Goal: Task Accomplishment & Management: Use online tool/utility

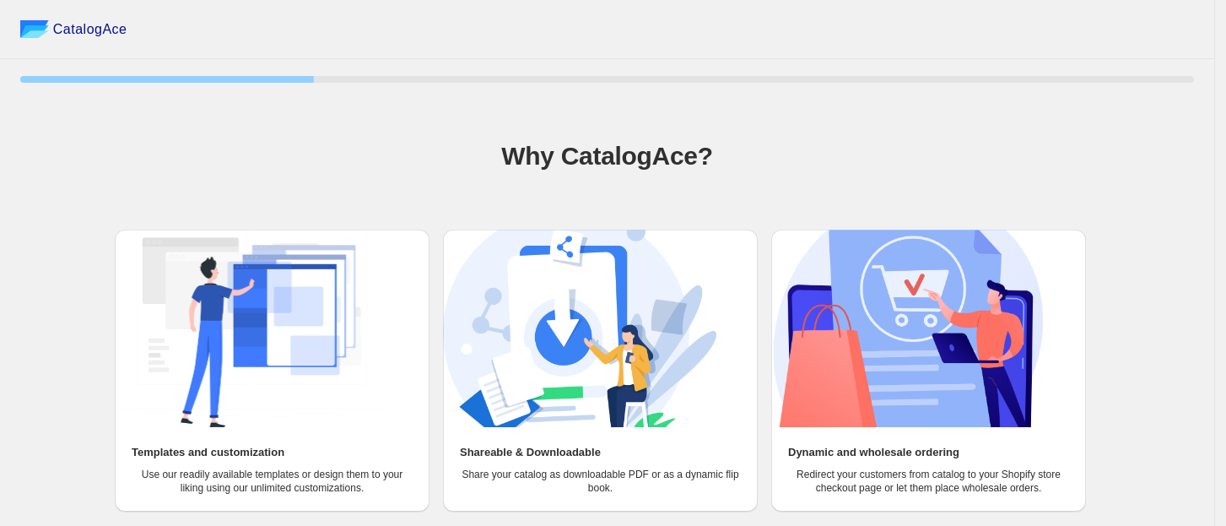
scroll to position [73, 0]
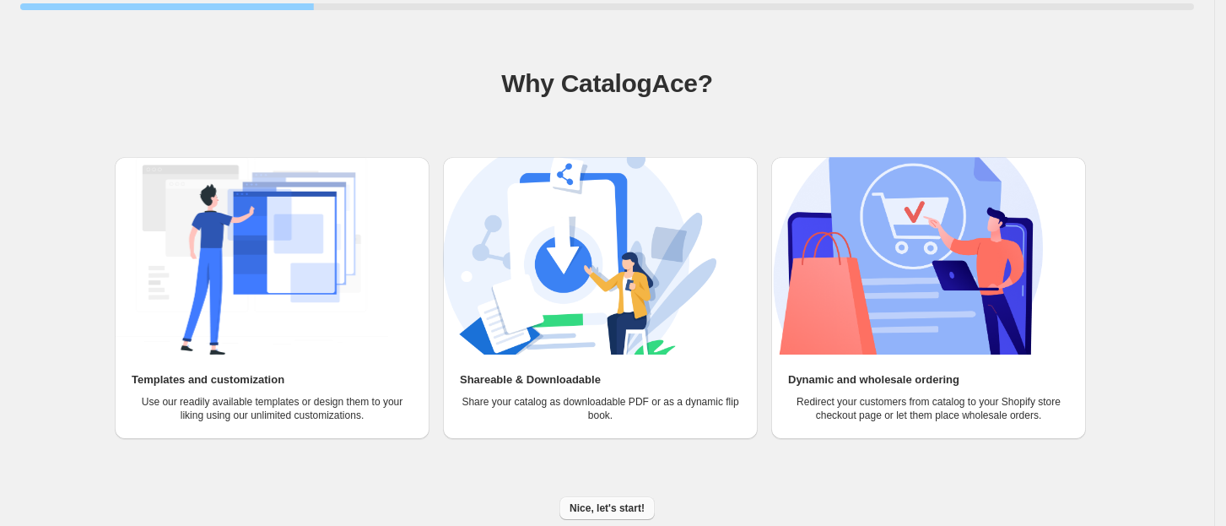
click at [605, 499] on button "Nice, let's start!" at bounding box center [606, 508] width 95 height 24
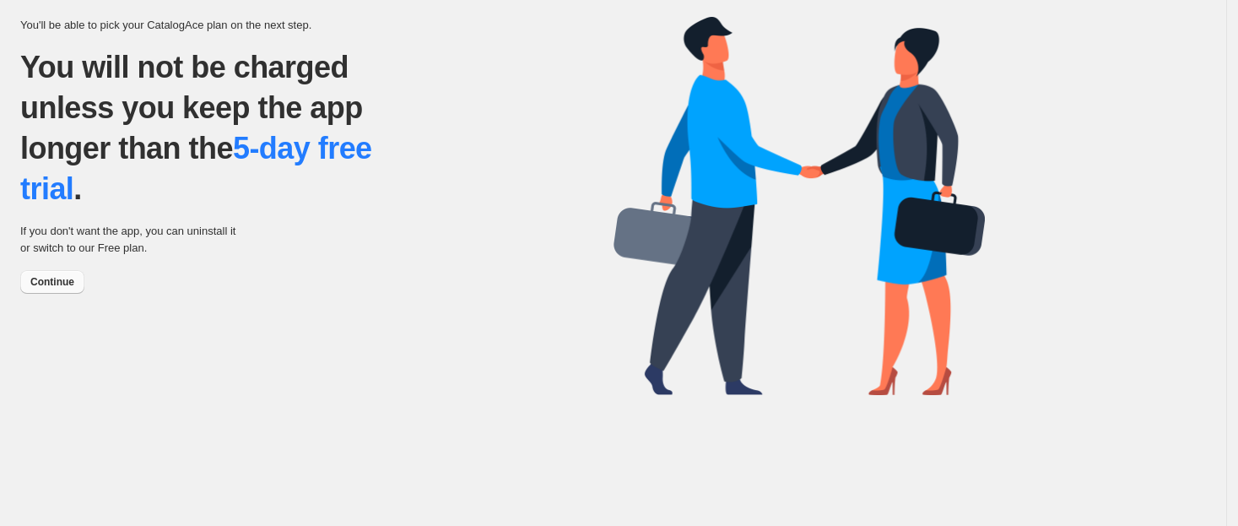
click at [57, 272] on button "Continue" at bounding box center [52, 282] width 64 height 24
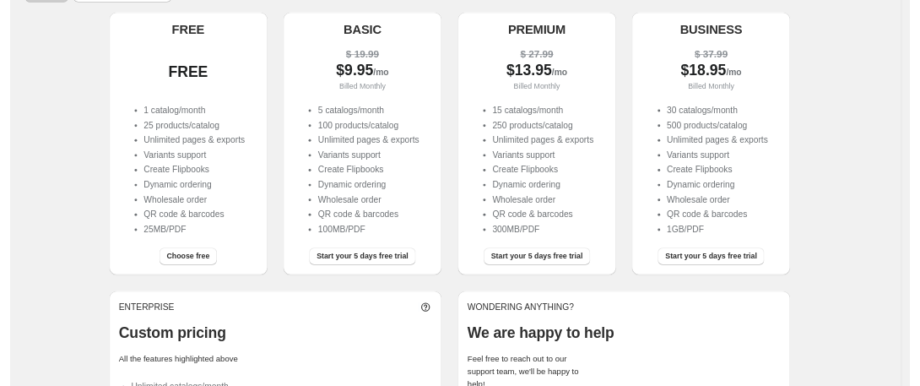
scroll to position [166, 0]
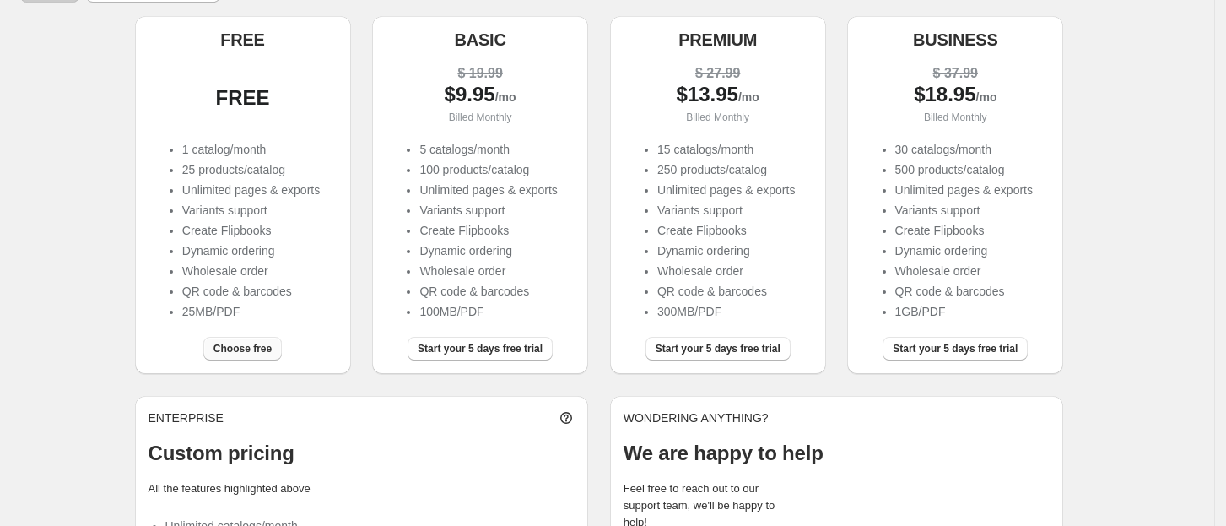
click at [245, 348] on span "Choose free" at bounding box center [242, 348] width 58 height 13
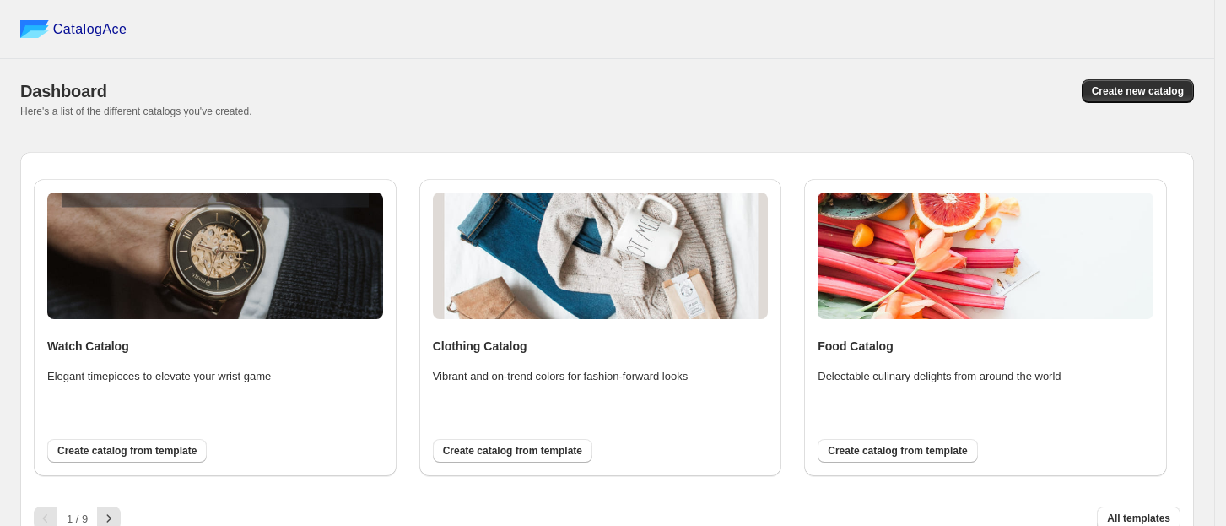
scroll to position [19, 0]
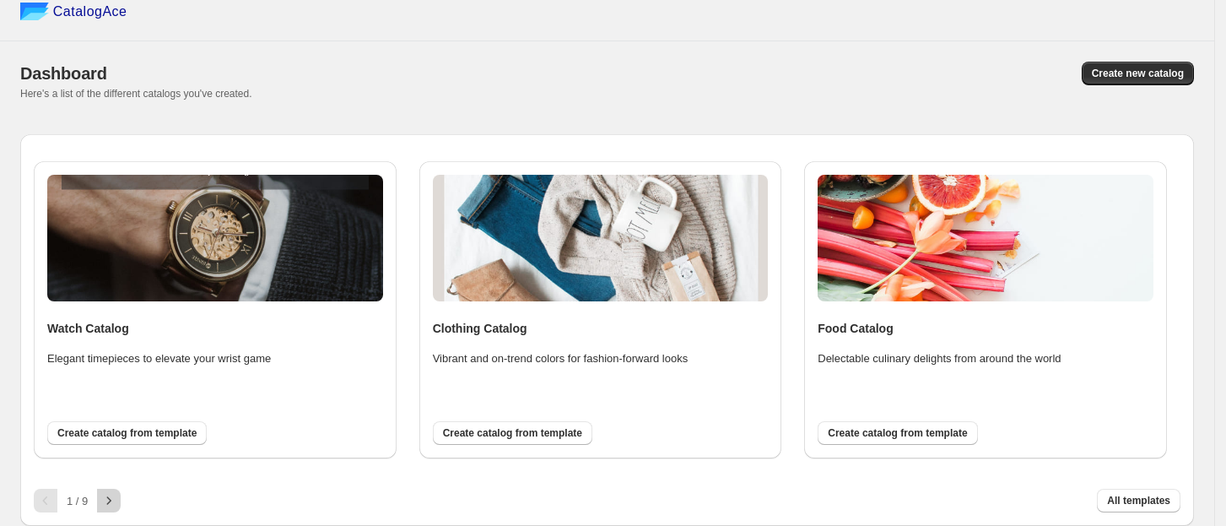
click at [111, 509] on icon "button" at bounding box center [108, 500] width 17 height 17
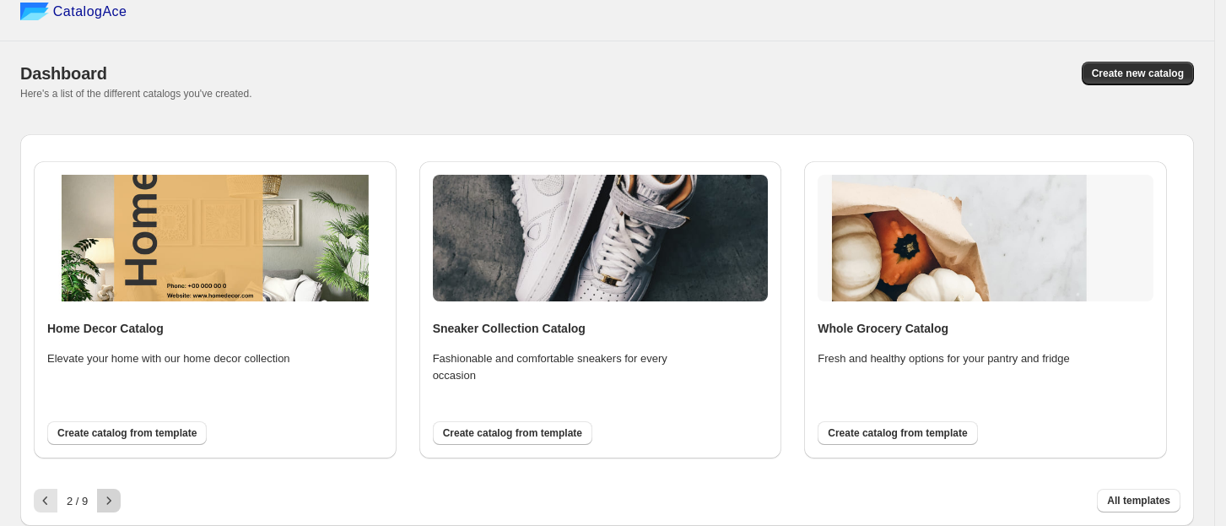
click at [111, 509] on icon "button" at bounding box center [108, 500] width 17 height 17
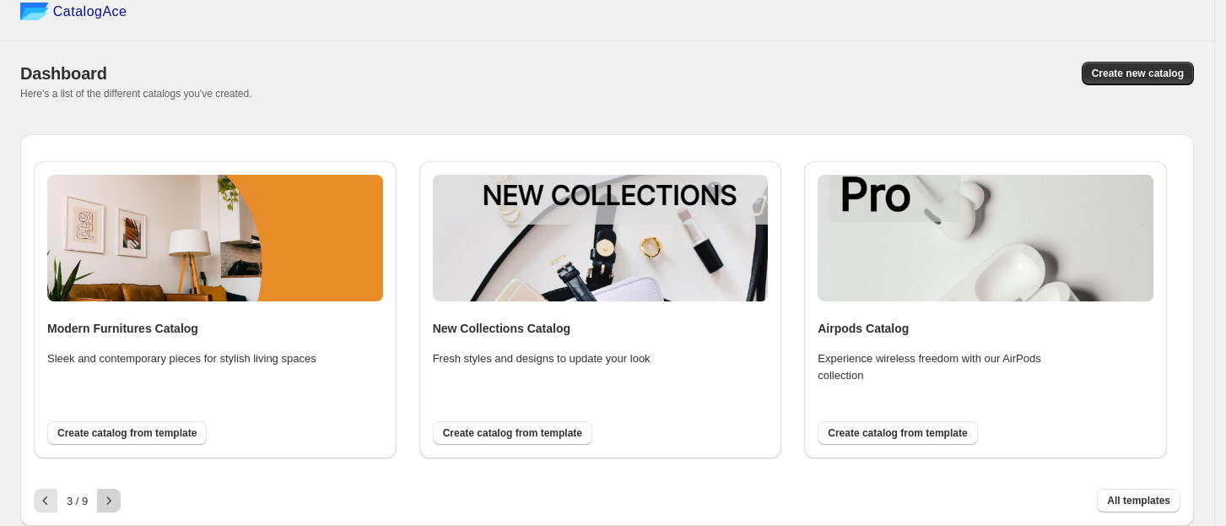
click at [111, 509] on icon "button" at bounding box center [108, 500] width 17 height 17
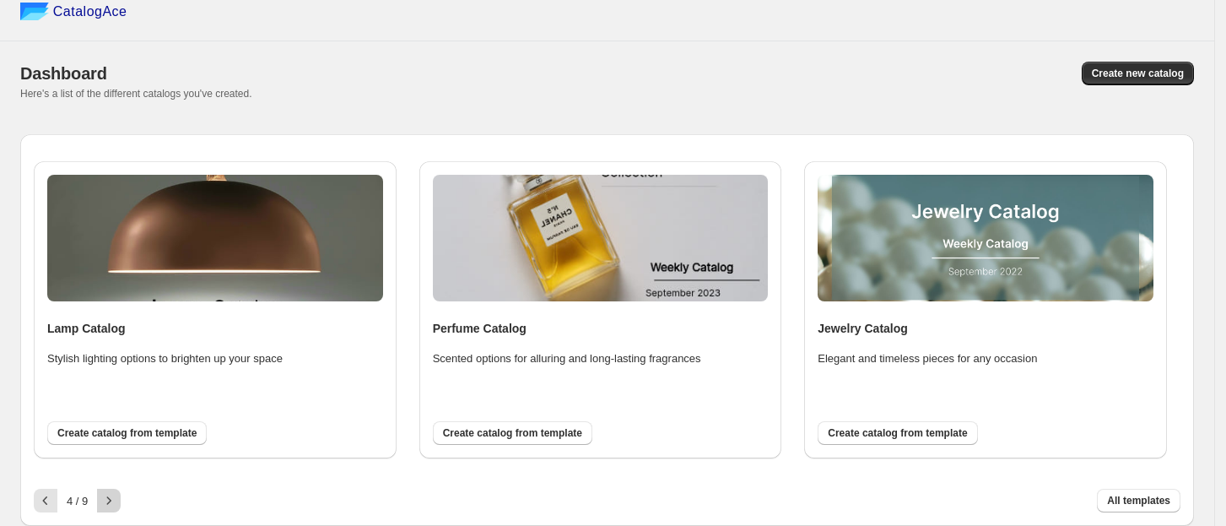
click at [111, 509] on icon "button" at bounding box center [108, 500] width 17 height 17
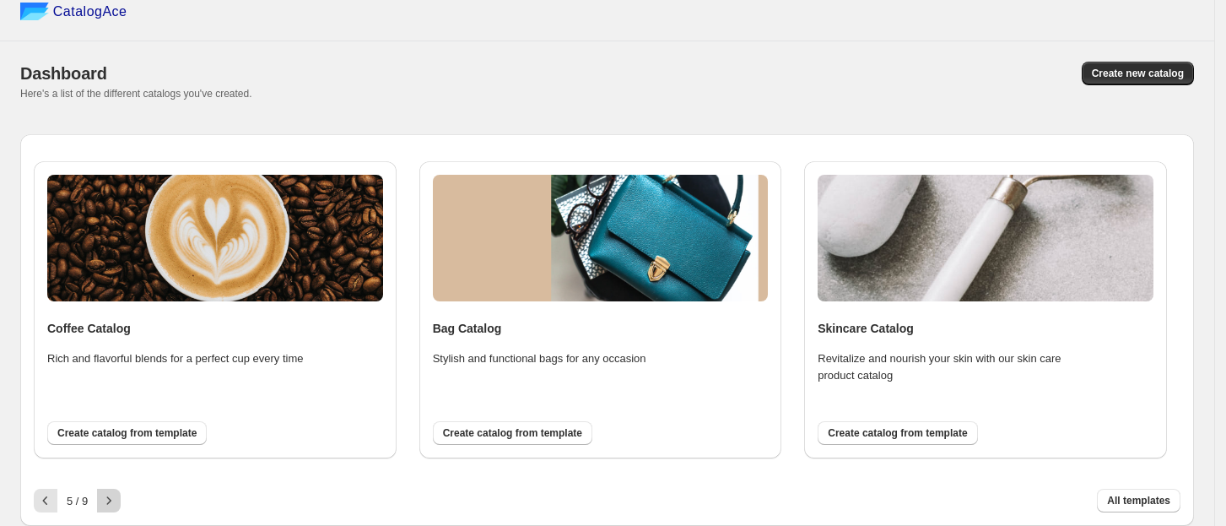
click at [111, 509] on icon "button" at bounding box center [108, 500] width 17 height 17
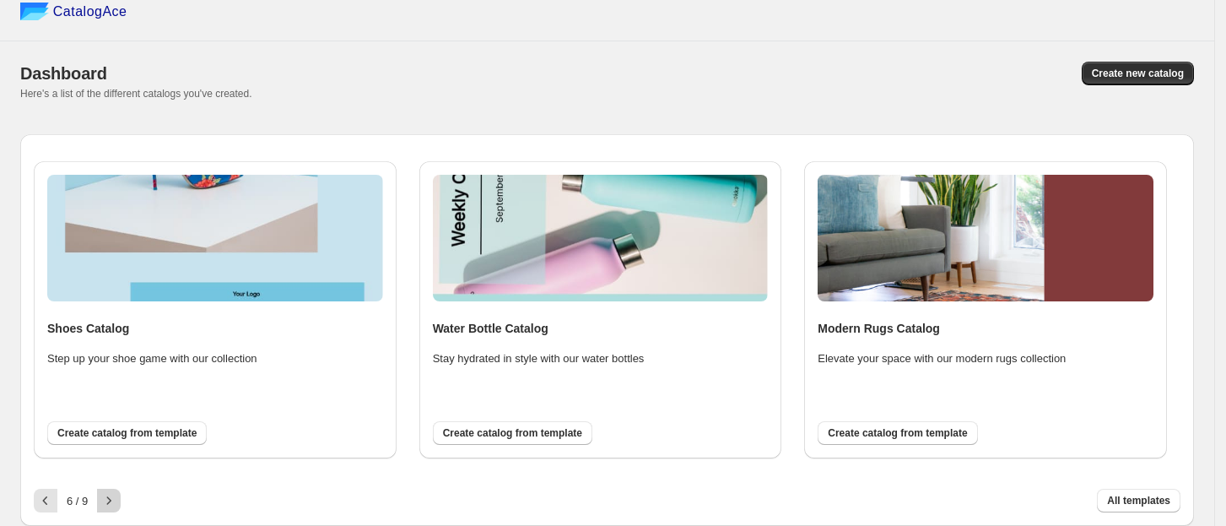
click at [111, 509] on icon "button" at bounding box center [108, 500] width 17 height 17
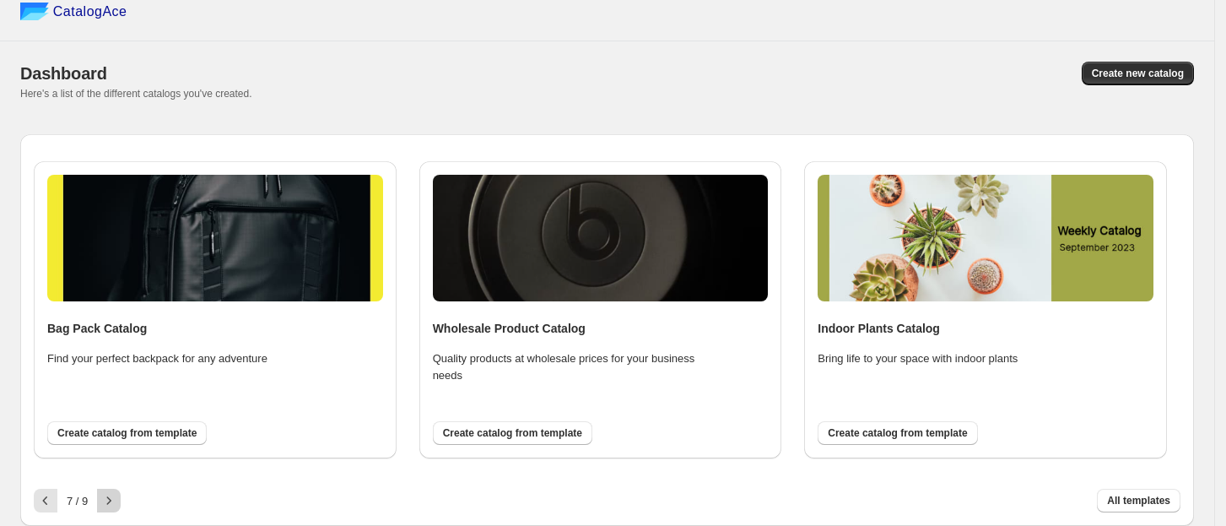
click at [111, 509] on icon "button" at bounding box center [108, 500] width 17 height 17
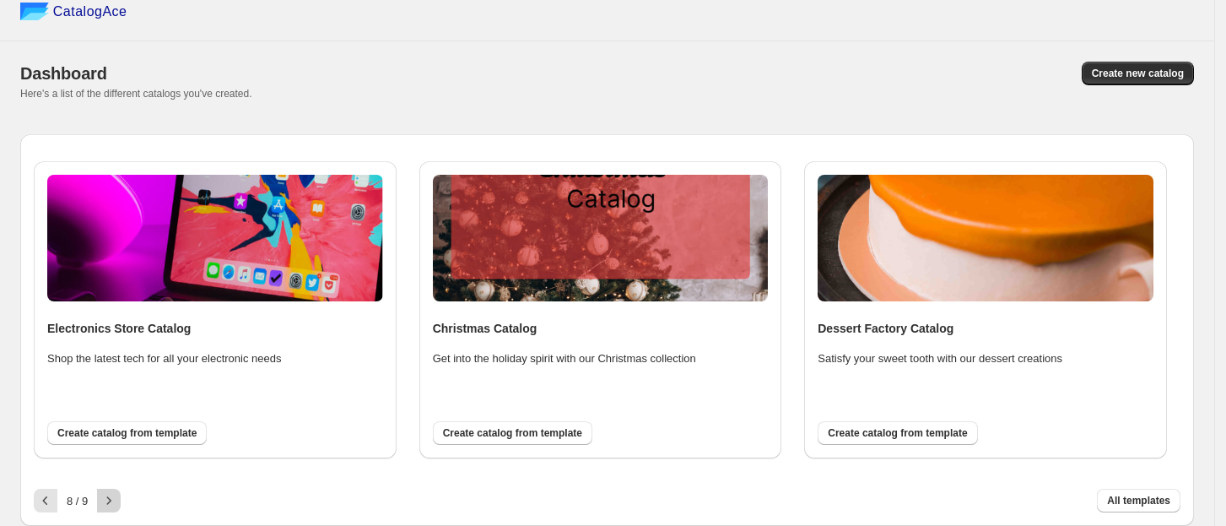
click at [111, 509] on icon "button" at bounding box center [108, 500] width 17 height 17
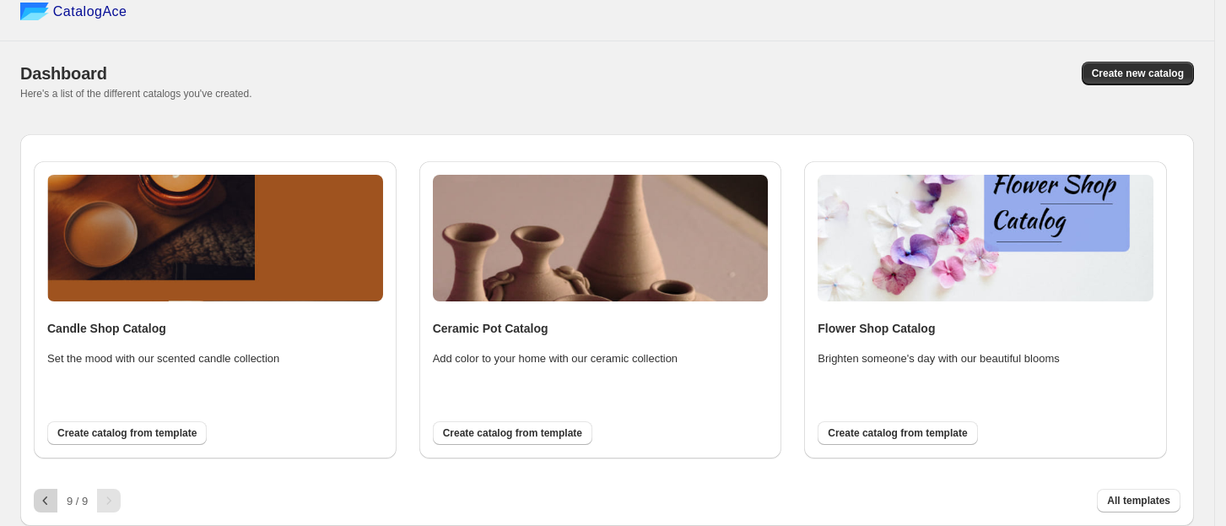
click at [44, 506] on icon "button" at bounding box center [45, 500] width 17 height 17
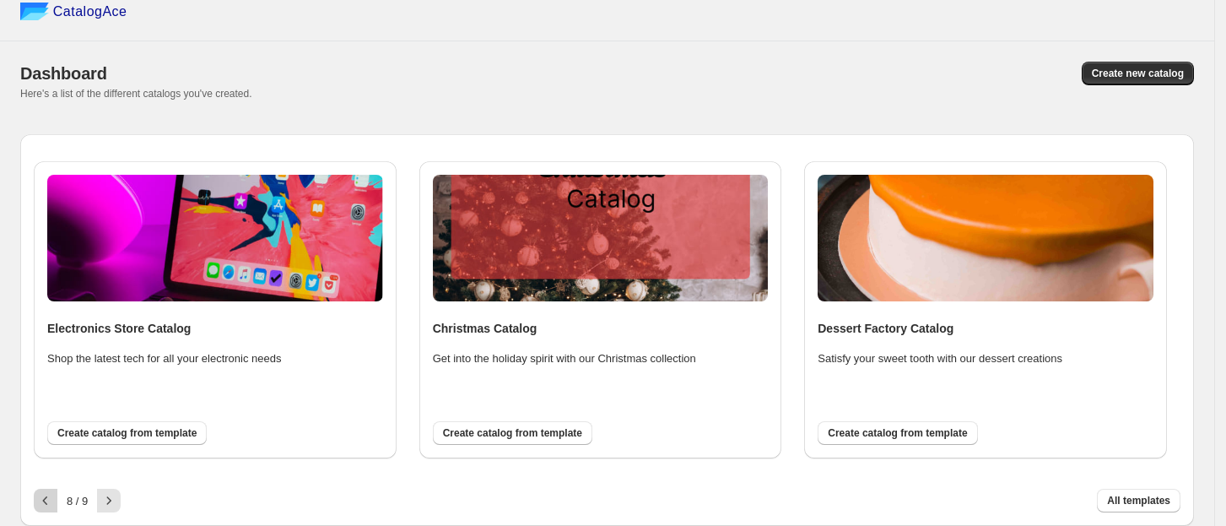
click at [44, 506] on icon "button" at bounding box center [45, 500] width 17 height 17
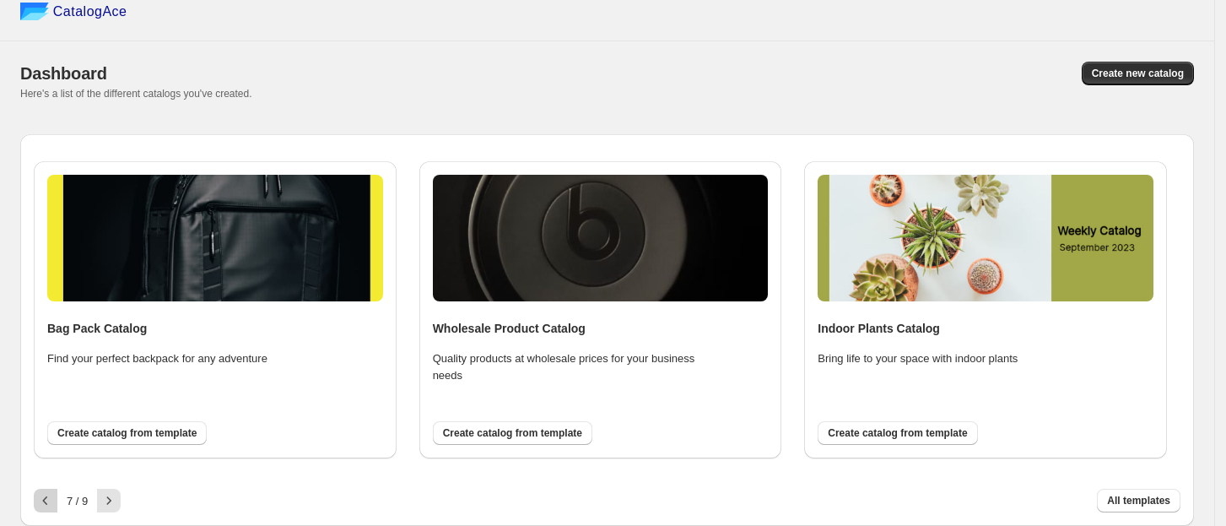
click at [44, 506] on icon "button" at bounding box center [45, 500] width 17 height 17
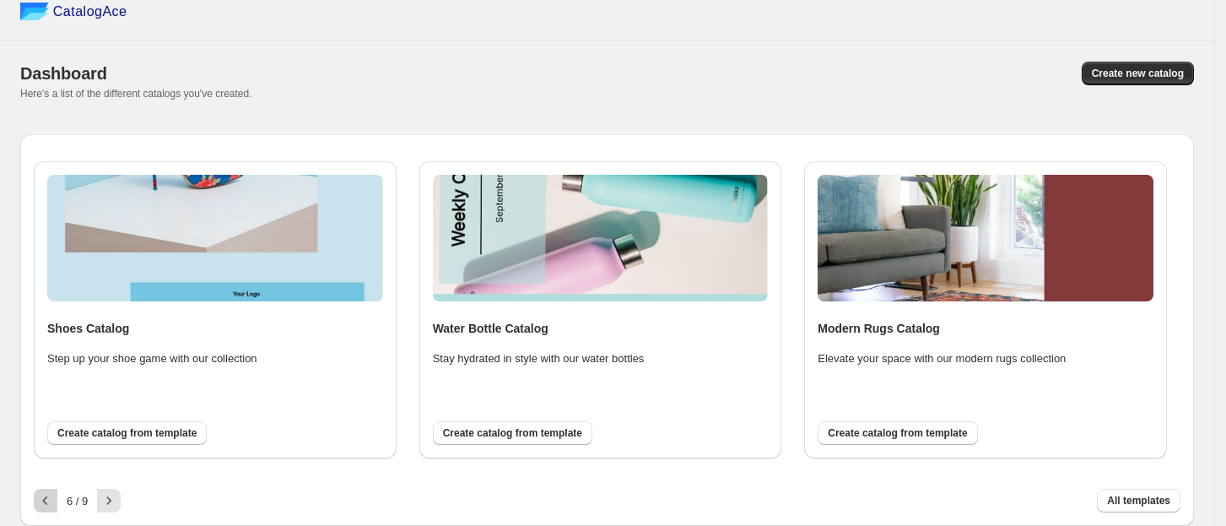
click at [44, 506] on icon "button" at bounding box center [45, 500] width 17 height 17
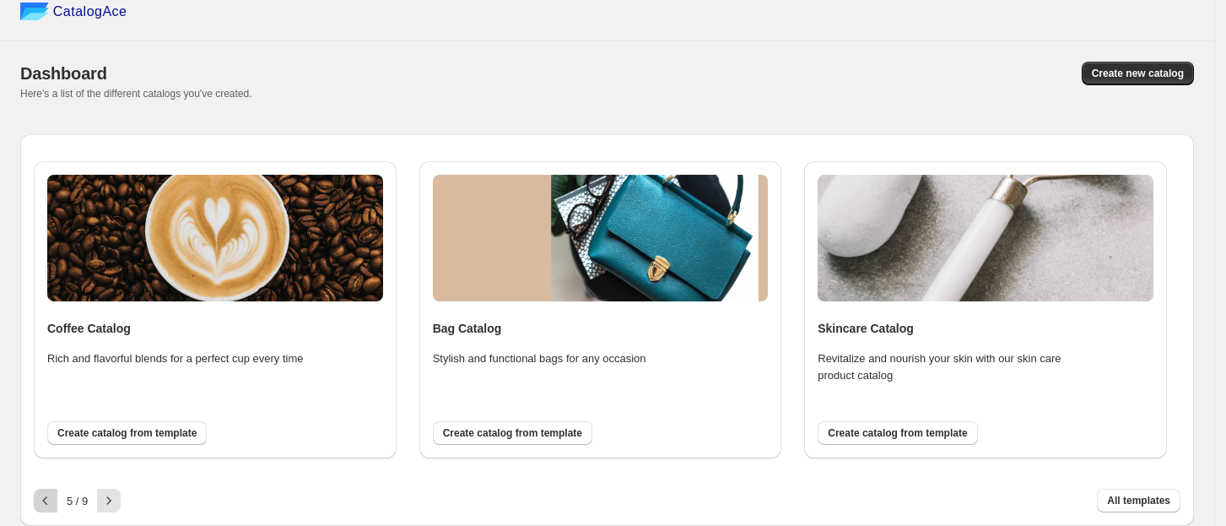
click at [44, 506] on icon "button" at bounding box center [45, 500] width 17 height 17
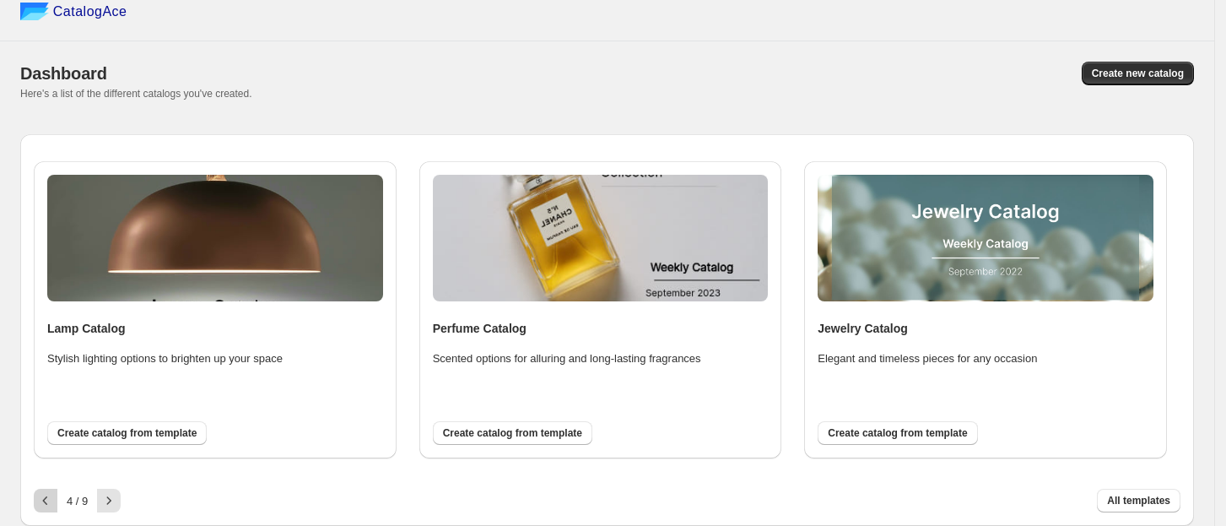
click at [44, 506] on icon "button" at bounding box center [45, 500] width 17 height 17
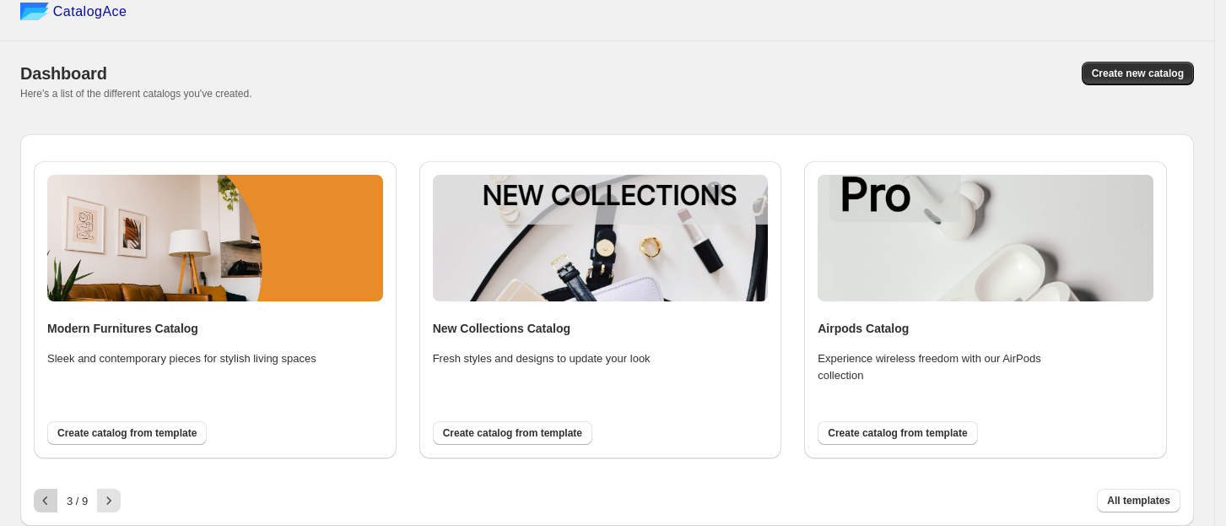
click at [44, 506] on icon "button" at bounding box center [45, 500] width 17 height 17
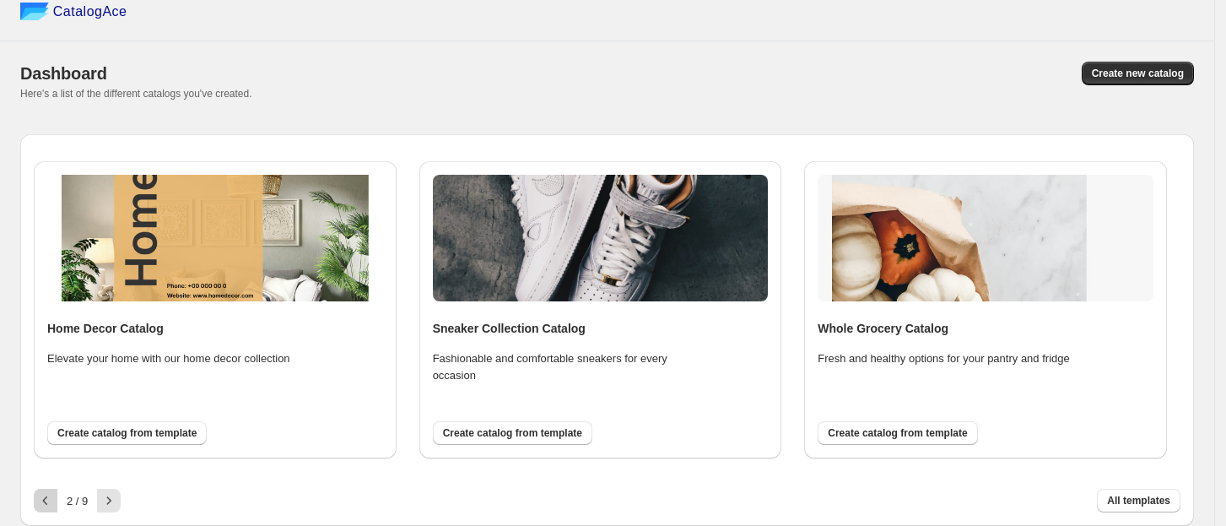
click at [44, 506] on icon "button" at bounding box center [45, 500] width 17 height 17
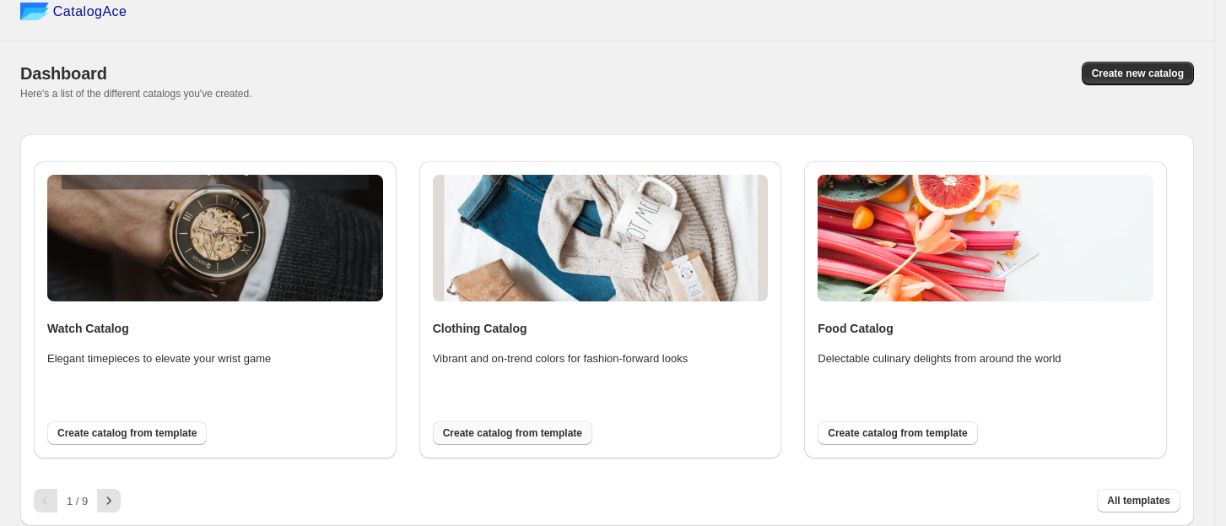
scroll to position [0, 0]
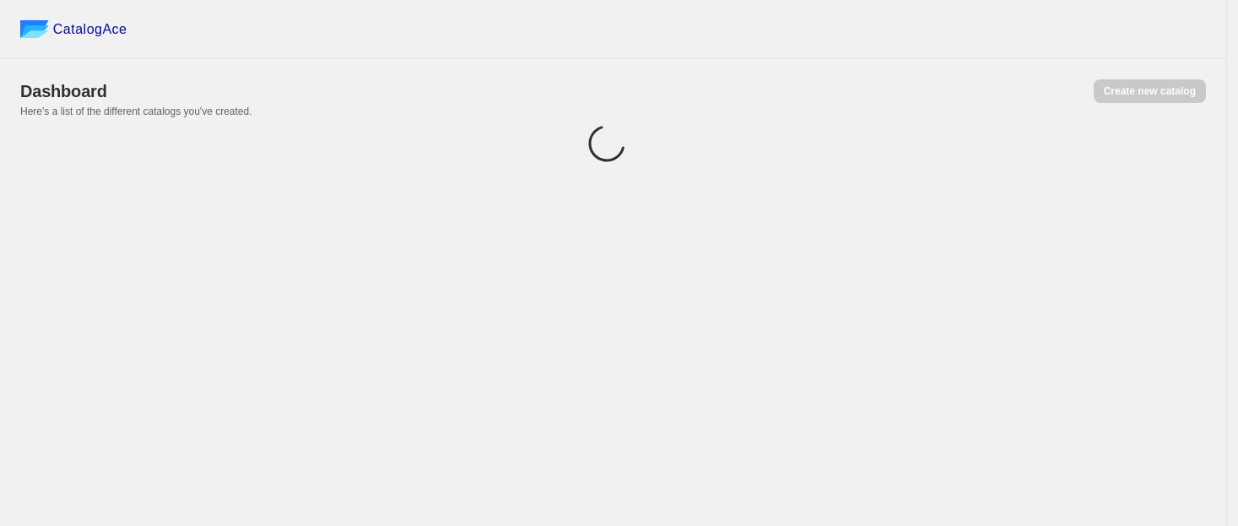
click at [515, 435] on div "CatalogAce Dashboard Create new catalog Here's a list of the different catalogs…" at bounding box center [613, 263] width 1226 height 526
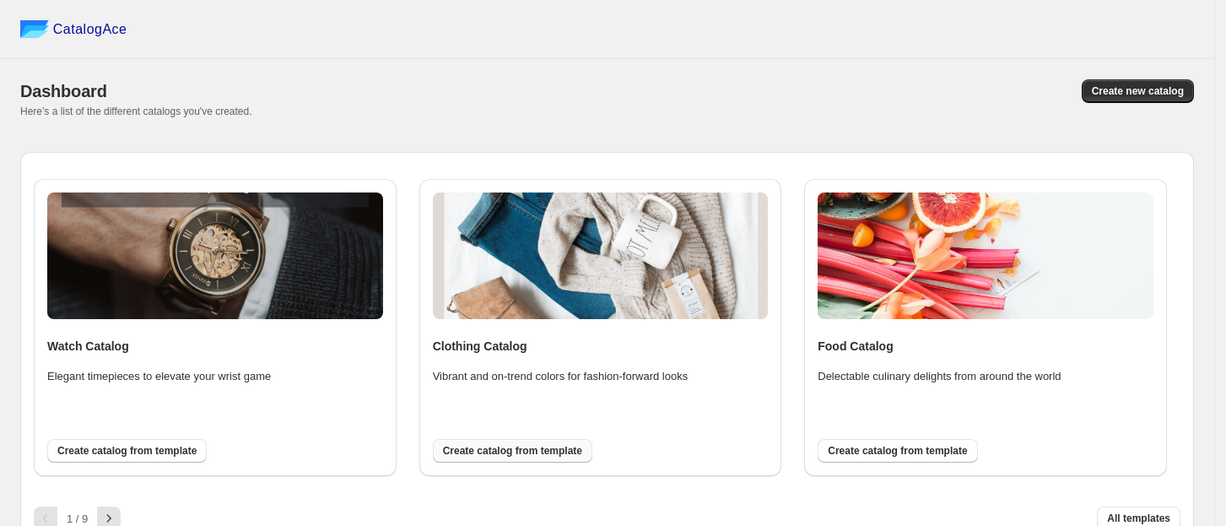
click at [510, 449] on span "Create catalog from template" at bounding box center [512, 450] width 139 height 13
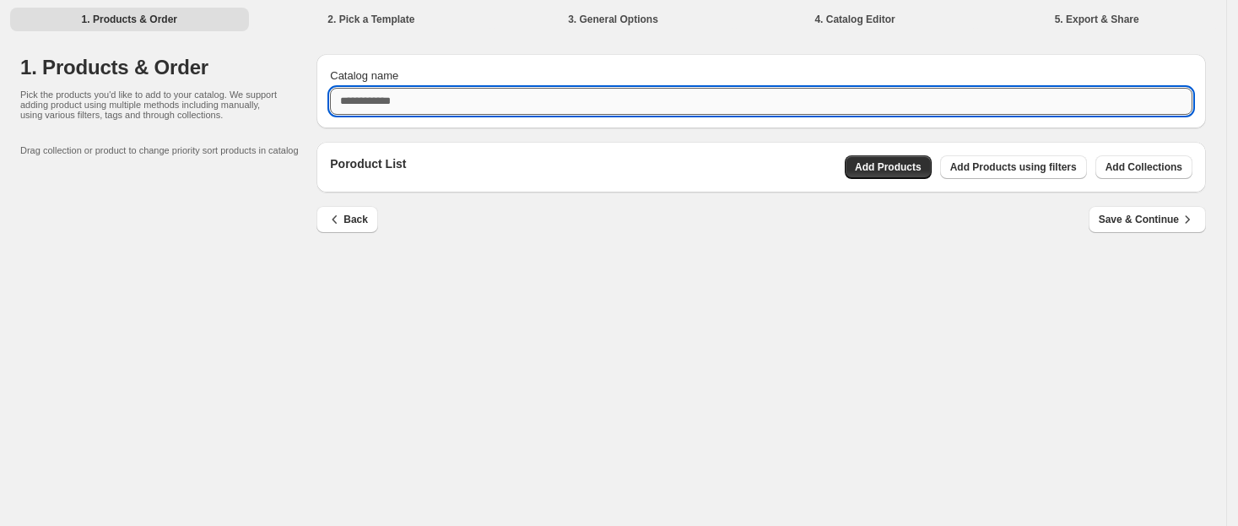
click at [499, 110] on input "Catalog name" at bounding box center [761, 101] width 862 height 27
click at [1135, 166] on span "Add Collections" at bounding box center [1143, 166] width 77 height 13
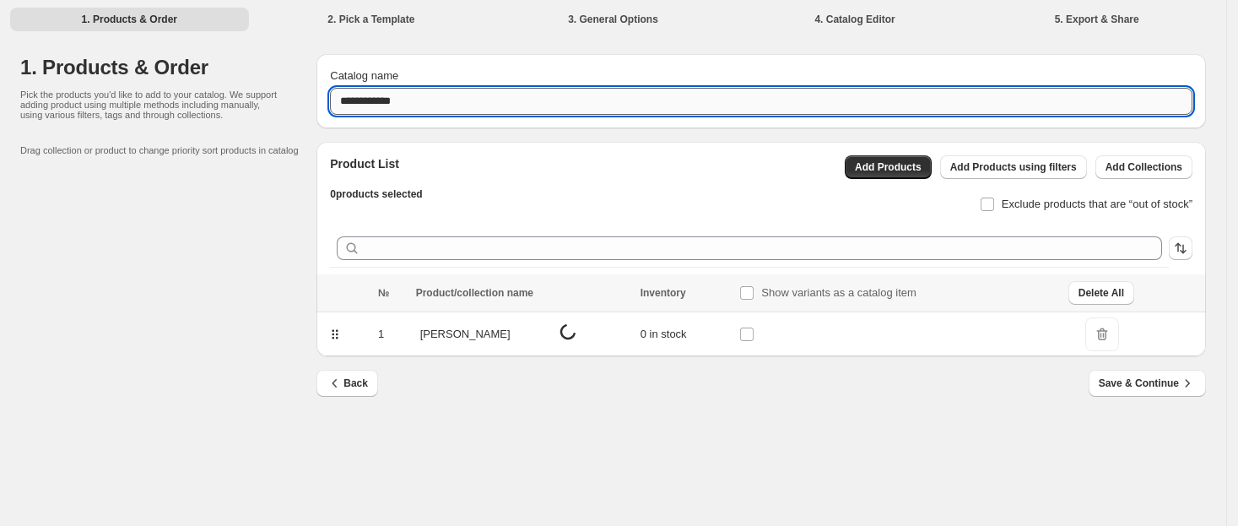
click at [471, 105] on input "**********" at bounding box center [761, 101] width 862 height 27
paste input "text"
type input "**********"
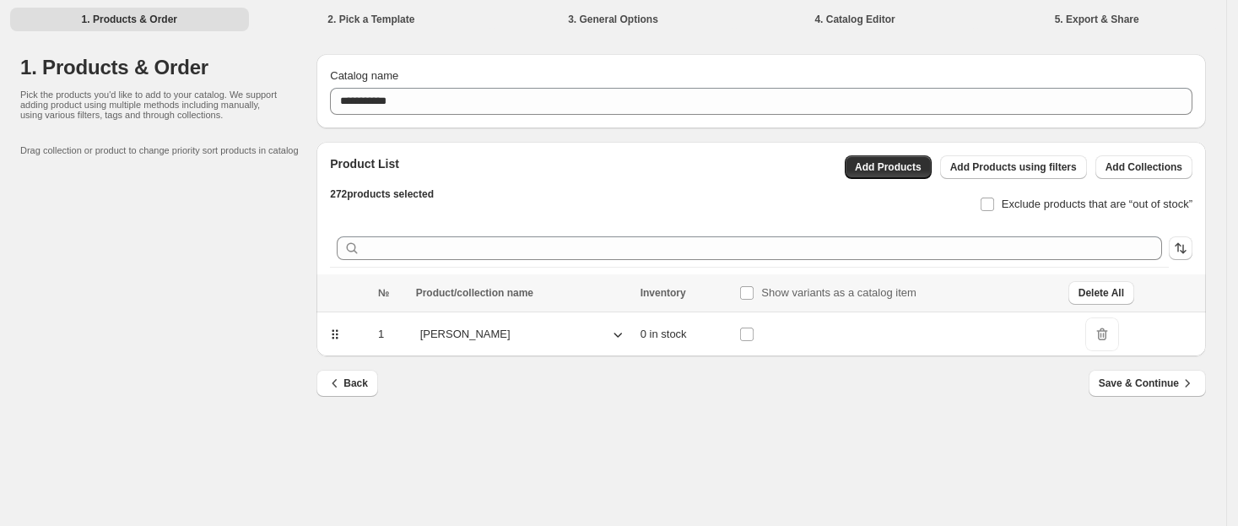
click at [616, 337] on icon at bounding box center [617, 334] width 17 height 17
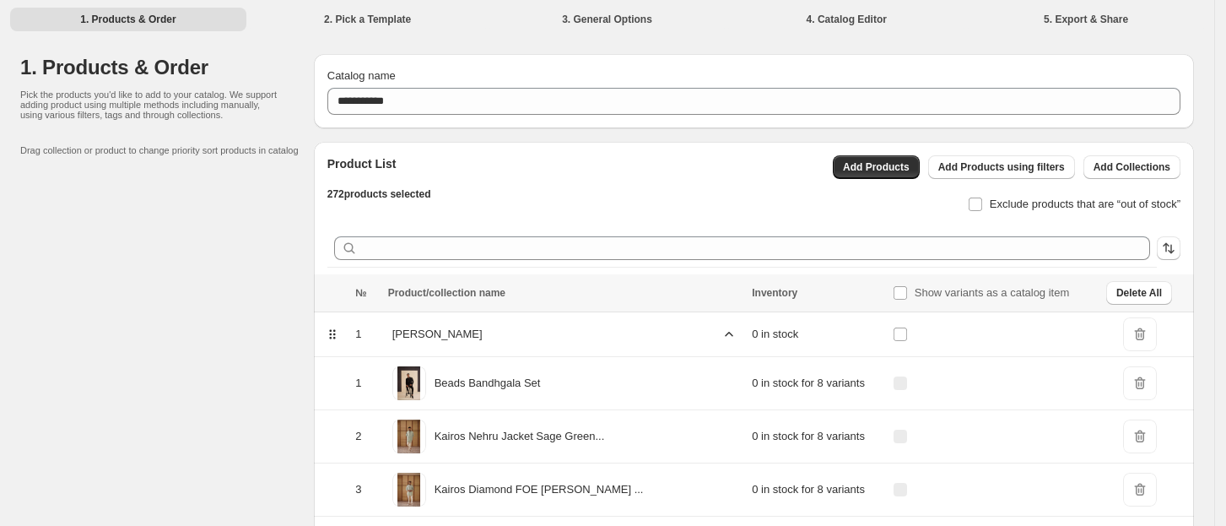
click at [720, 334] on icon at bounding box center [728, 334] width 17 height 17
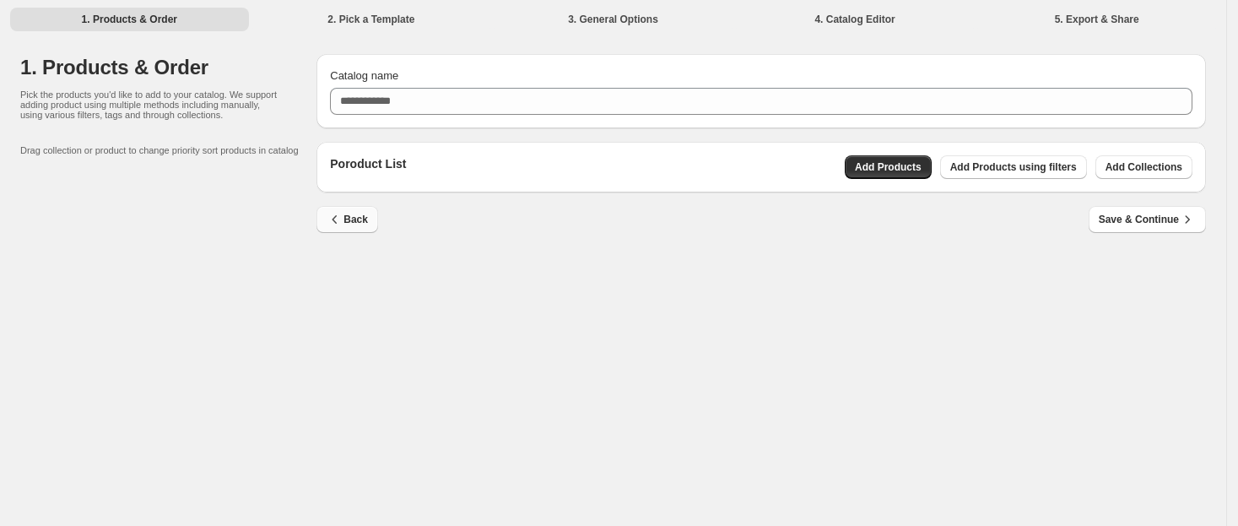
click at [339, 214] on icon "button" at bounding box center [334, 219] width 17 height 17
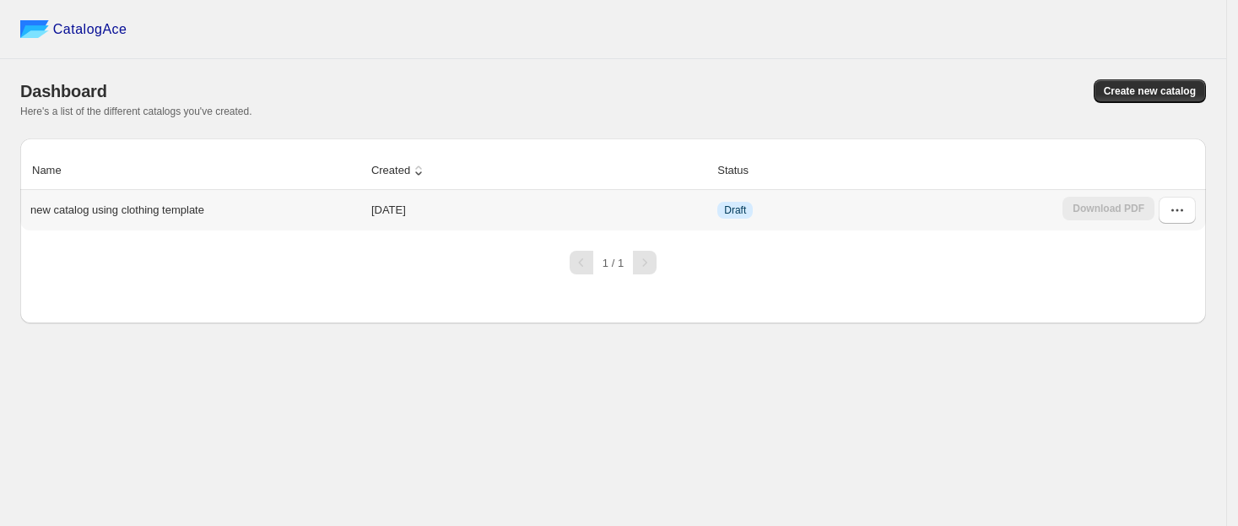
click at [452, 217] on td "2025-09-03" at bounding box center [539, 210] width 346 height 40
click at [1172, 205] on icon "button" at bounding box center [1176, 210] width 17 height 17
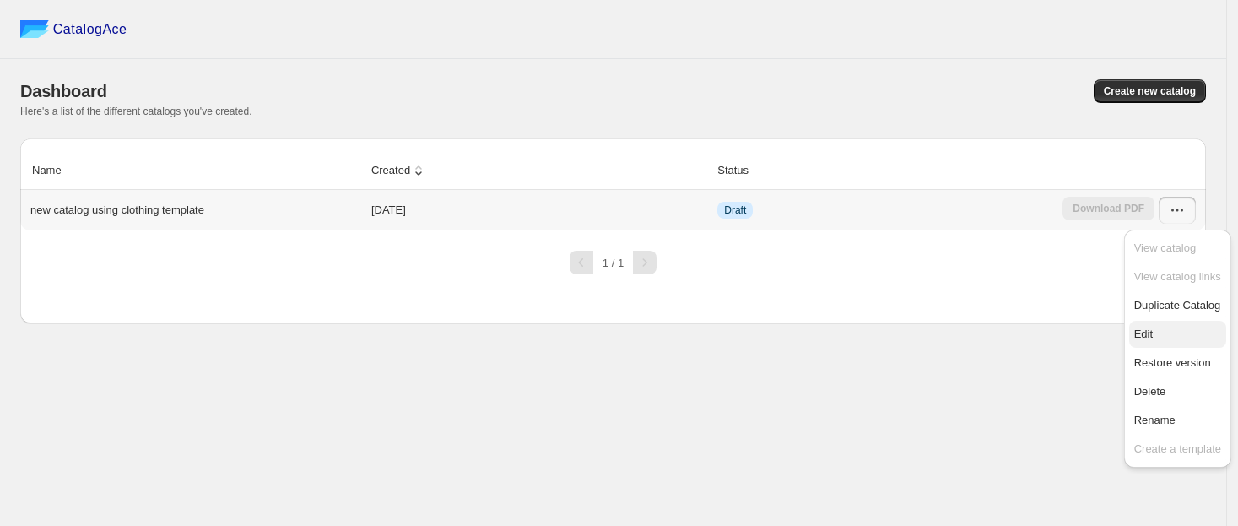
click at [1167, 326] on span "Edit" at bounding box center [1177, 334] width 87 height 17
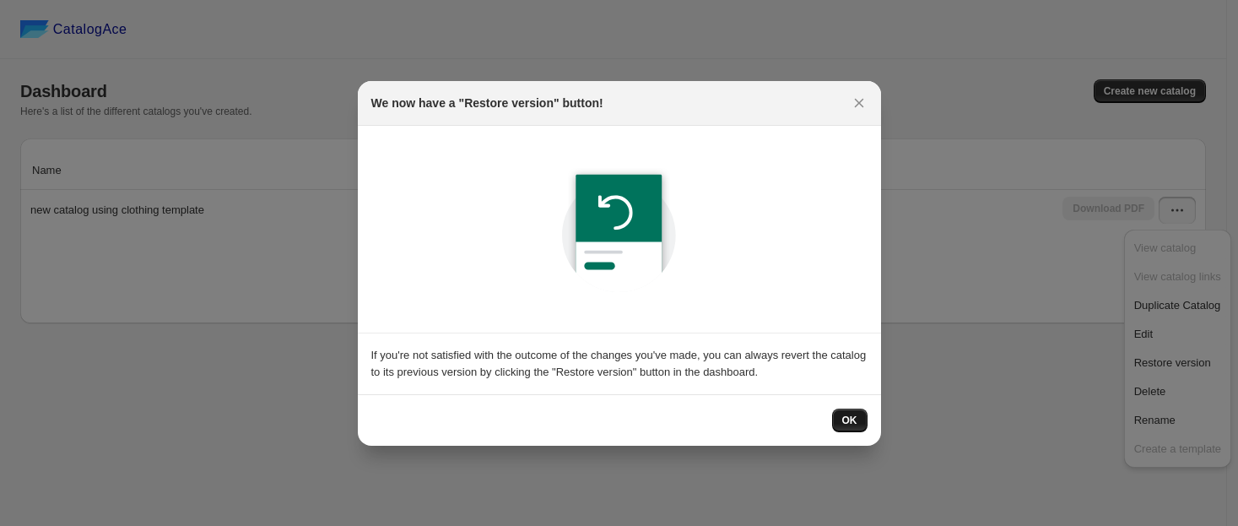
click at [833, 416] on button "OK" at bounding box center [849, 420] width 35 height 24
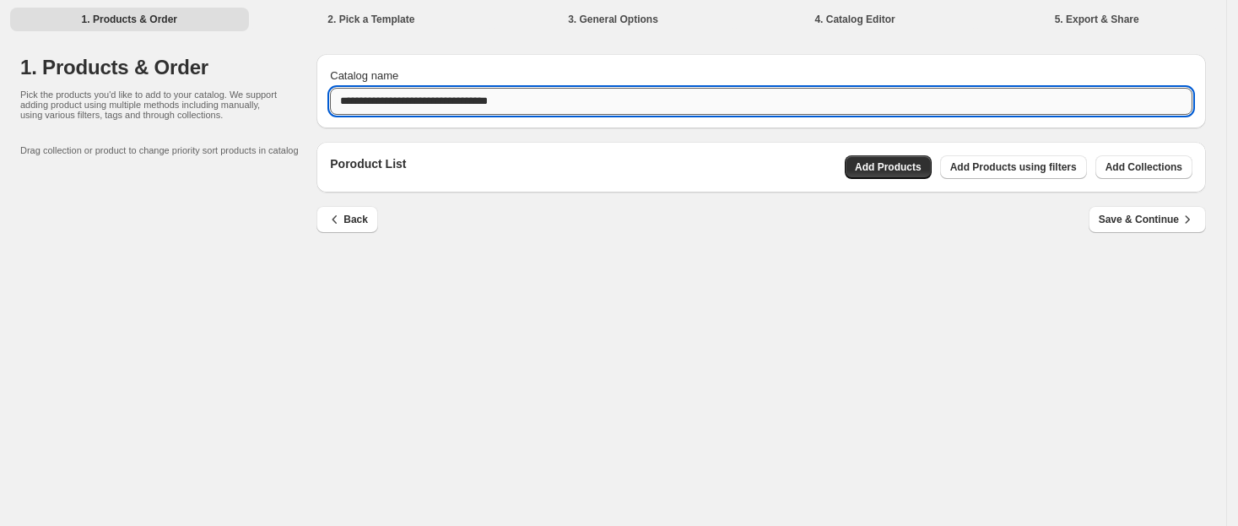
click at [665, 98] on input "**********" at bounding box center [761, 101] width 862 height 27
paste input "text"
type input "**********"
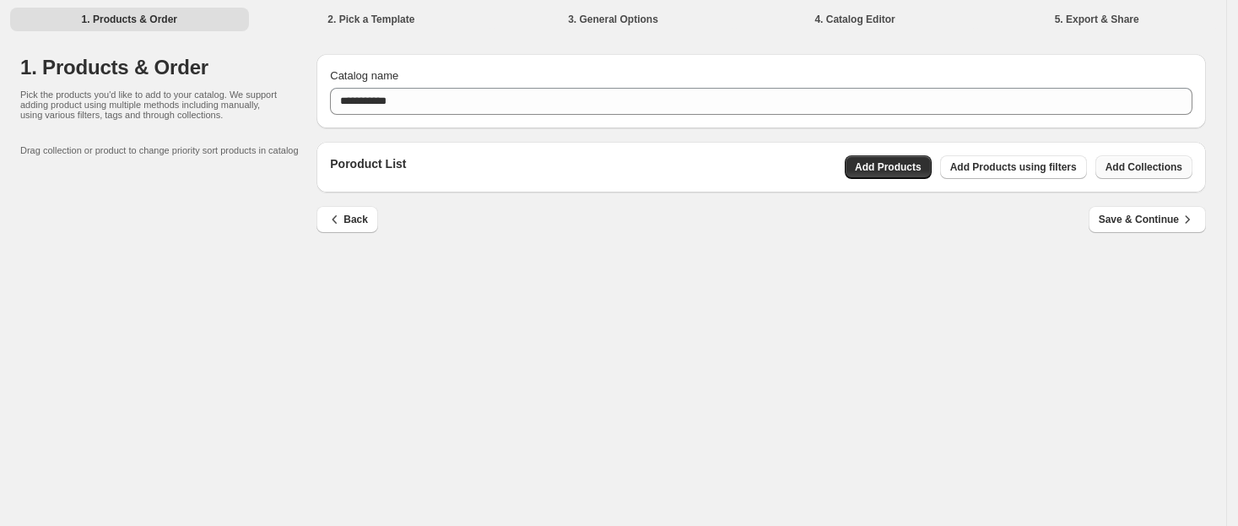
click at [1154, 166] on span "Add Collections" at bounding box center [1143, 166] width 77 height 13
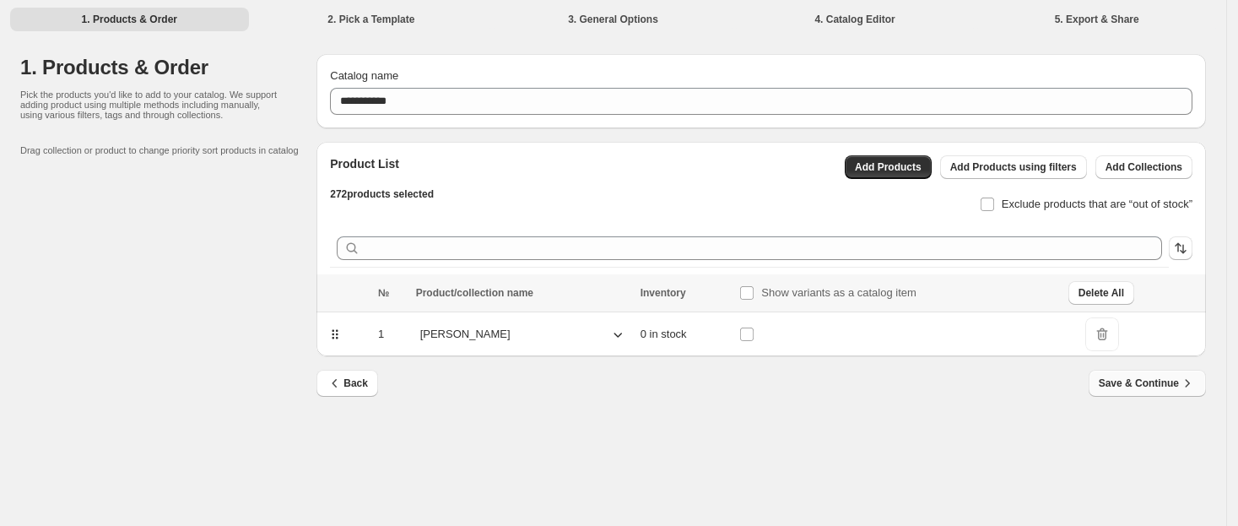
click at [1151, 377] on span "Save & Continue" at bounding box center [1146, 383] width 97 height 17
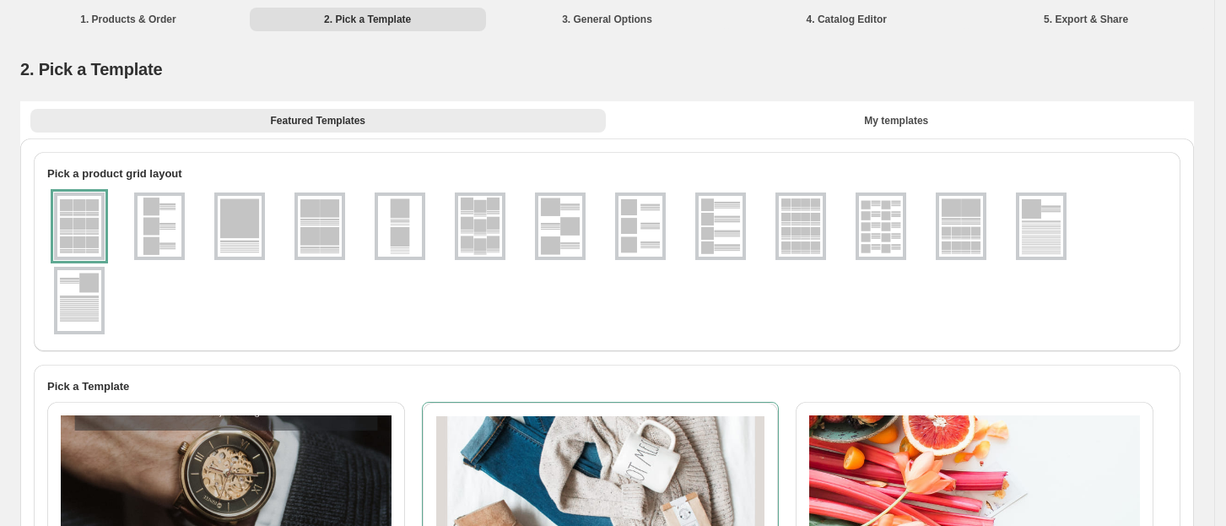
click at [155, 202] on img at bounding box center [160, 226] width 44 height 61
click at [542, 232] on img at bounding box center [560, 226] width 44 height 61
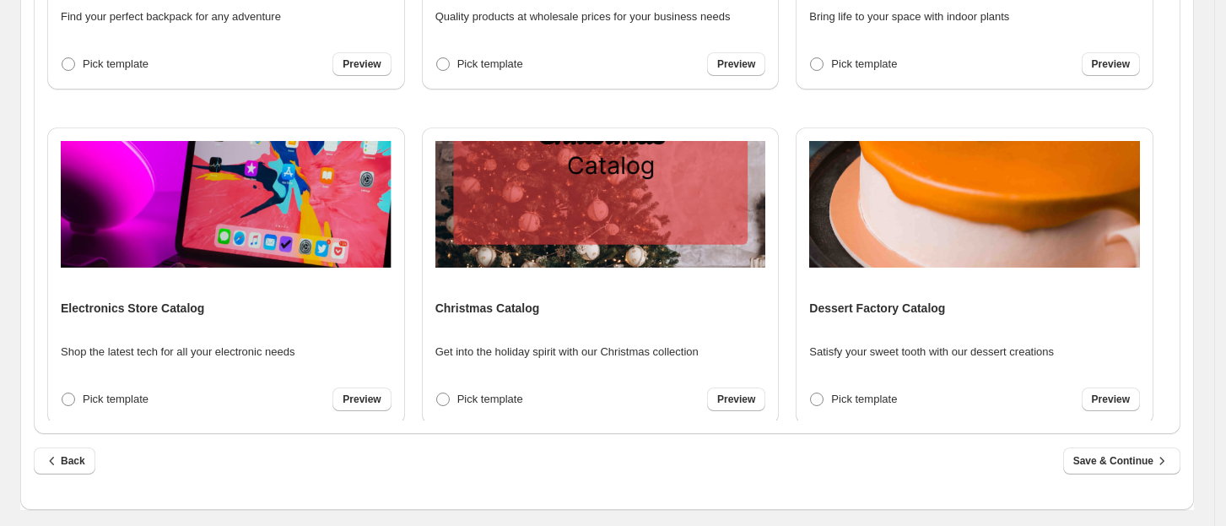
scroll to position [2344, 0]
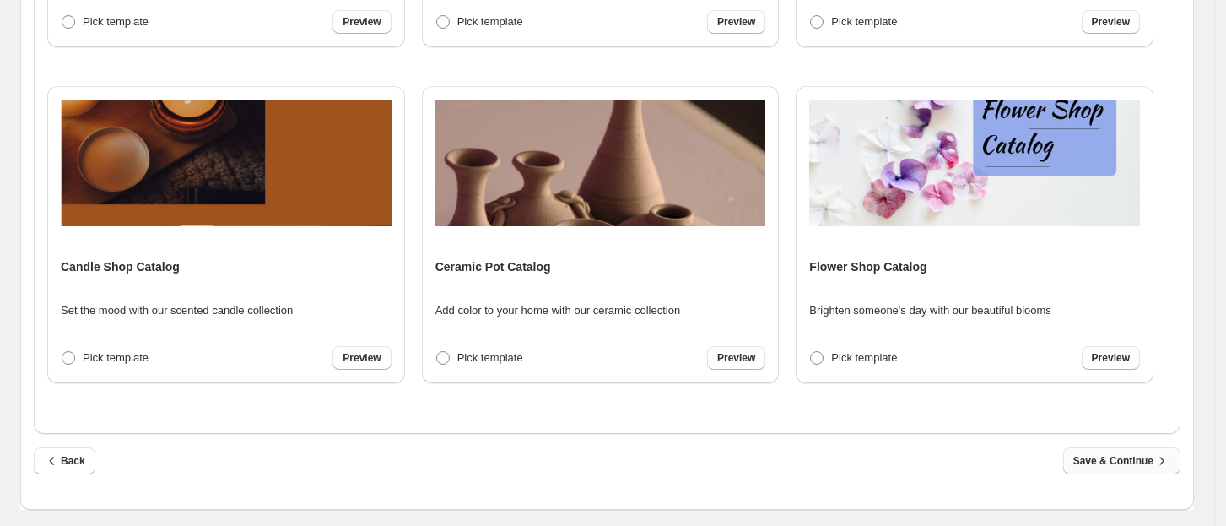
click at [1117, 453] on span "Save & Continue" at bounding box center [1121, 460] width 97 height 17
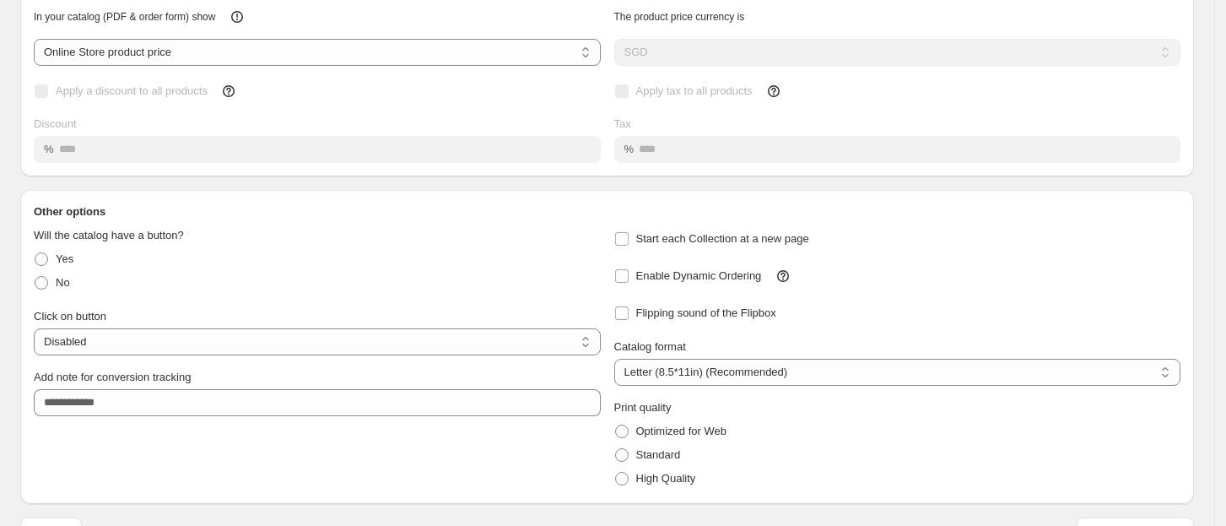
scroll to position [170, 0]
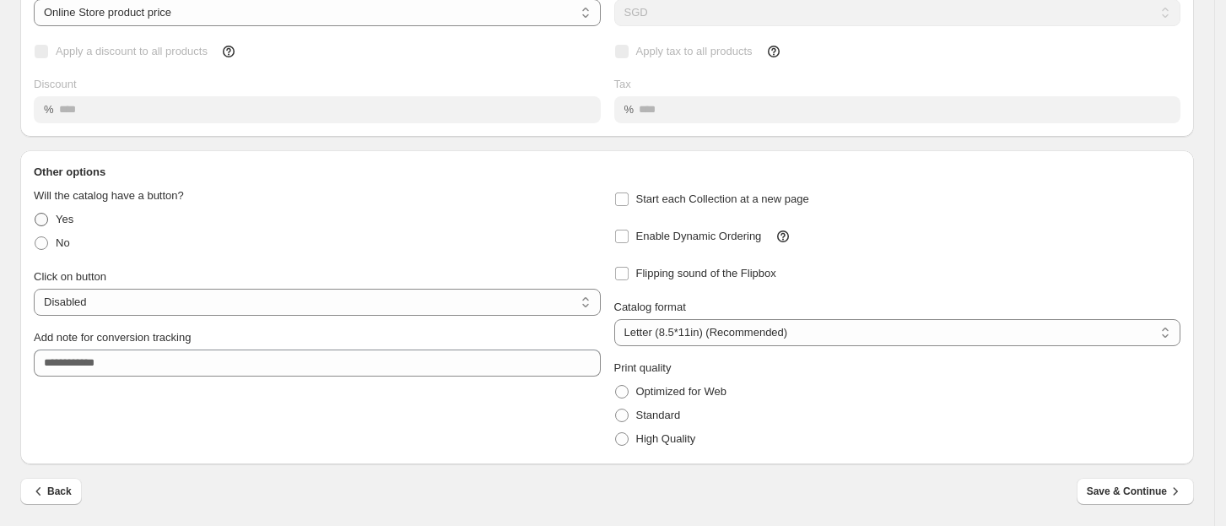
click at [50, 211] on label "Yes" at bounding box center [54, 220] width 40 height 24
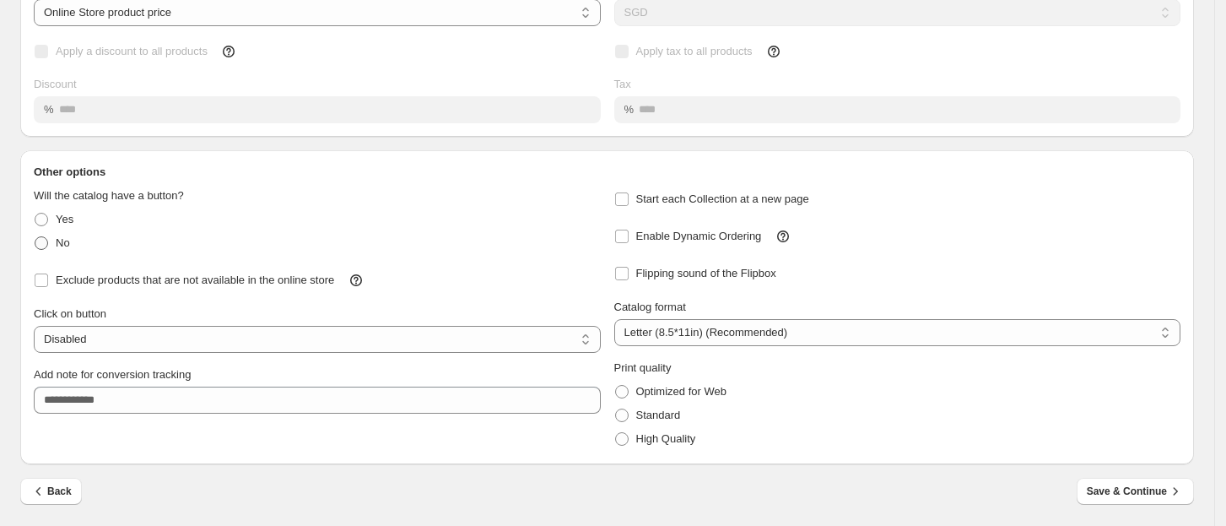
click at [50, 231] on label "No" at bounding box center [52, 243] width 36 height 24
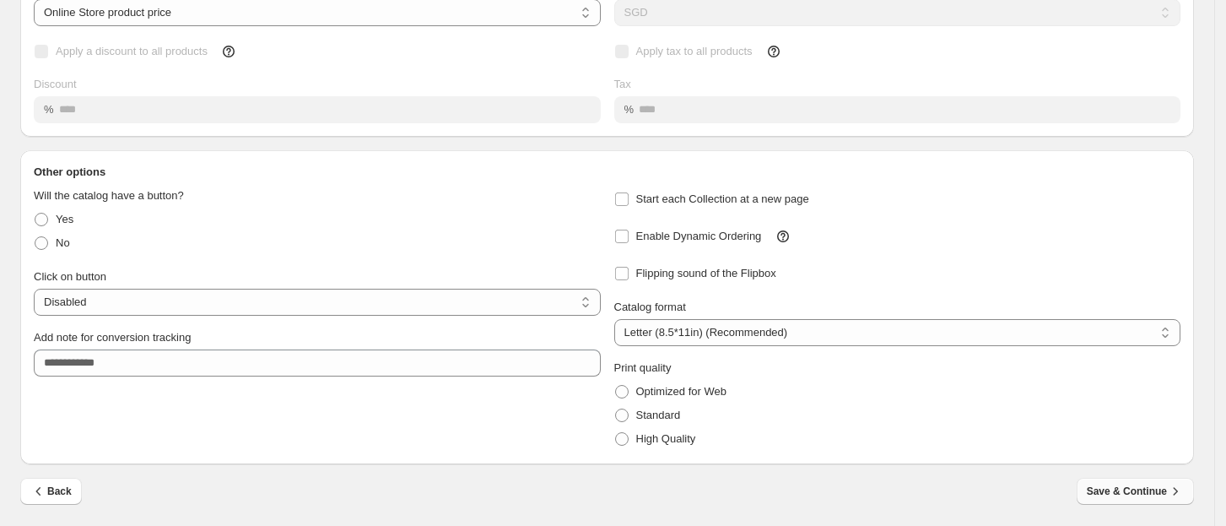
click at [1138, 494] on span "Save & Continue" at bounding box center [1135, 491] width 97 height 17
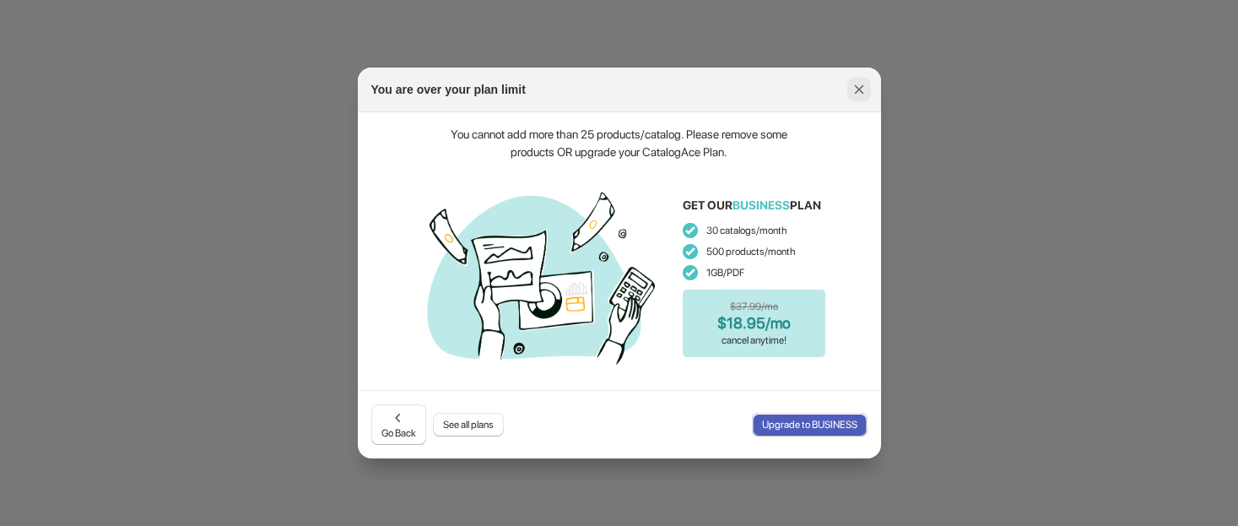
click at [866, 88] on button ":rcc:" at bounding box center [859, 90] width 24 height 24
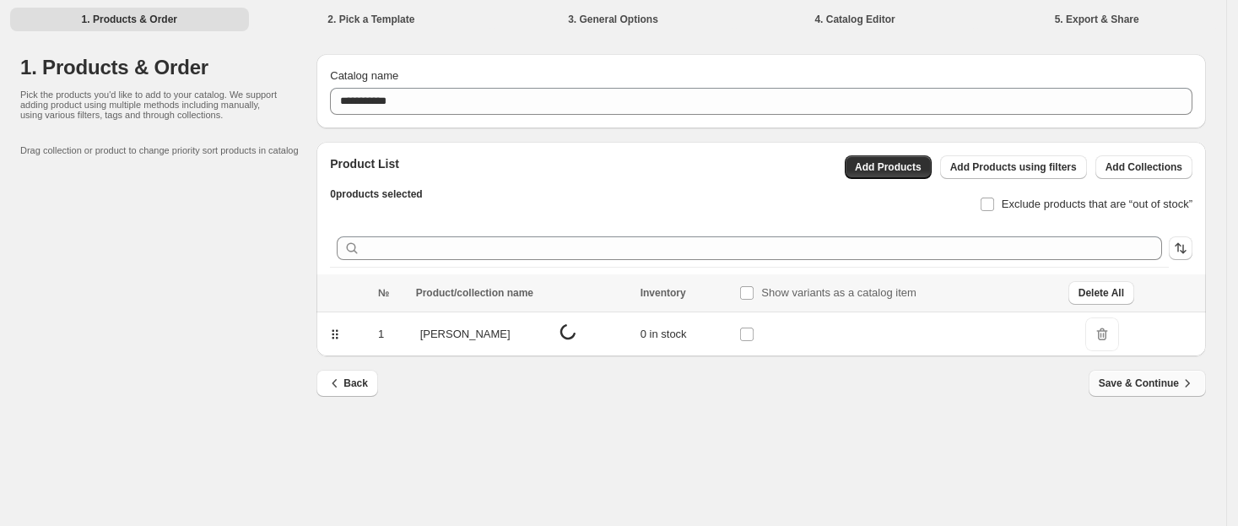
click at [1137, 388] on span "Save & Continue" at bounding box center [1146, 383] width 97 height 17
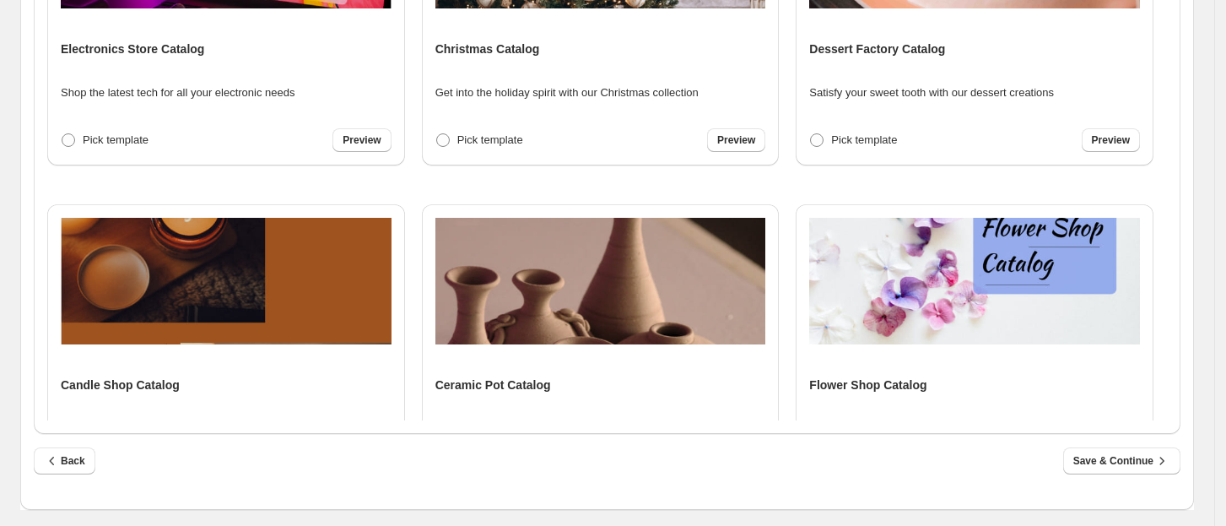
scroll to position [2344, 0]
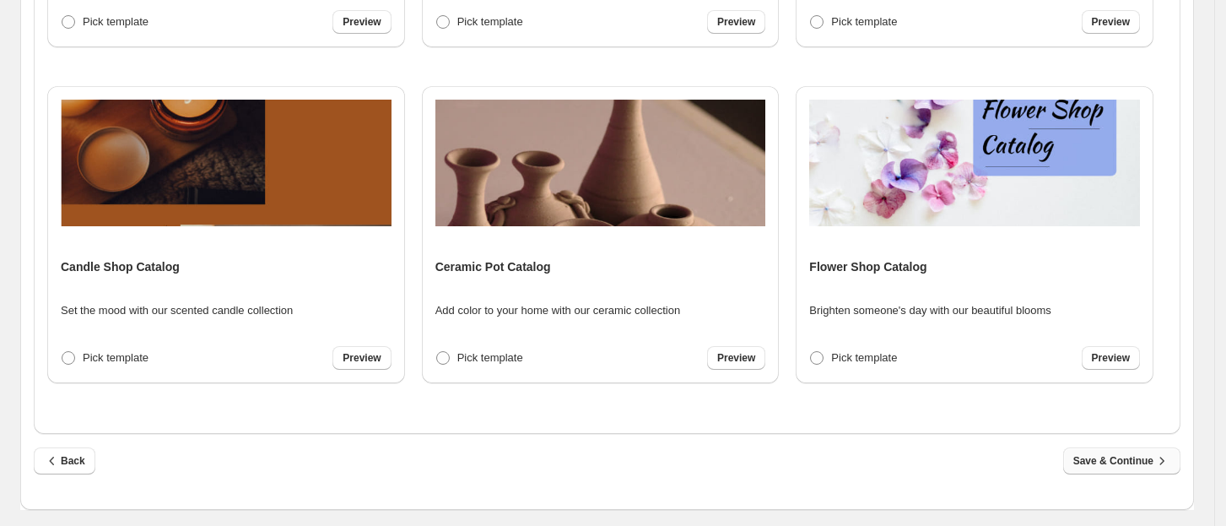
click at [1116, 466] on span "Save & Continue" at bounding box center [1121, 460] width 97 height 17
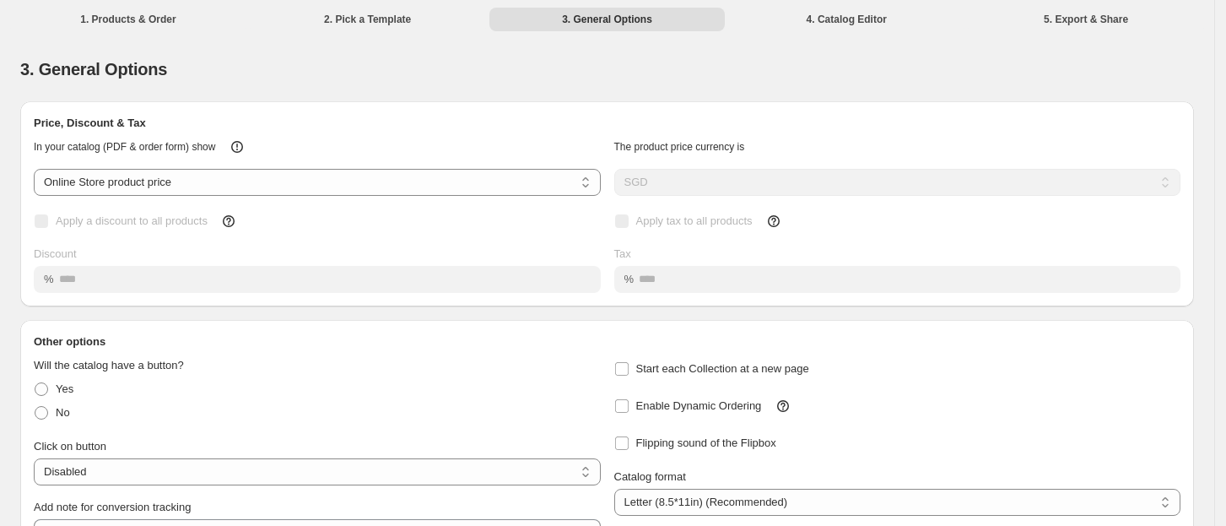
scroll to position [170, 0]
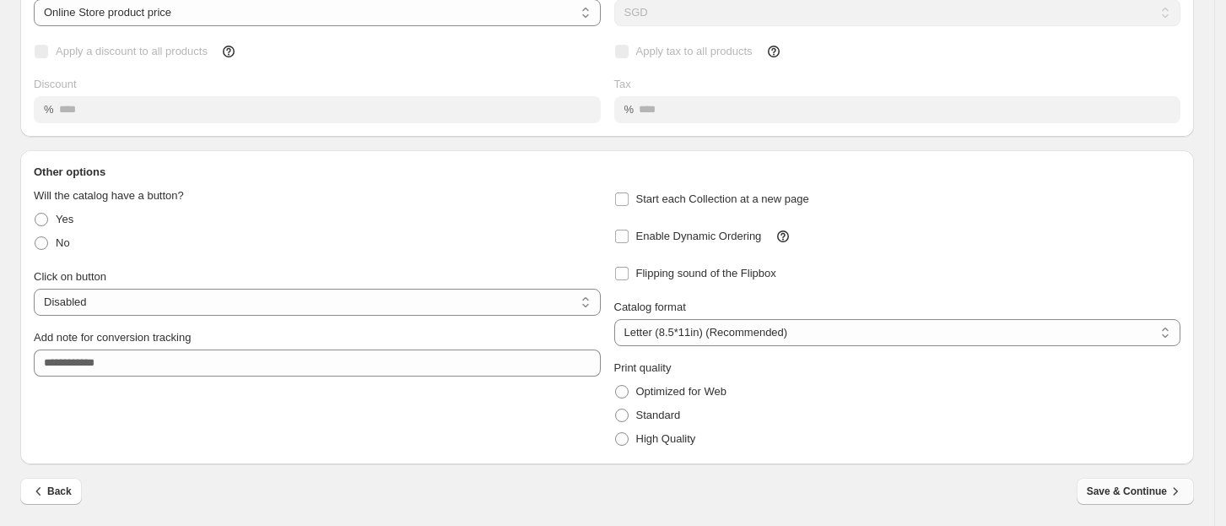
click at [1133, 482] on button "Save & Continue" at bounding box center [1134, 490] width 117 height 27
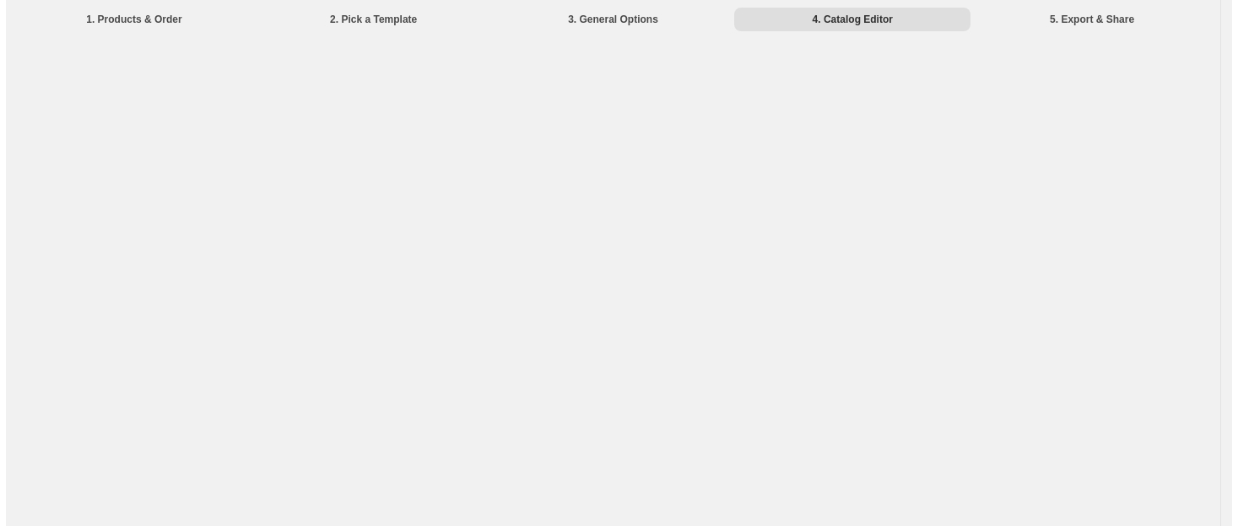
scroll to position [0, 0]
click at [614, 24] on li "3. General Options" at bounding box center [612, 19] width 239 height 24
click at [132, 17] on li "1. Products & Order" at bounding box center [129, 19] width 239 height 24
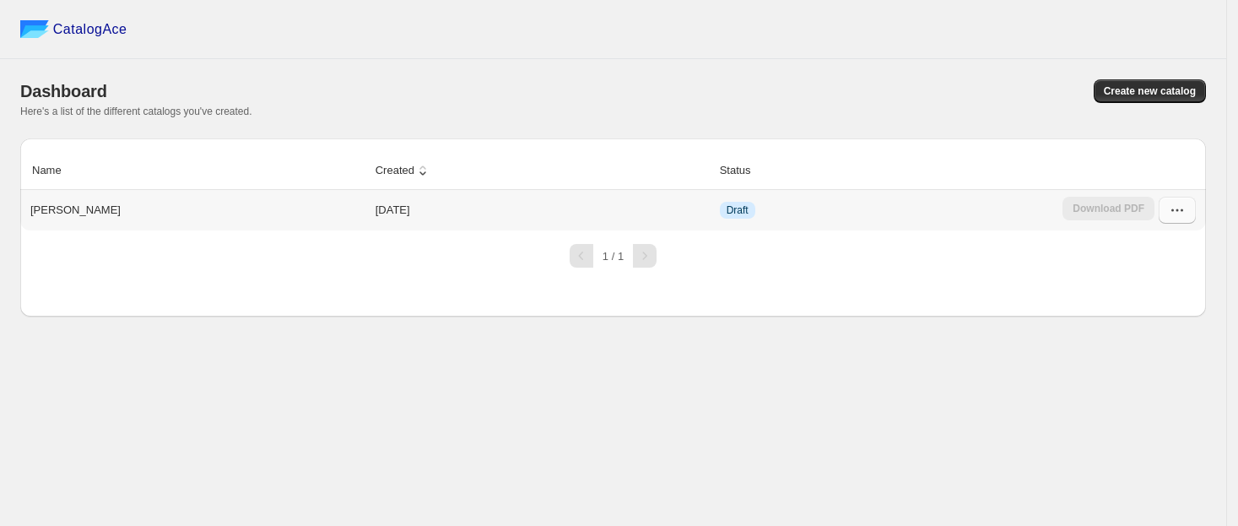
click at [1189, 213] on button "button" at bounding box center [1176, 210] width 37 height 27
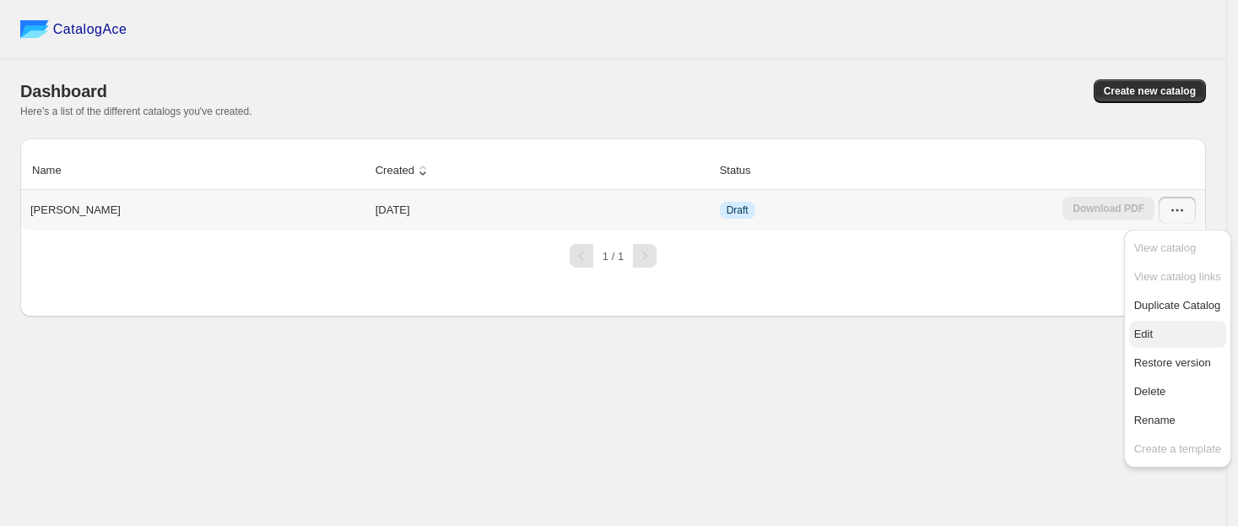
click at [1179, 329] on span "Edit" at bounding box center [1177, 334] width 87 height 17
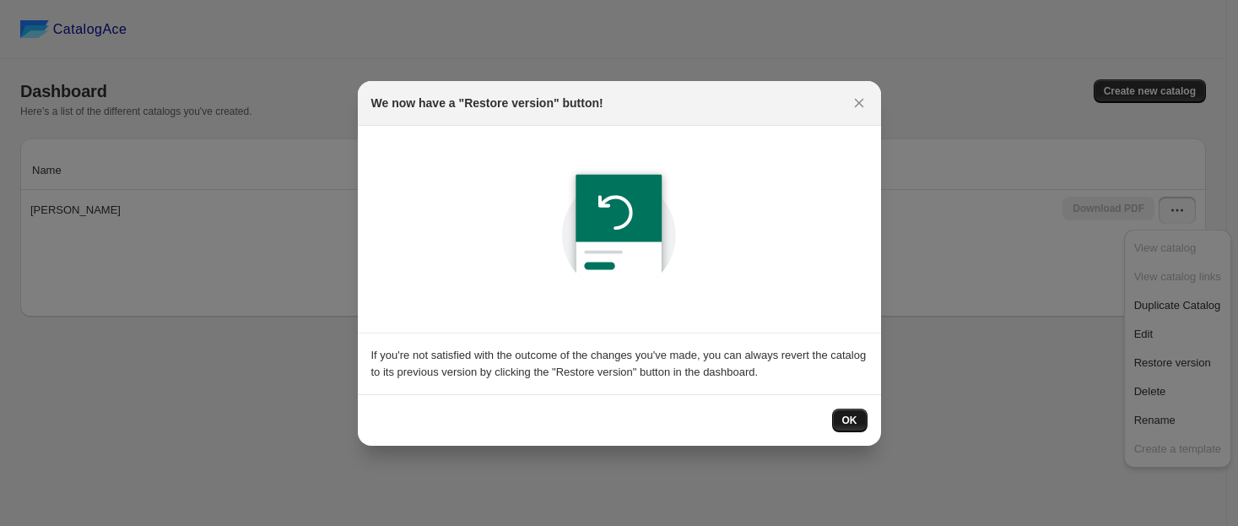
click at [853, 414] on span "OK" at bounding box center [849, 419] width 15 height 13
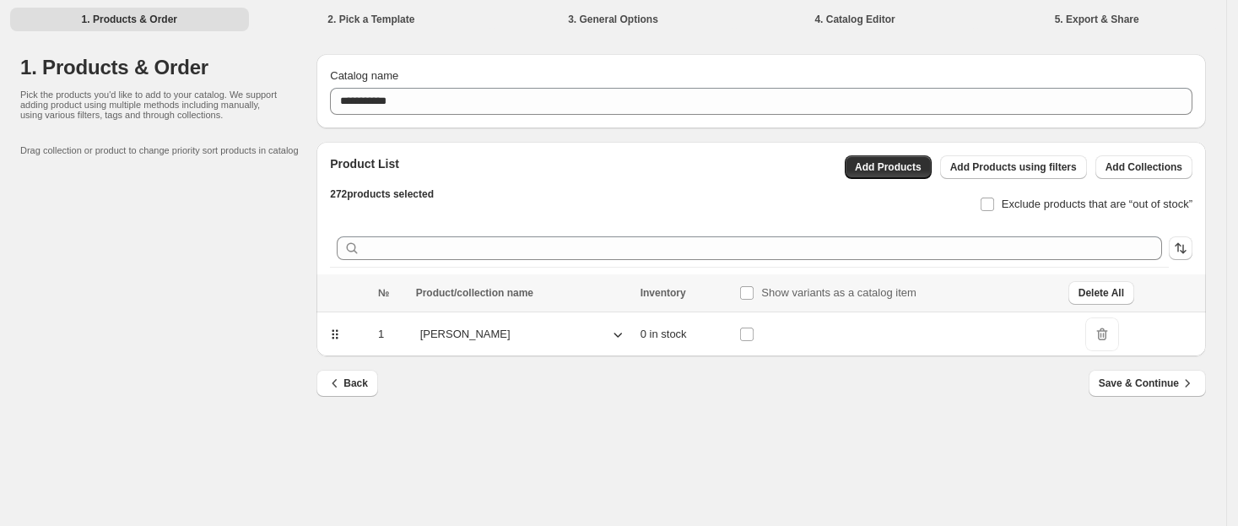
click at [1107, 336] on span "DeleteIcon" at bounding box center [1102, 334] width 34 height 34
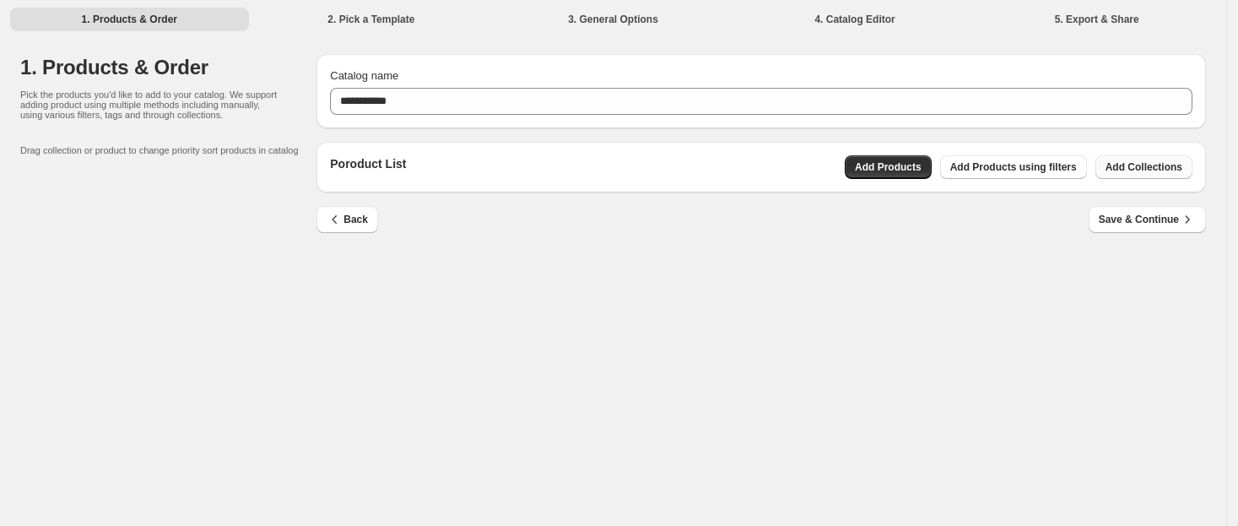
click at [1124, 175] on button "Add Collections" at bounding box center [1143, 167] width 97 height 24
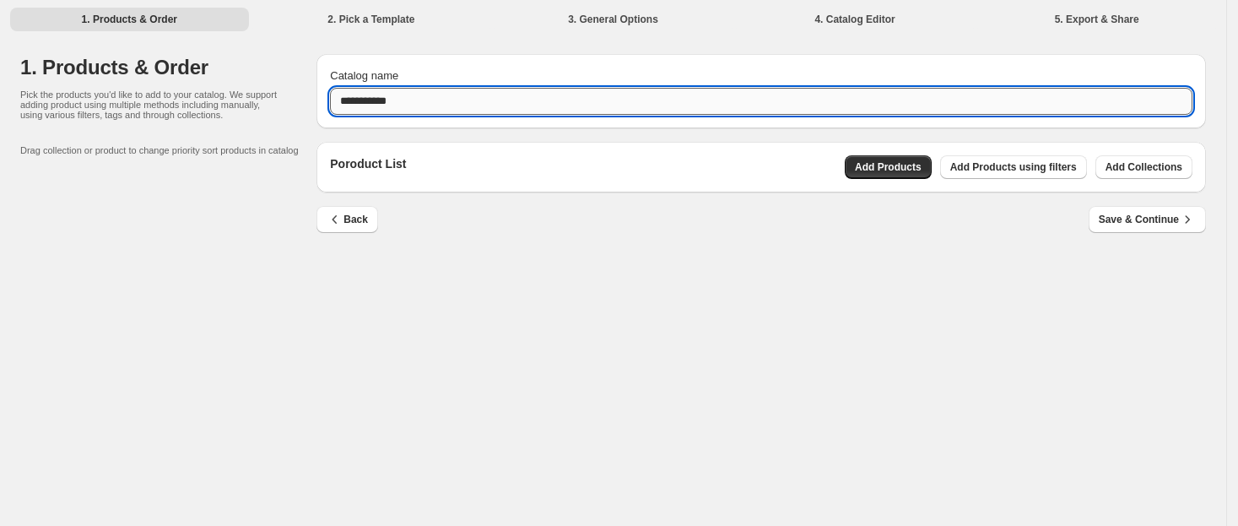
click at [747, 91] on input "**********" at bounding box center [761, 101] width 862 height 27
paste input "**"
type input "**********"
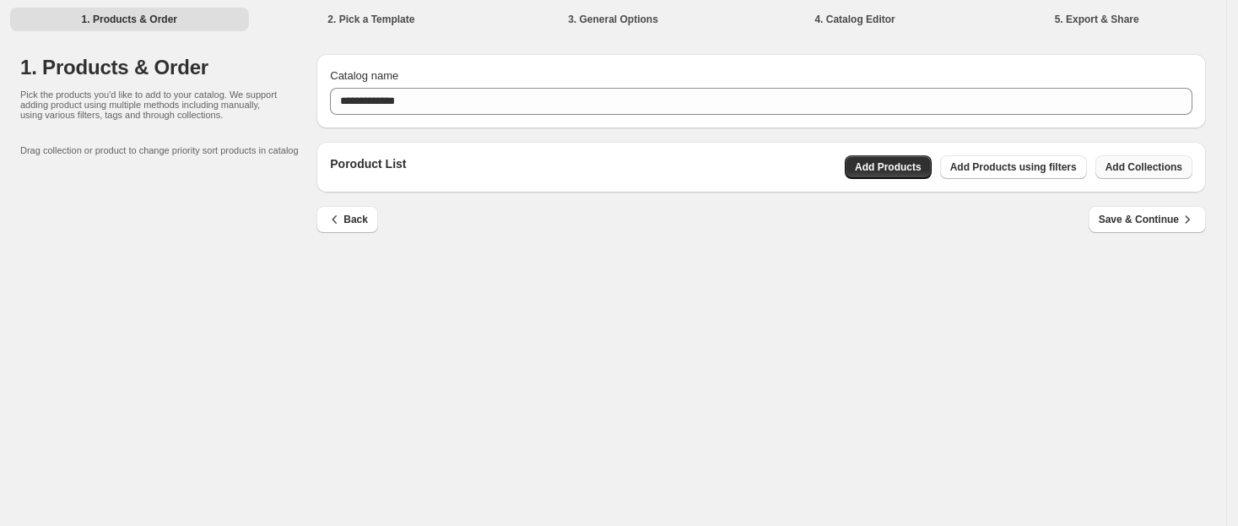
click at [1133, 170] on span "Add Collections" at bounding box center [1143, 166] width 77 height 13
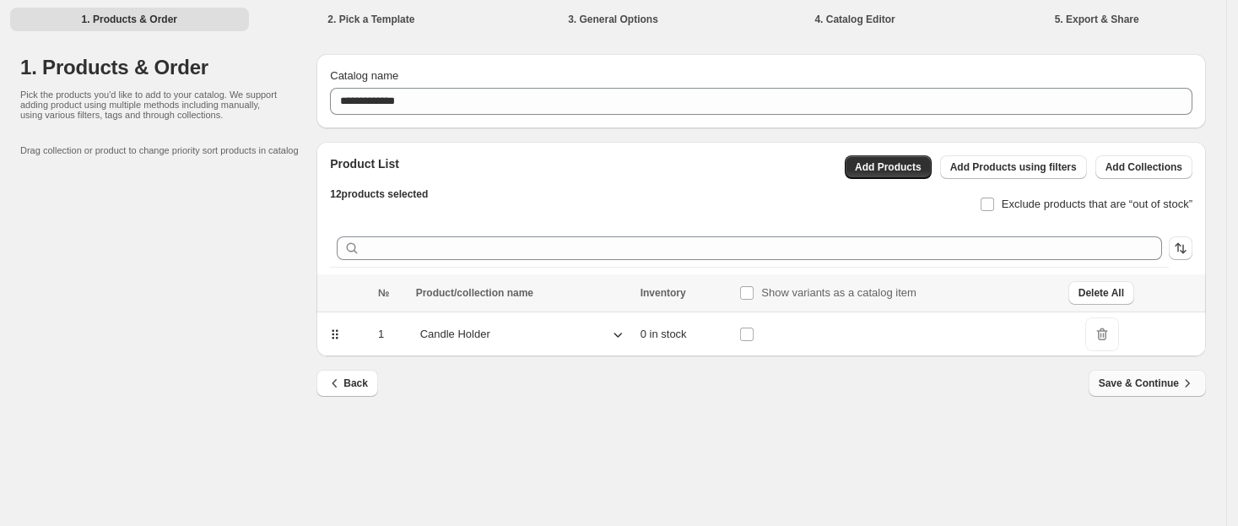
click at [1131, 381] on span "Save & Continue" at bounding box center [1146, 383] width 97 height 17
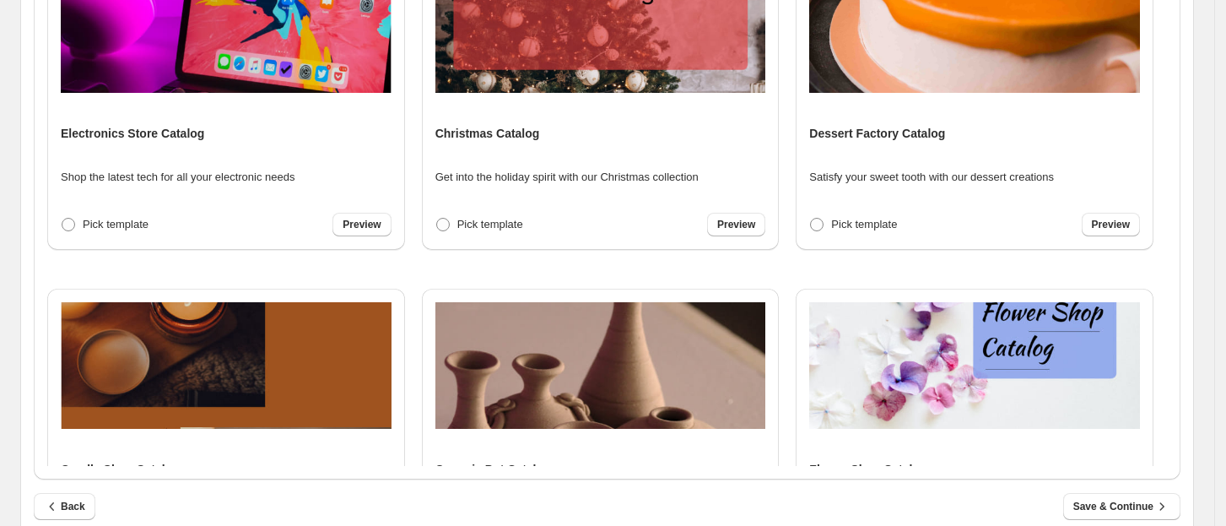
scroll to position [2344, 0]
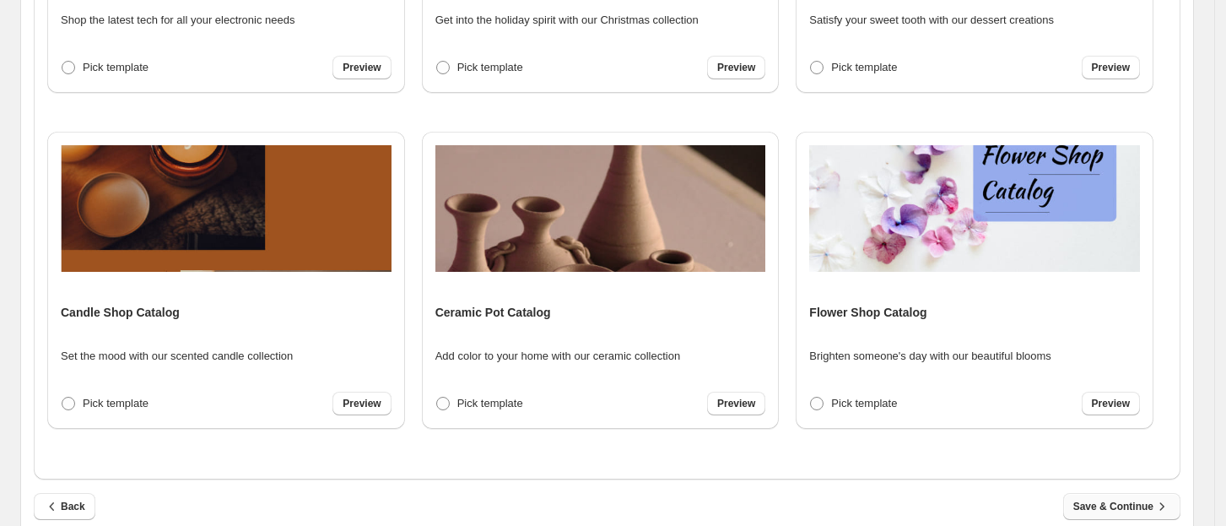
click at [1121, 504] on span "Save & Continue" at bounding box center [1121, 506] width 97 height 17
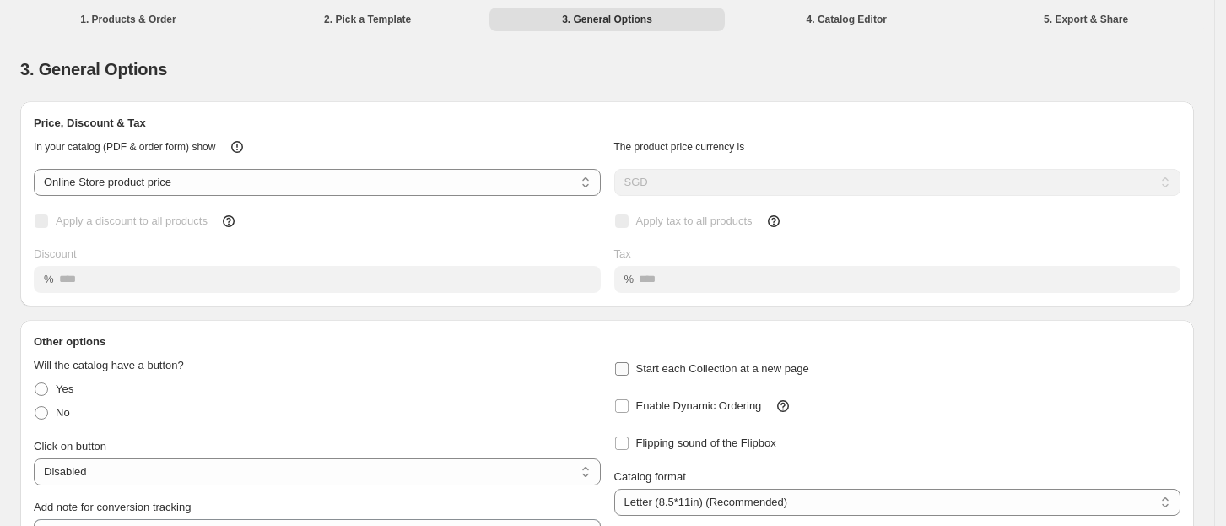
scroll to position [170, 0]
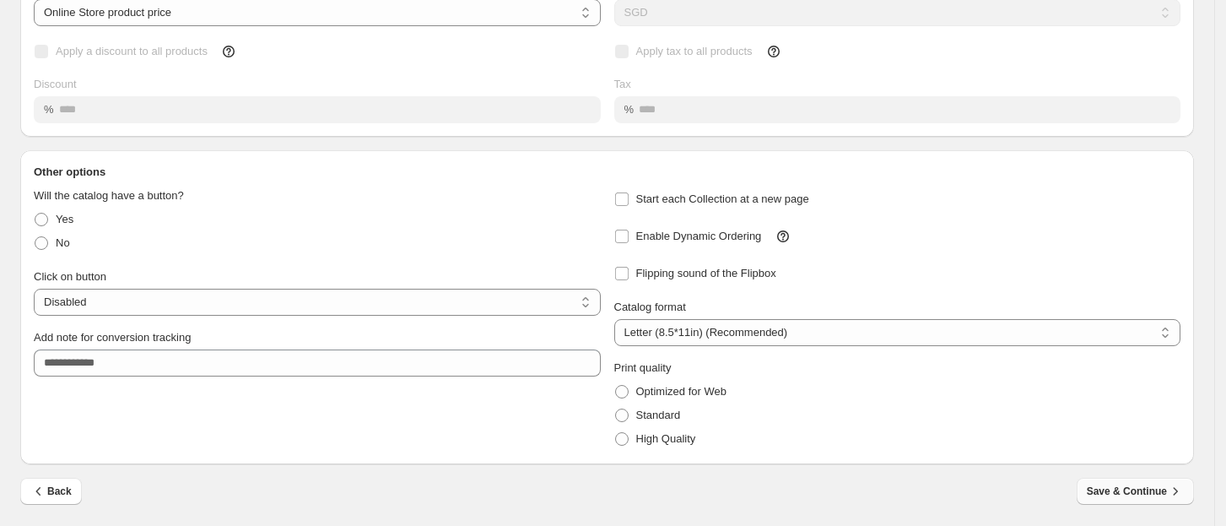
click at [1164, 491] on span "Save & Continue" at bounding box center [1135, 491] width 97 height 17
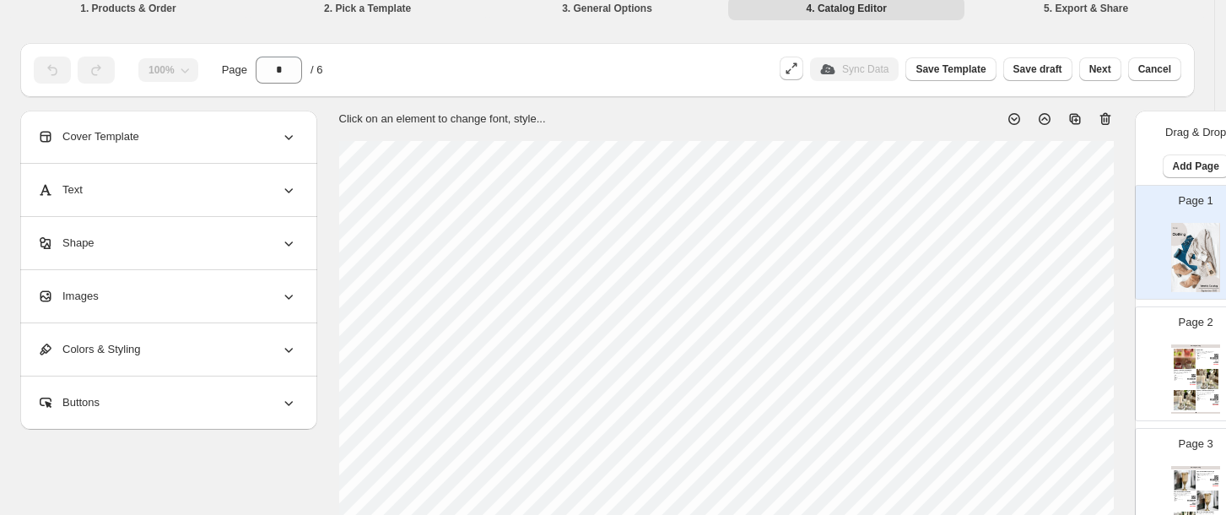
scroll to position [0, 0]
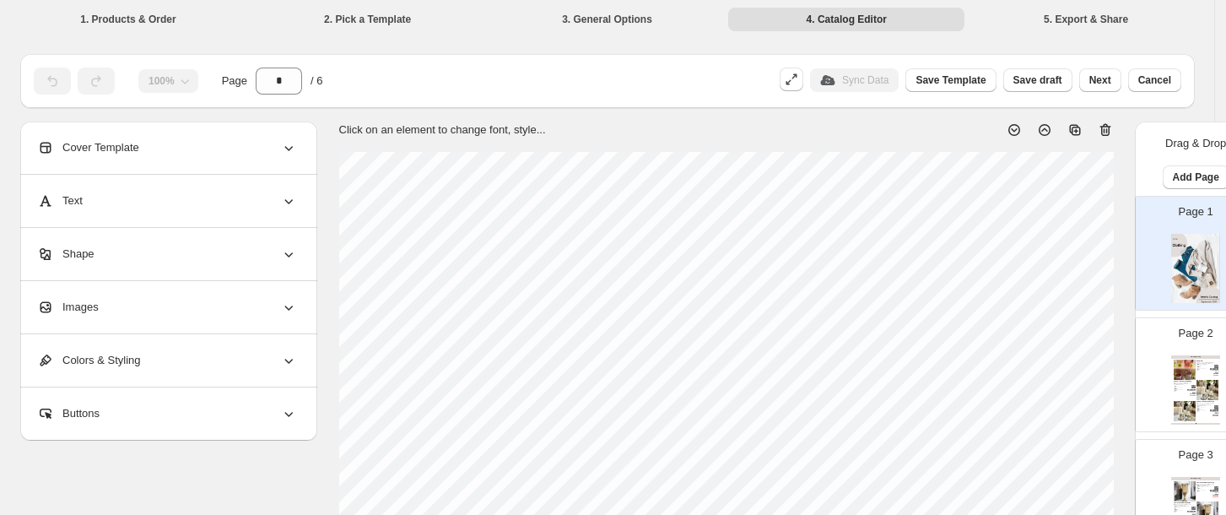
click at [1196, 389] on img at bounding box center [1207, 390] width 22 height 20
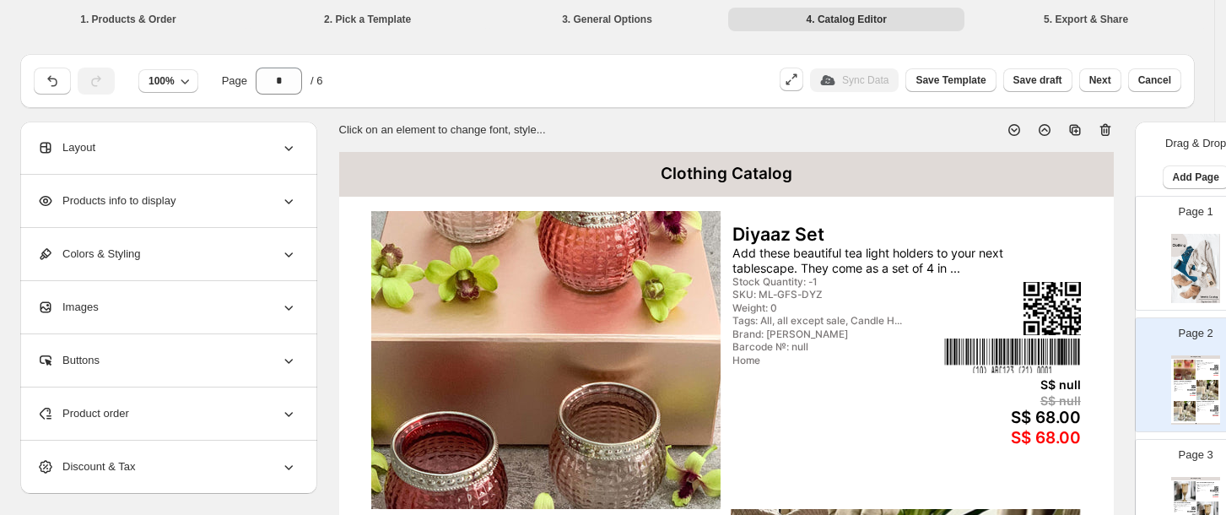
click at [270, 320] on div "Images" at bounding box center [167, 307] width 260 height 52
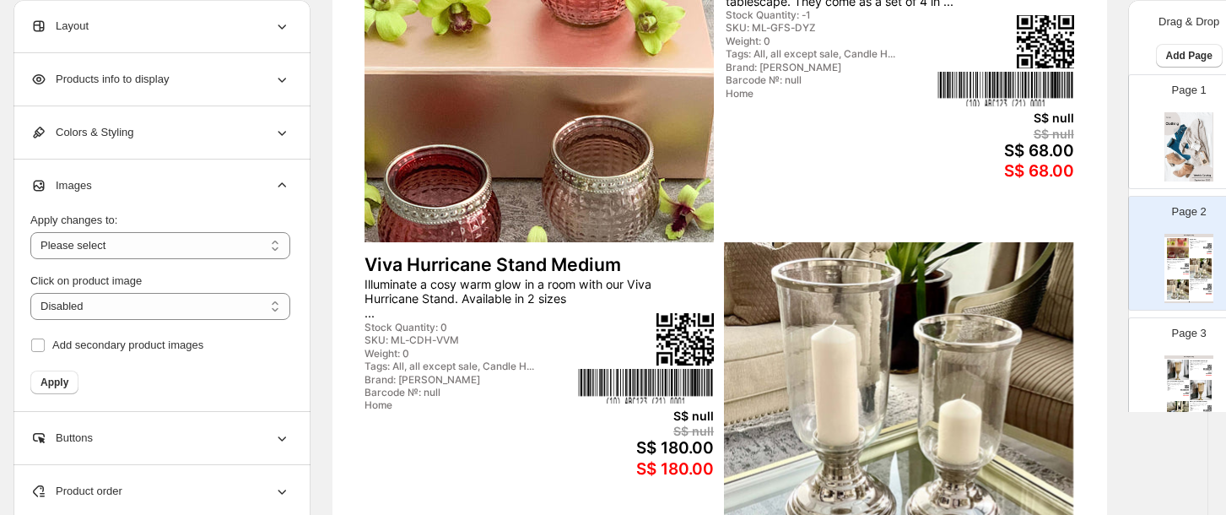
scroll to position [269, 7]
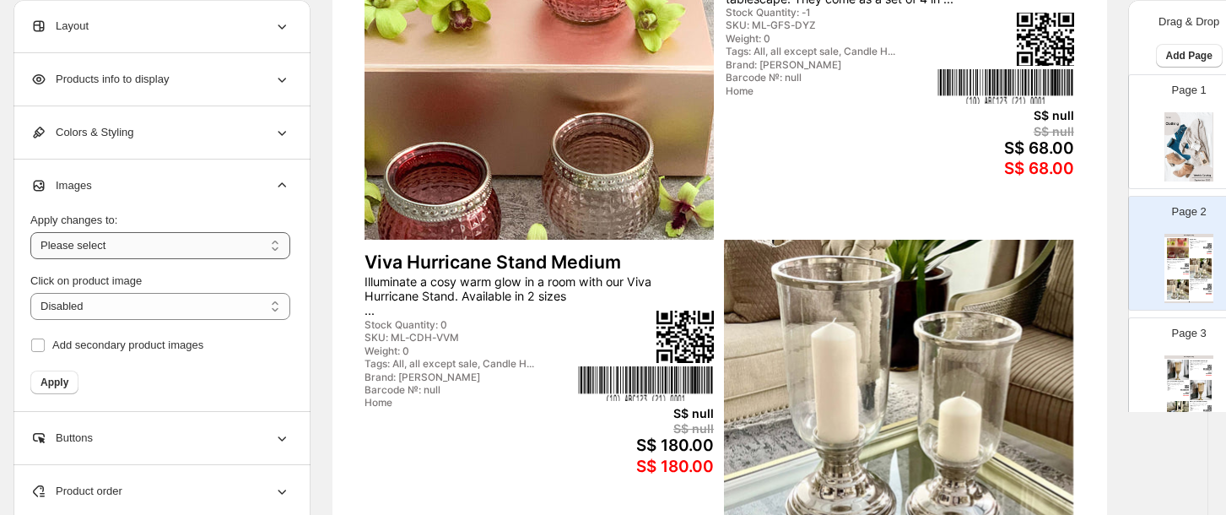
click at [235, 258] on select "**********" at bounding box center [160, 245] width 260 height 27
click at [243, 234] on select "**********" at bounding box center [160, 245] width 260 height 27
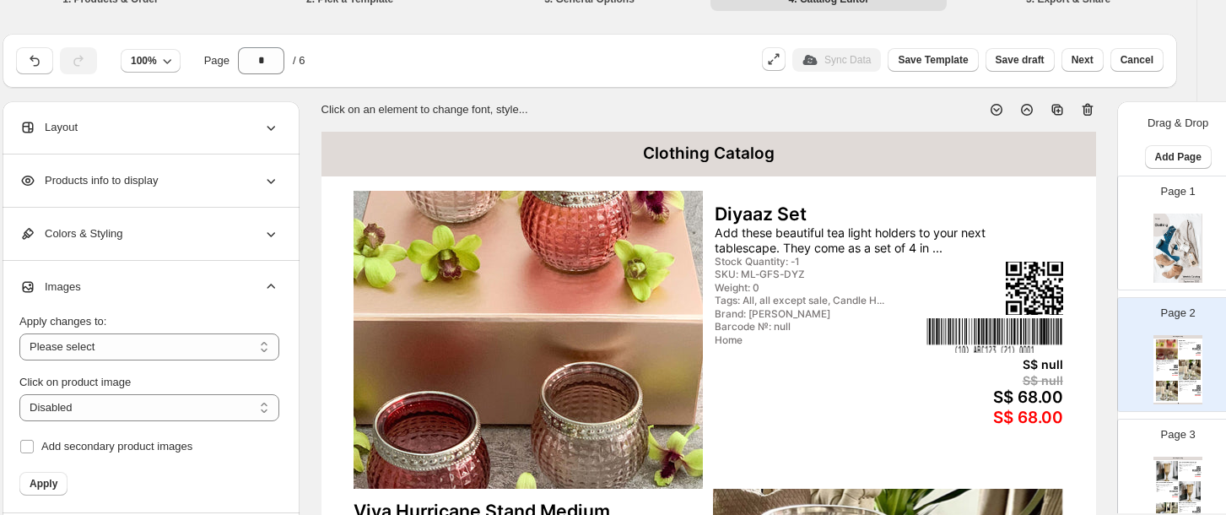
scroll to position [0, 18]
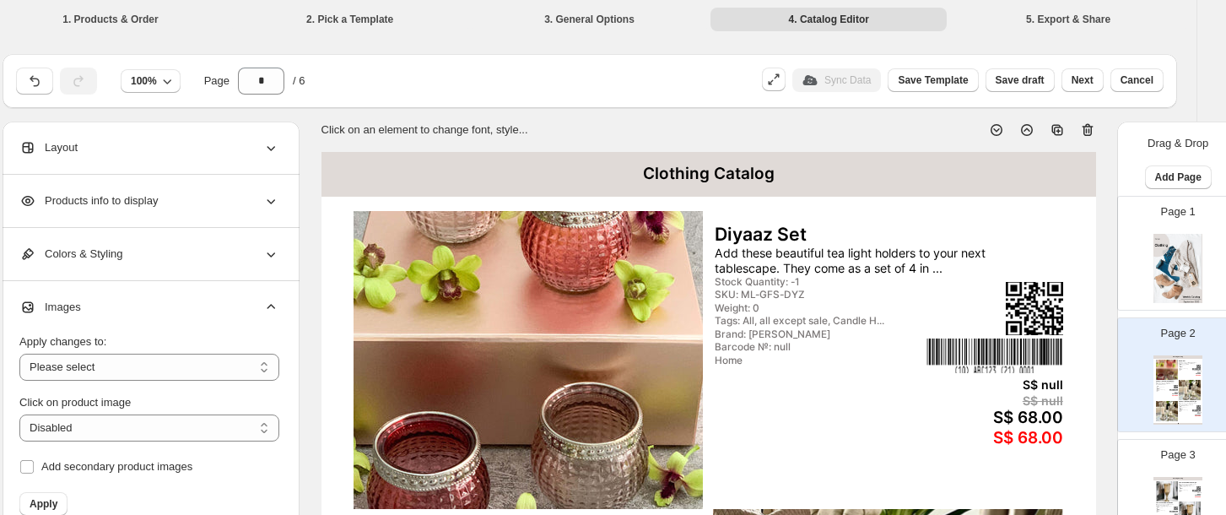
click at [1132, 217] on div "Page 1" at bounding box center [1171, 246] width 106 height 113
type input "*"
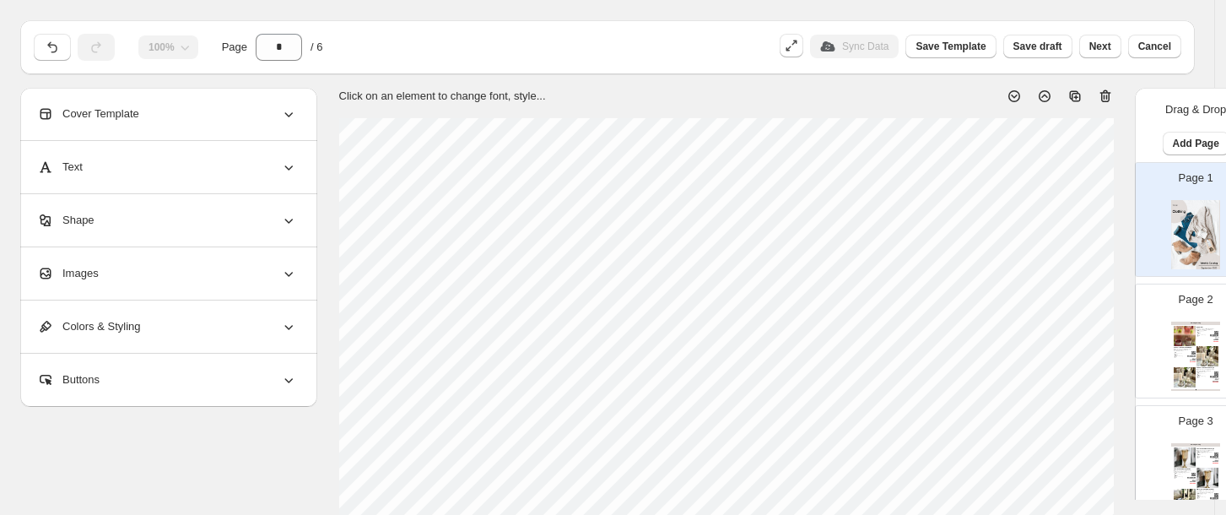
scroll to position [0, 0]
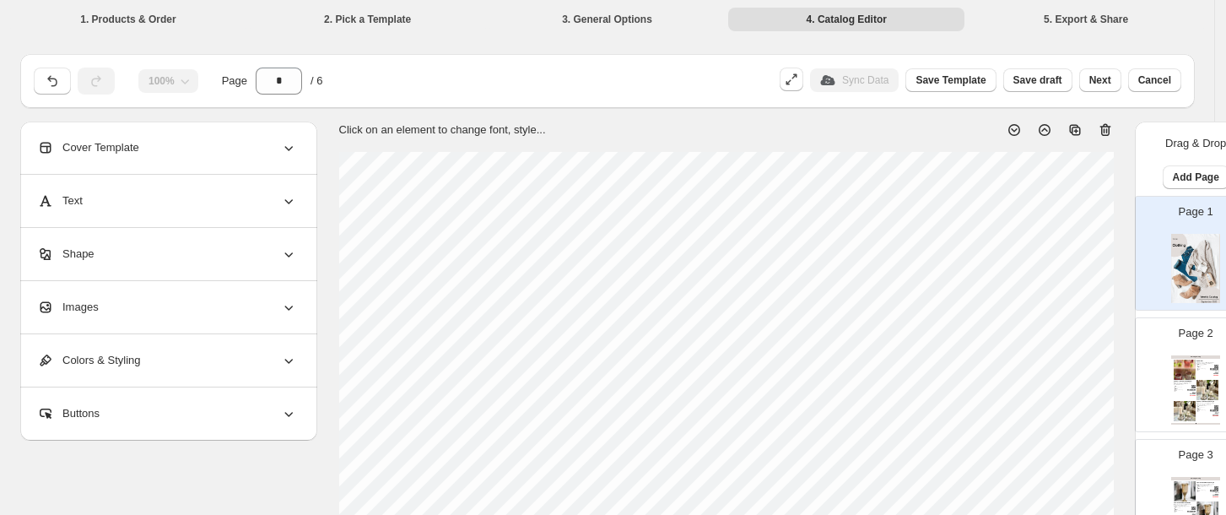
click at [126, 19] on li "1. Products & Order" at bounding box center [128, 19] width 236 height 24
click at [139, 18] on li "1. Products & Order" at bounding box center [128, 19] width 236 height 24
click at [639, 19] on li "3. General Options" at bounding box center [607, 19] width 236 height 24
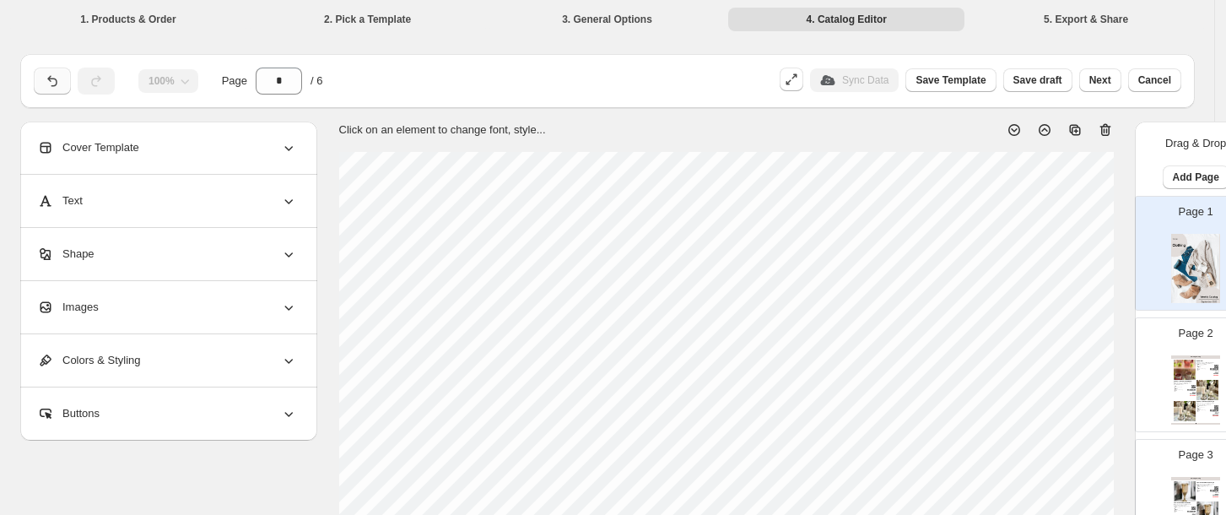
click at [64, 80] on button "button" at bounding box center [52, 80] width 37 height 27
type input "*"
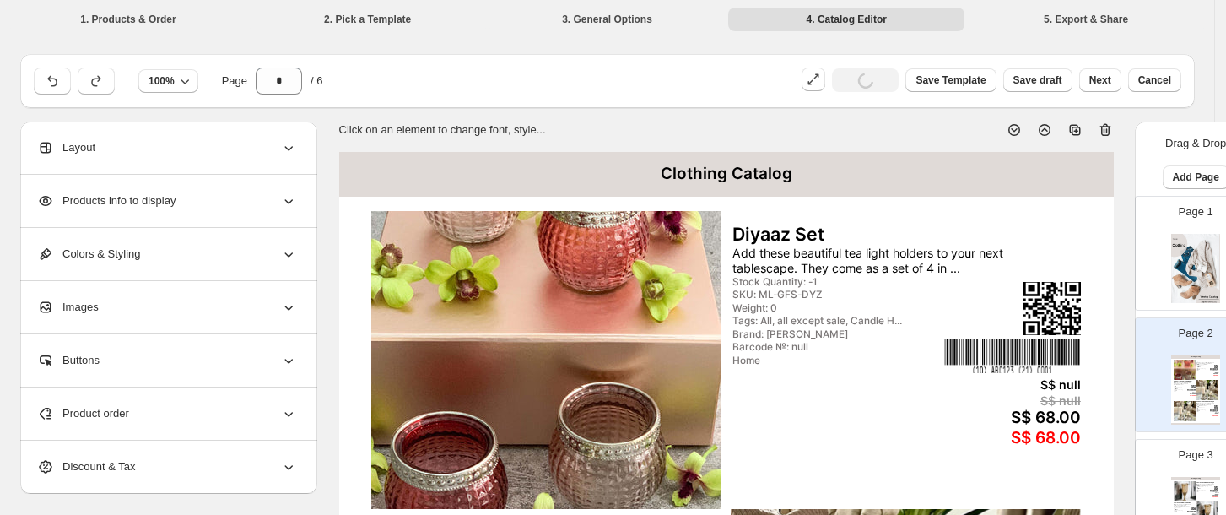
scroll to position [709, 0]
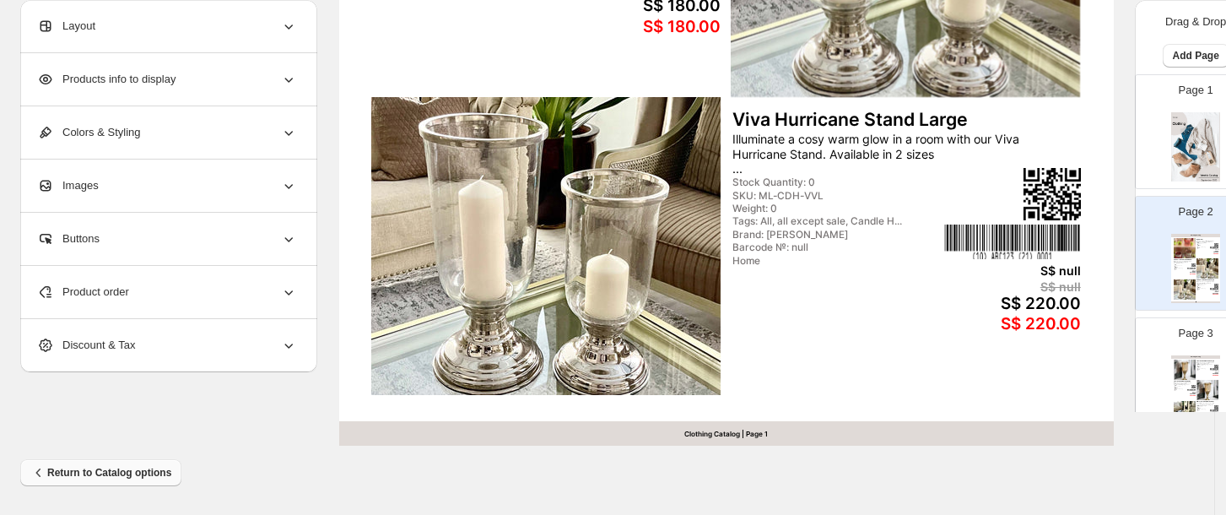
click at [129, 467] on span "Return to Catalog options" at bounding box center [100, 472] width 141 height 17
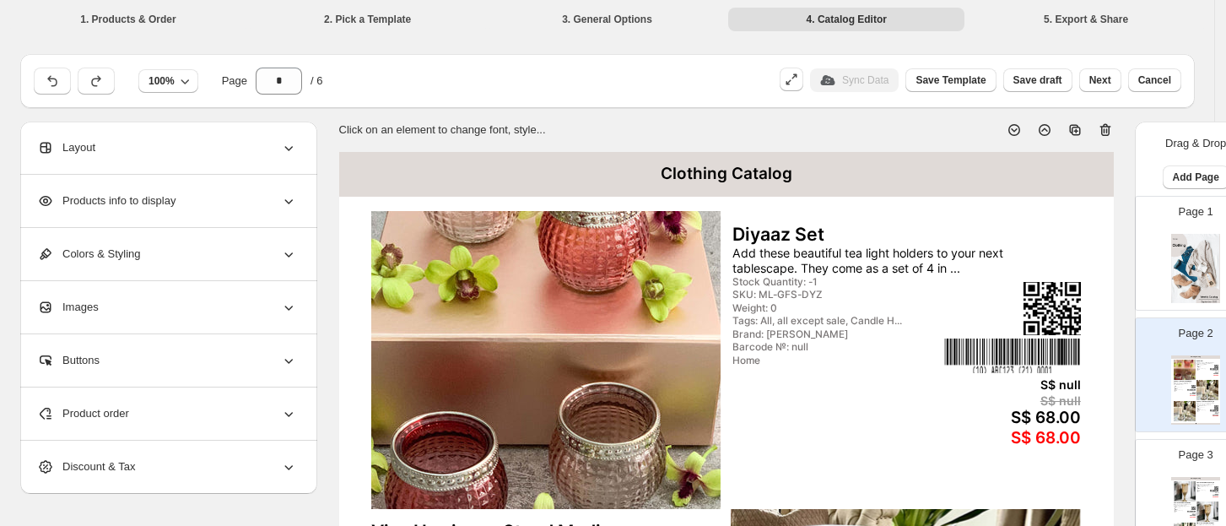
scroll to position [697, 0]
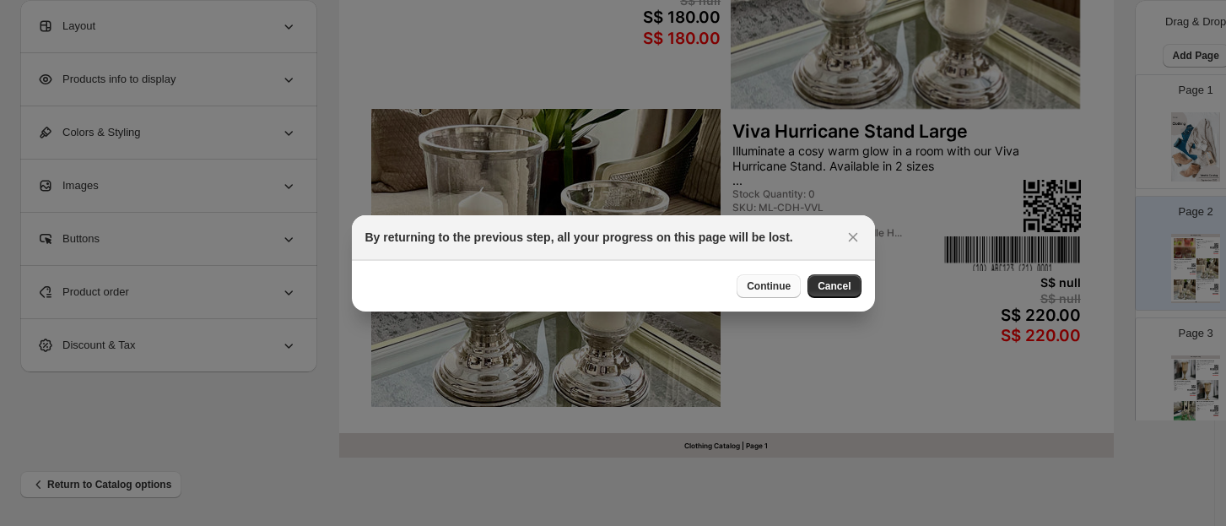
click at [787, 285] on span "Continue" at bounding box center [769, 285] width 44 height 13
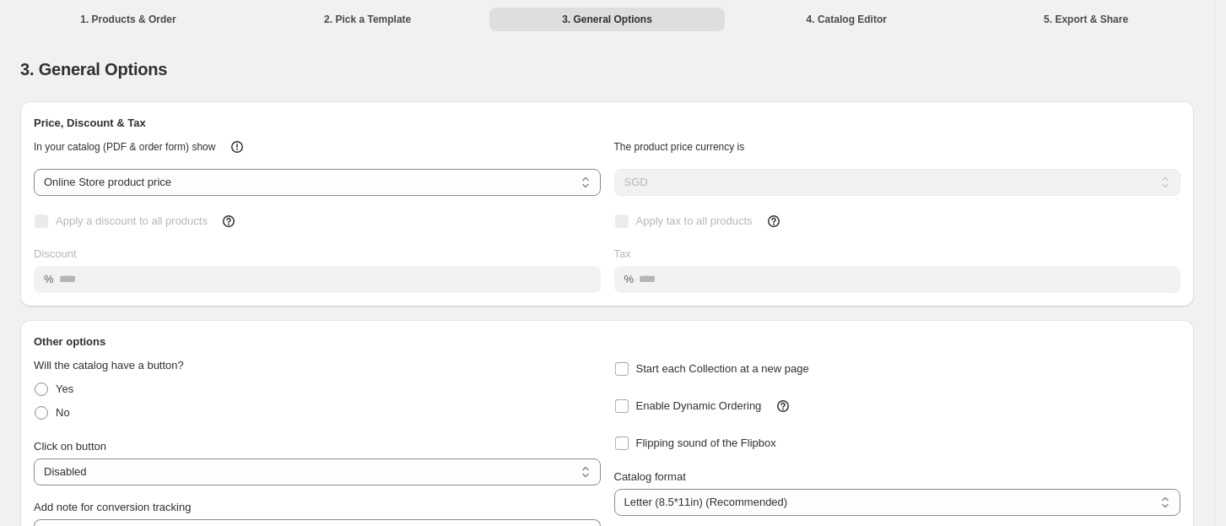
scroll to position [0, 0]
click at [383, 24] on li "2. Pick a Template" at bounding box center [368, 19] width 236 height 24
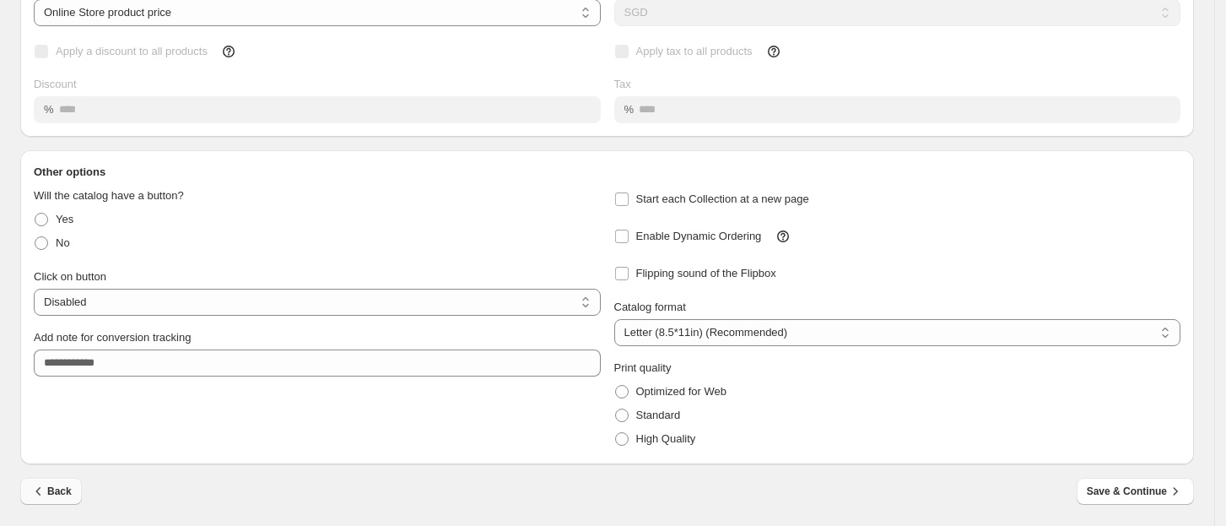
click at [50, 491] on span "Back" at bounding box center [50, 491] width 41 height 17
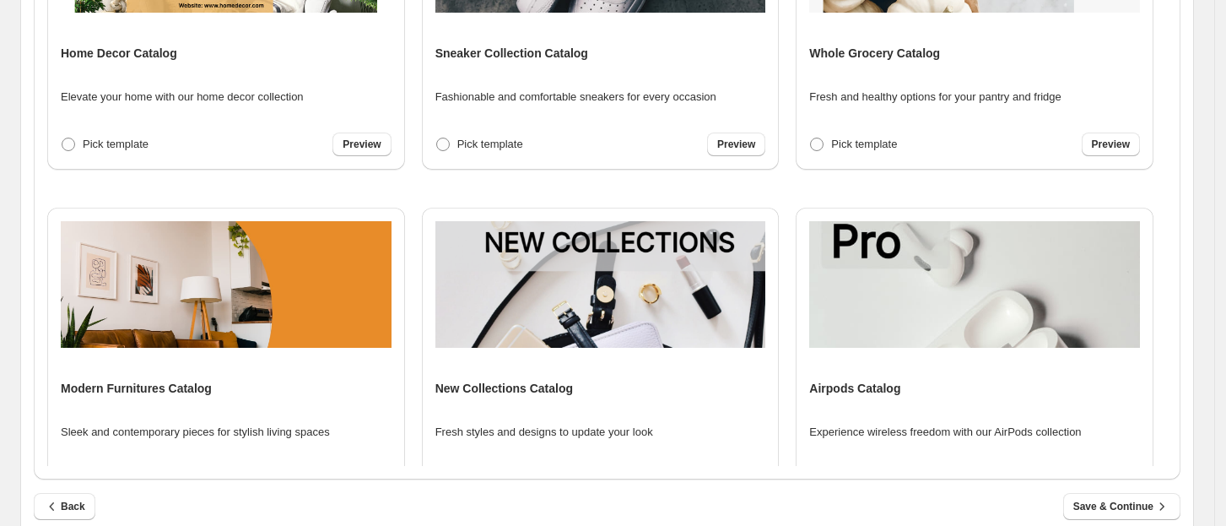
scroll to position [258, 0]
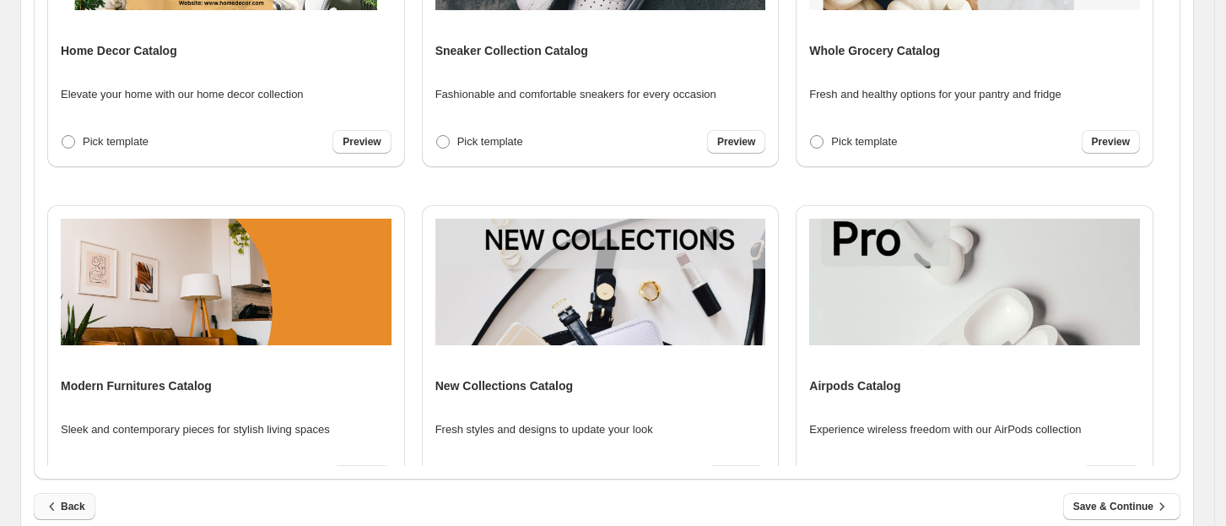
click at [66, 508] on span "Back" at bounding box center [64, 506] width 41 height 17
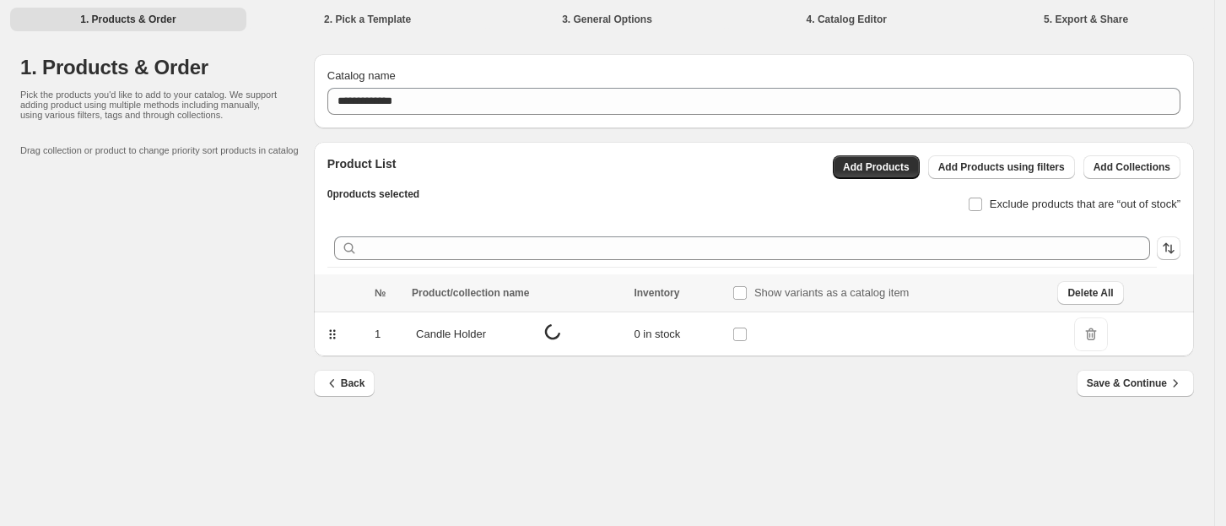
scroll to position [0, 0]
click at [1092, 337] on span "DeleteIcon" at bounding box center [1102, 334] width 34 height 34
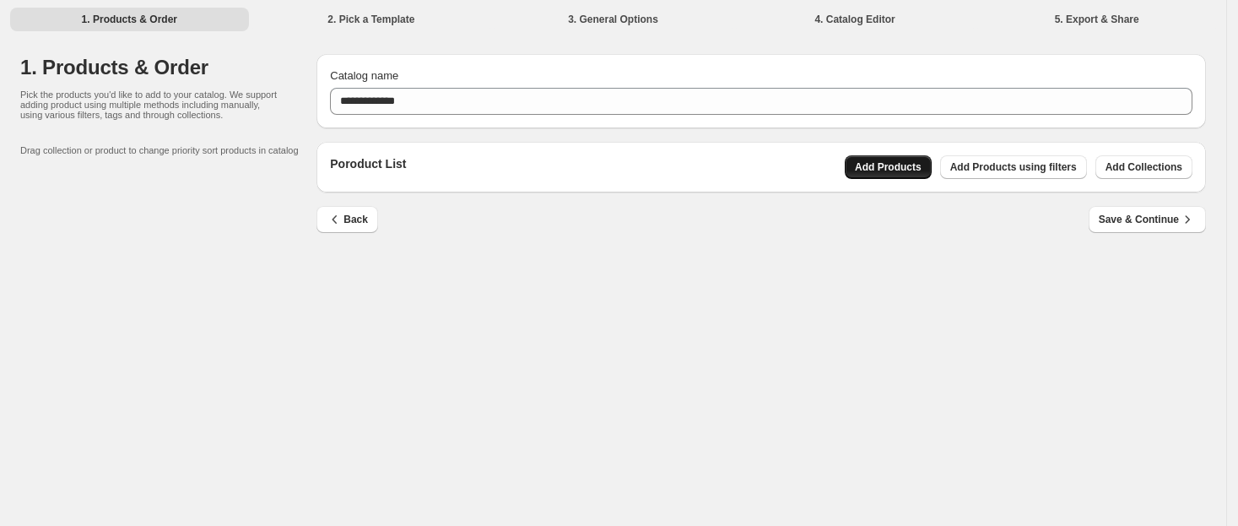
click at [902, 159] on button "Add Products" at bounding box center [887, 167] width 87 height 24
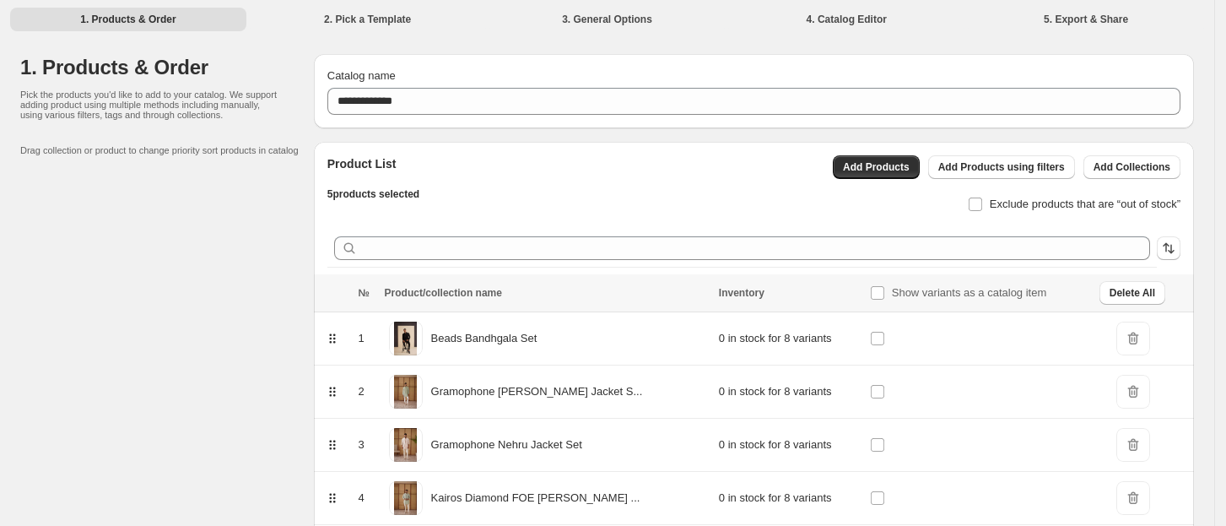
scroll to position [120, 0]
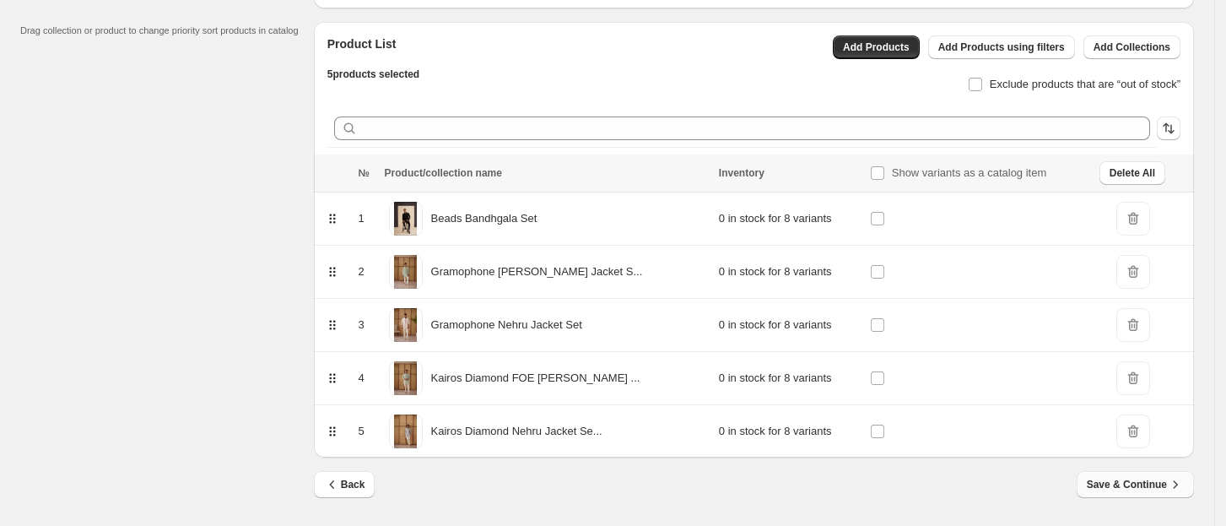
click at [1127, 483] on span "Save & Continue" at bounding box center [1135, 484] width 97 height 17
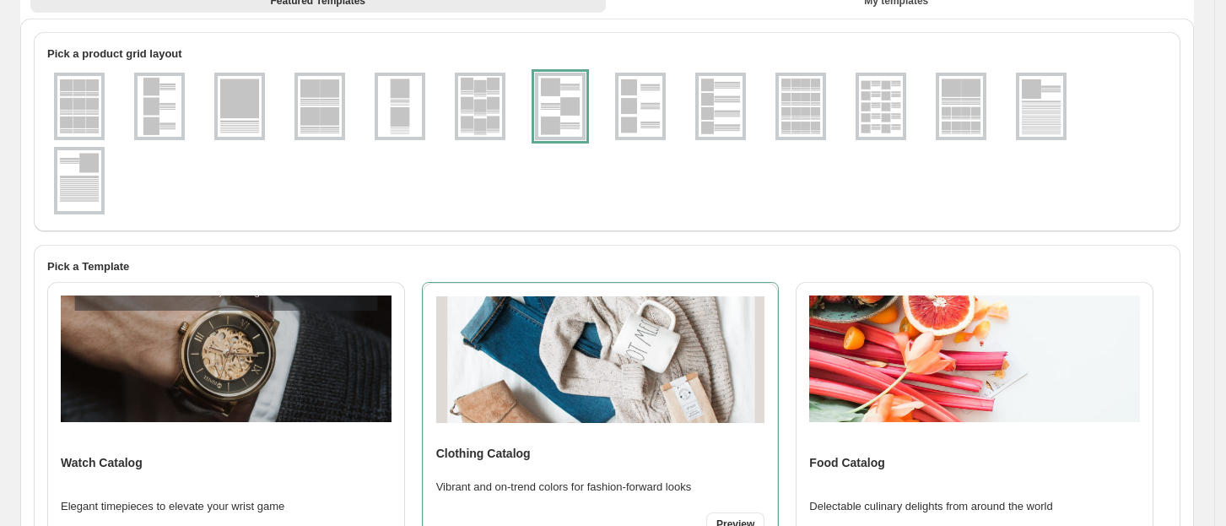
scroll to position [0, 0]
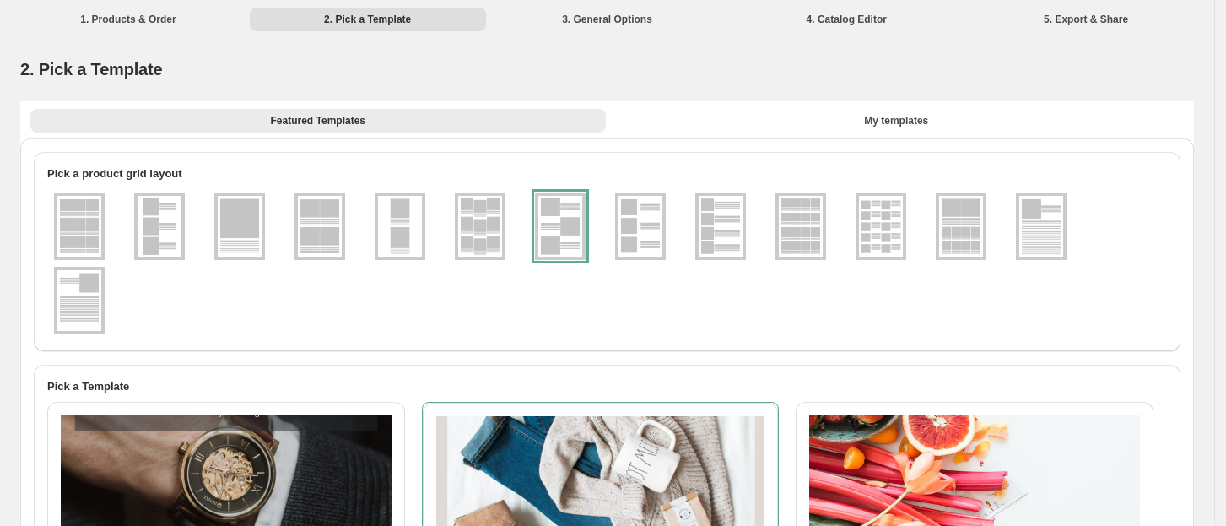
click at [170, 234] on img at bounding box center [160, 226] width 44 height 61
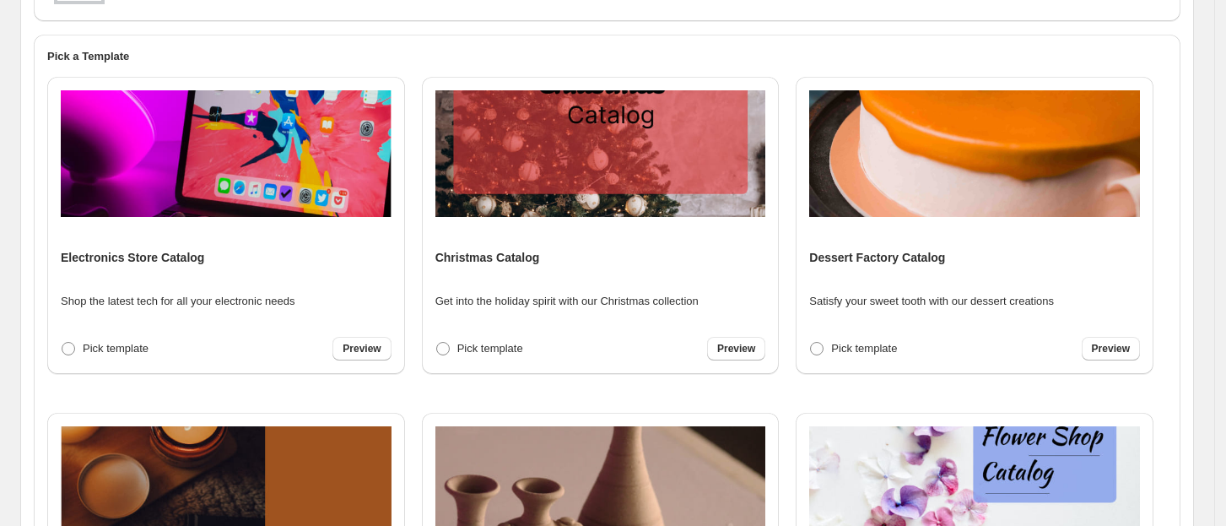
scroll to position [656, 0]
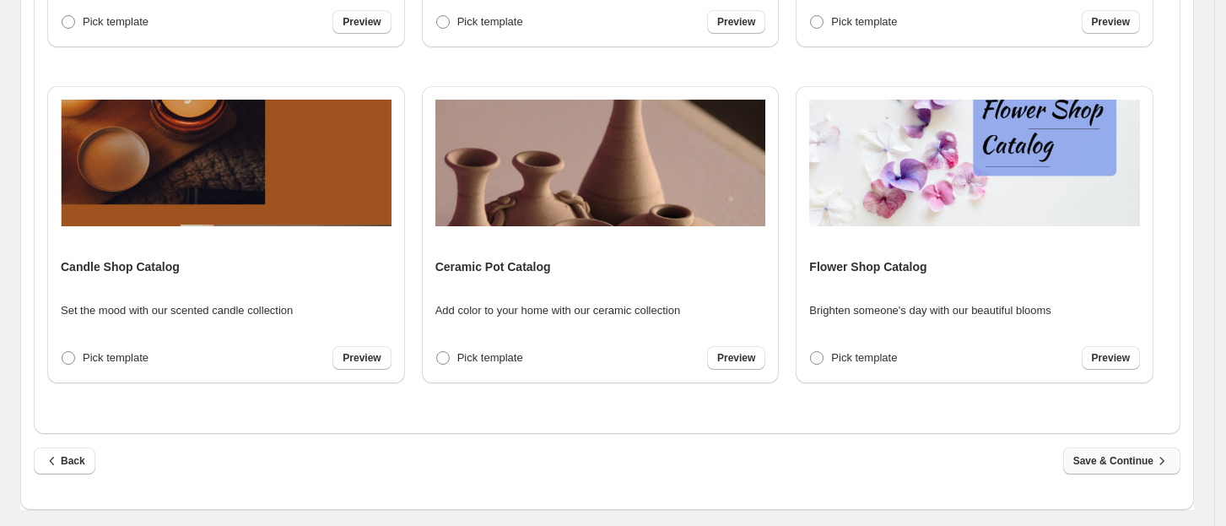
click at [1139, 468] on span "Save & Continue" at bounding box center [1121, 460] width 97 height 17
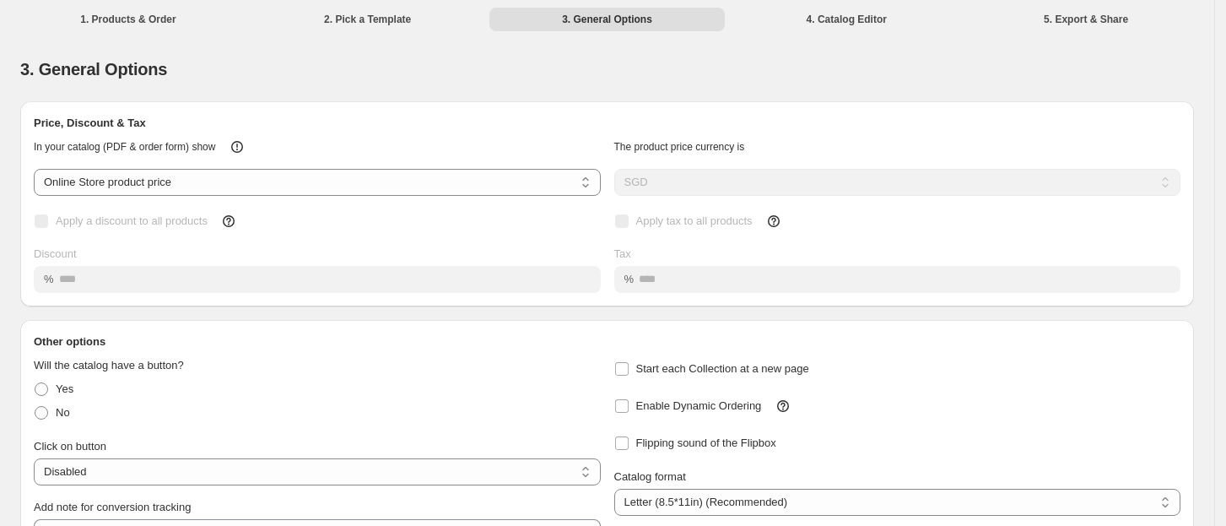
scroll to position [170, 0]
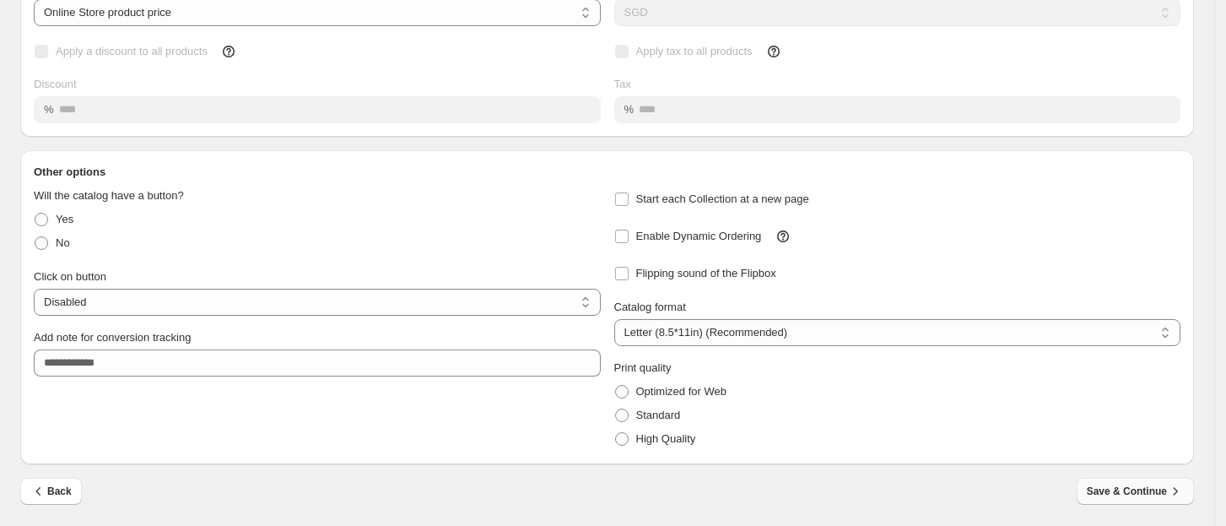
click at [1130, 493] on span "Save & Continue" at bounding box center [1135, 491] width 97 height 17
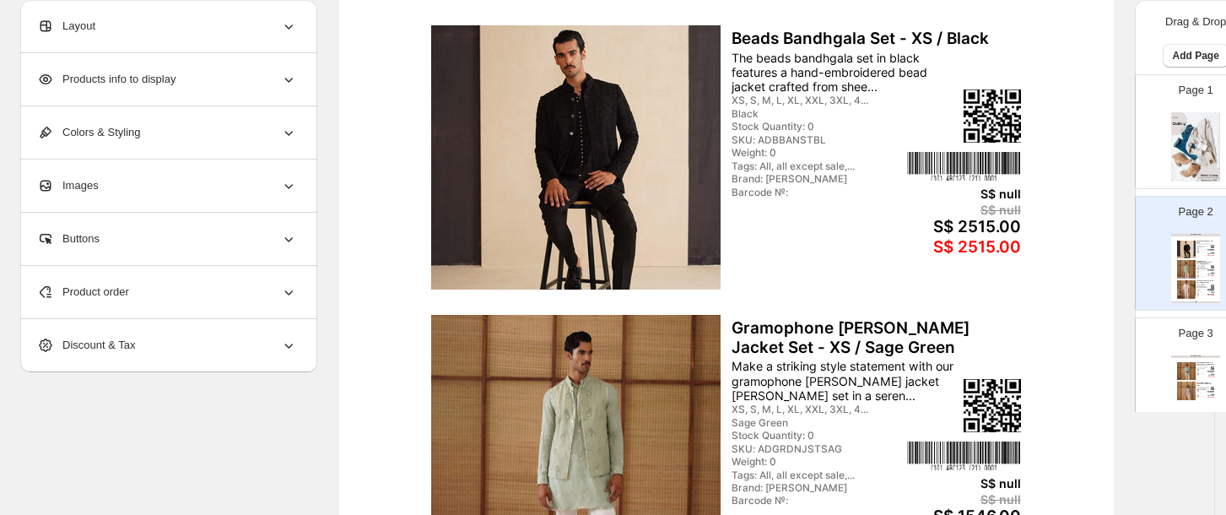
scroll to position [0, 0]
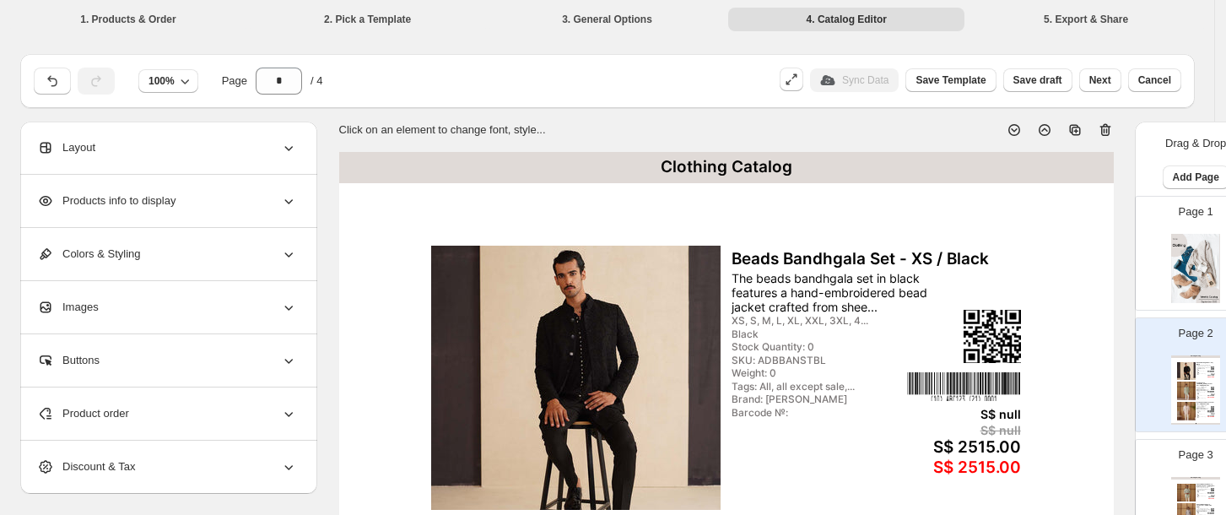
click at [1158, 223] on div "Page 1" at bounding box center [1188, 246] width 106 height 113
type input "*"
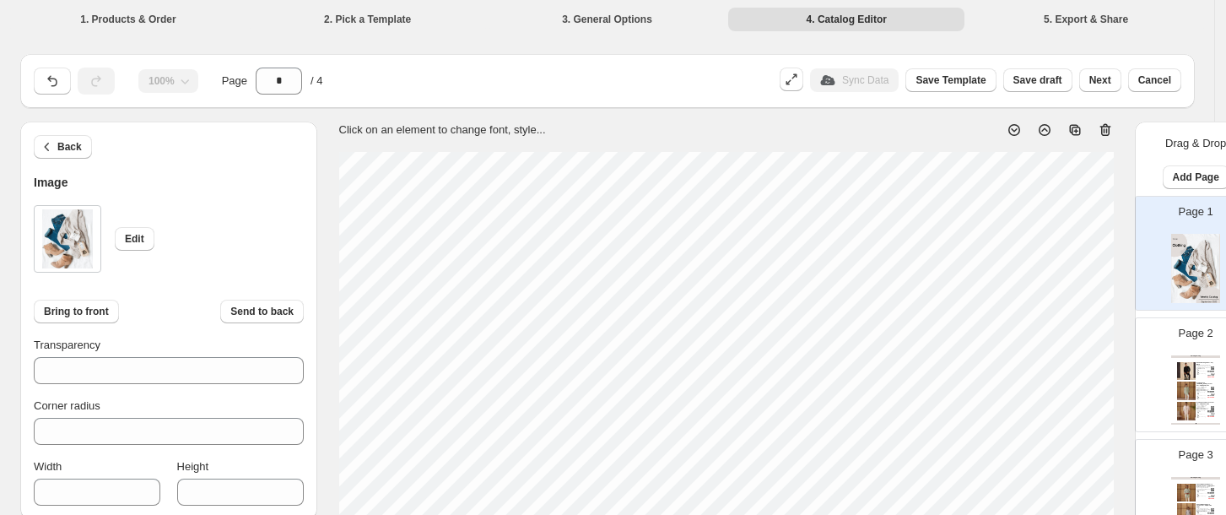
click at [126, 251] on div "Edit" at bounding box center [169, 238] width 270 height 67
click at [129, 237] on span "Edit" at bounding box center [134, 238] width 19 height 13
click at [140, 243] on span "Edit" at bounding box center [134, 238] width 19 height 13
click at [59, 314] on span "Bring to front" at bounding box center [76, 311] width 65 height 13
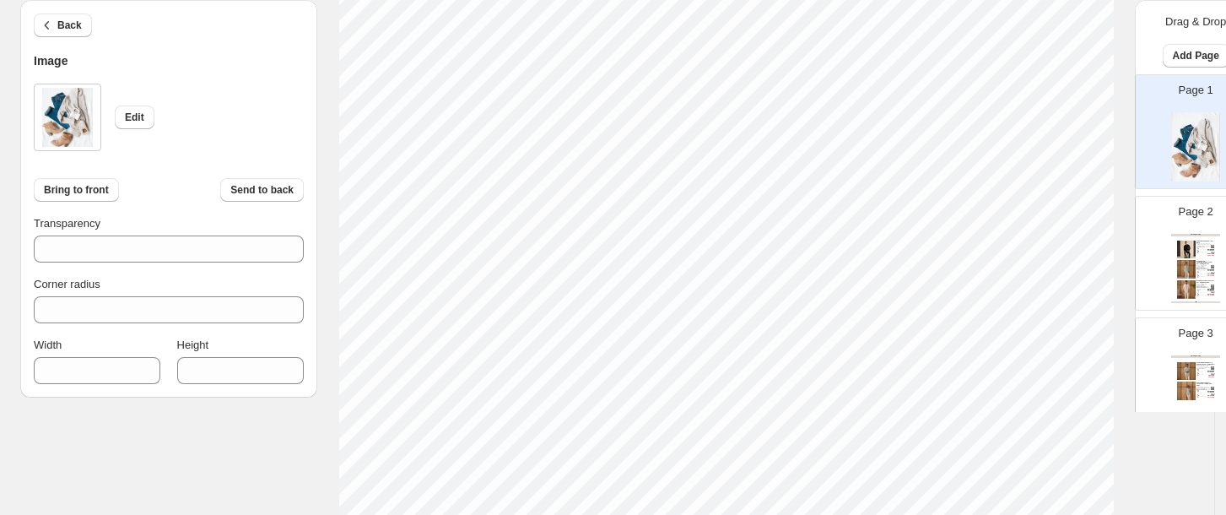
scroll to position [709, 0]
click at [103, 359] on input "***" at bounding box center [84, 370] width 101 height 27
click at [82, 369] on input "***" at bounding box center [84, 370] width 101 height 27
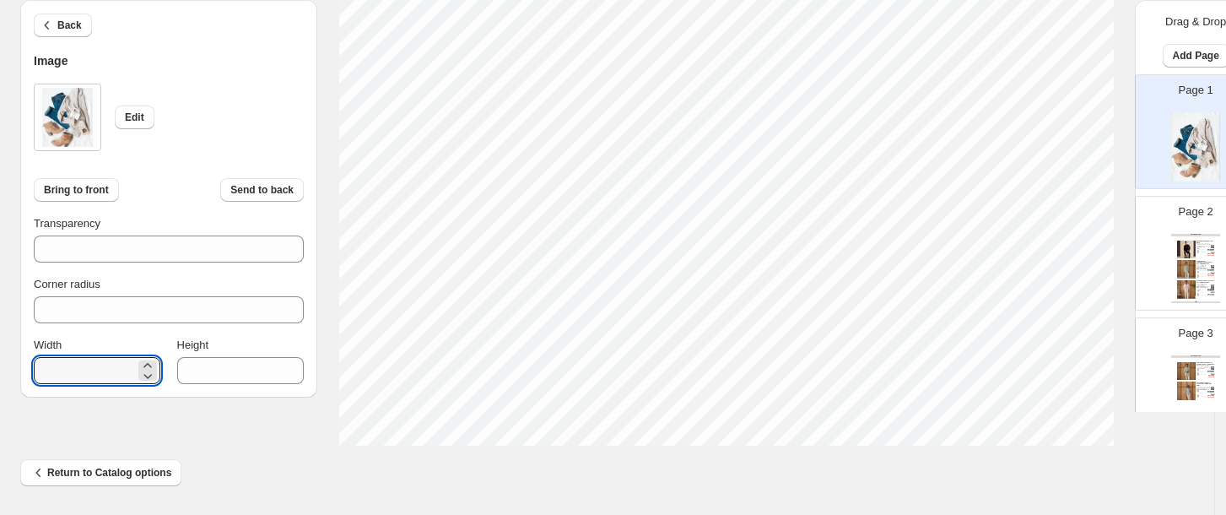
drag, startPoint x: 82, startPoint y: 369, endPoint x: 6, endPoint y: 382, distance: 77.0
click at [54, 119] on img at bounding box center [67, 117] width 51 height 59
click at [128, 124] on button "Edit" at bounding box center [135, 117] width 40 height 24
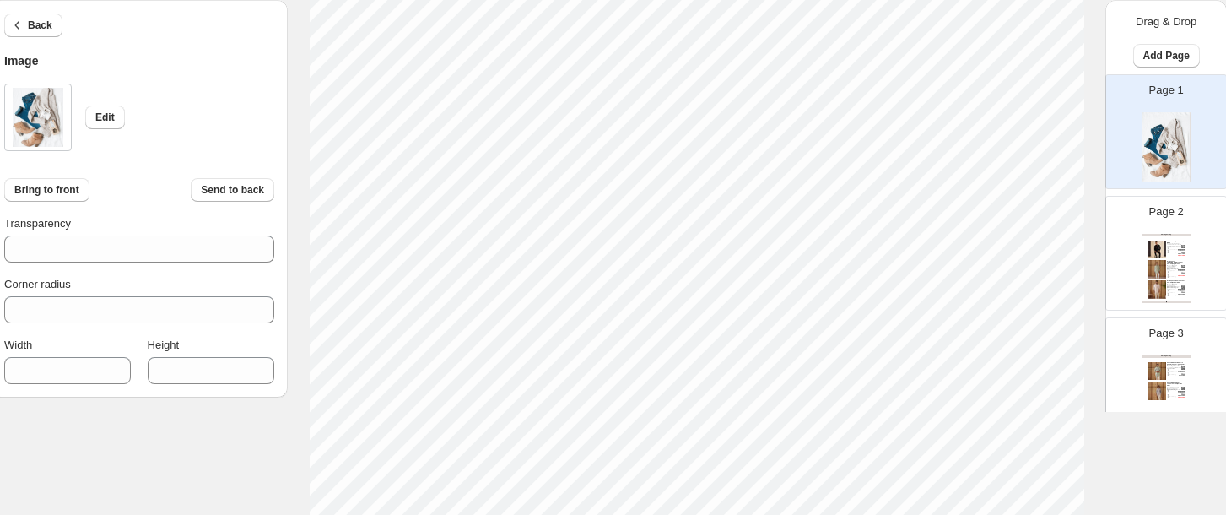
scroll to position [0, 30]
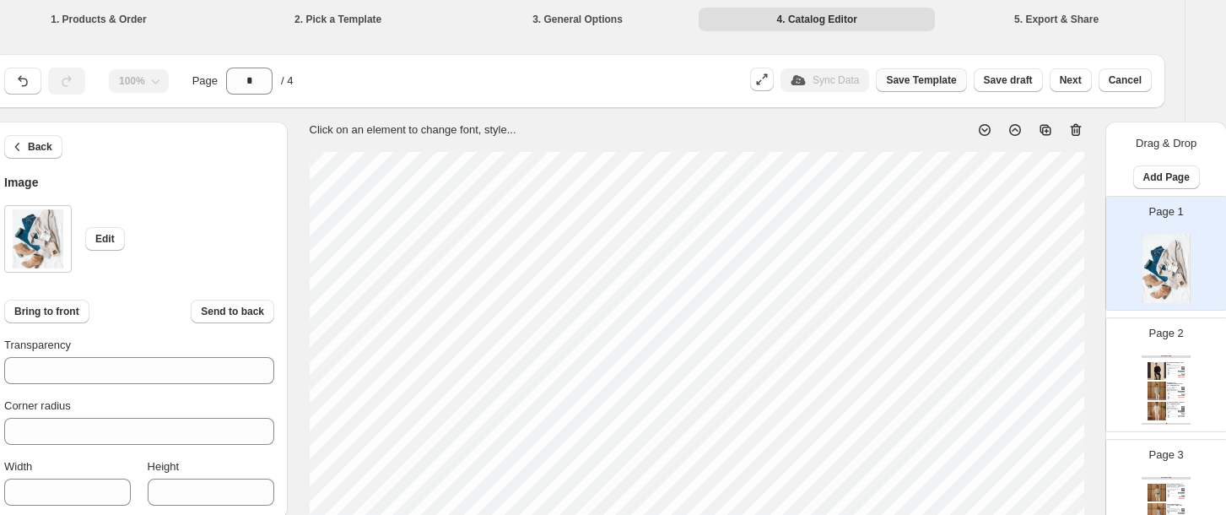
click at [924, 84] on span "Save Template" at bounding box center [921, 79] width 70 height 13
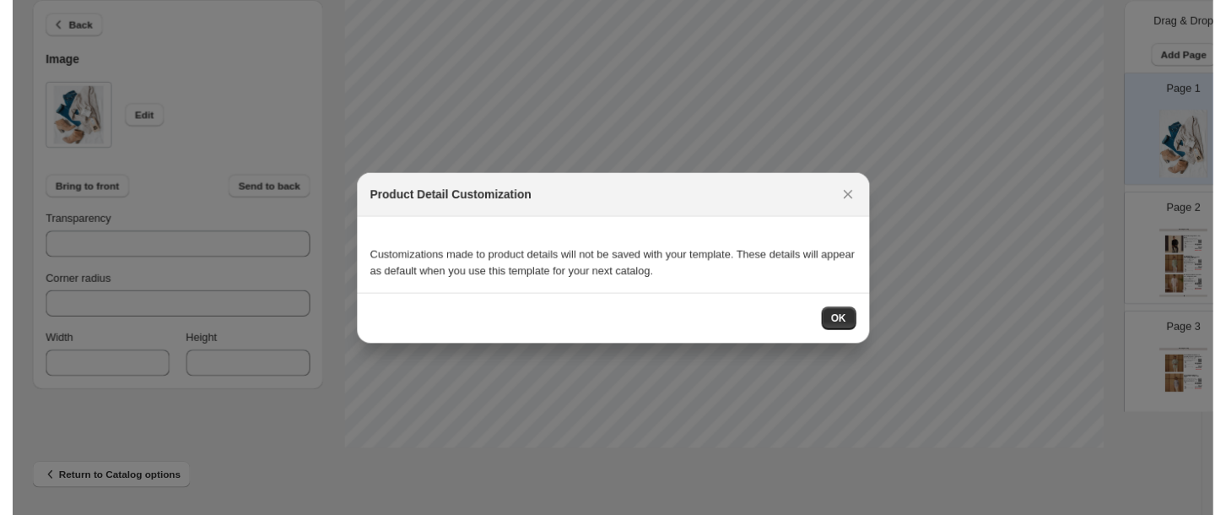
scroll to position [0, 0]
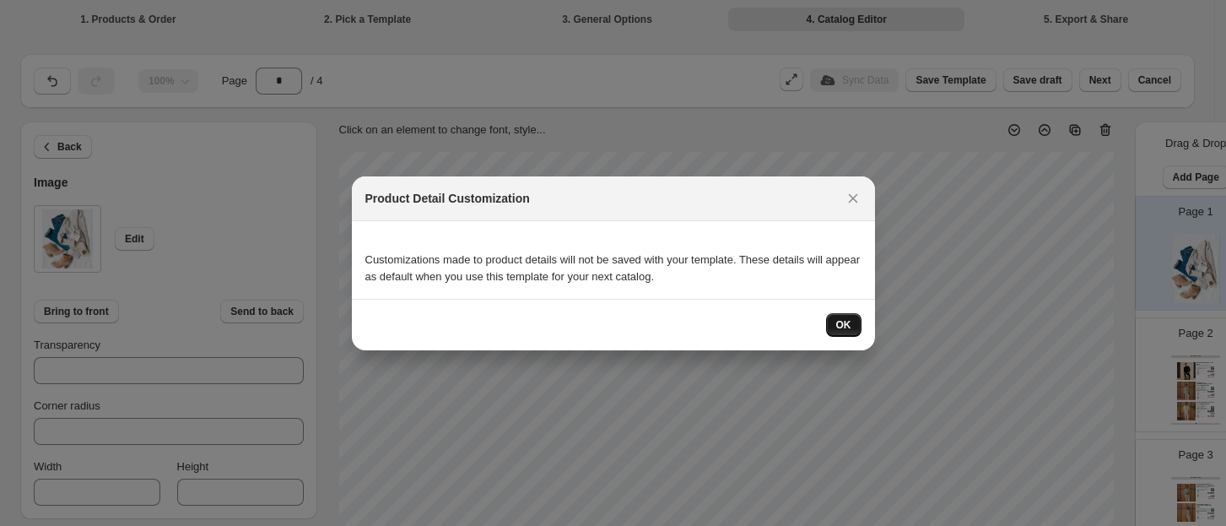
click at [847, 317] on button "OK" at bounding box center [843, 325] width 35 height 24
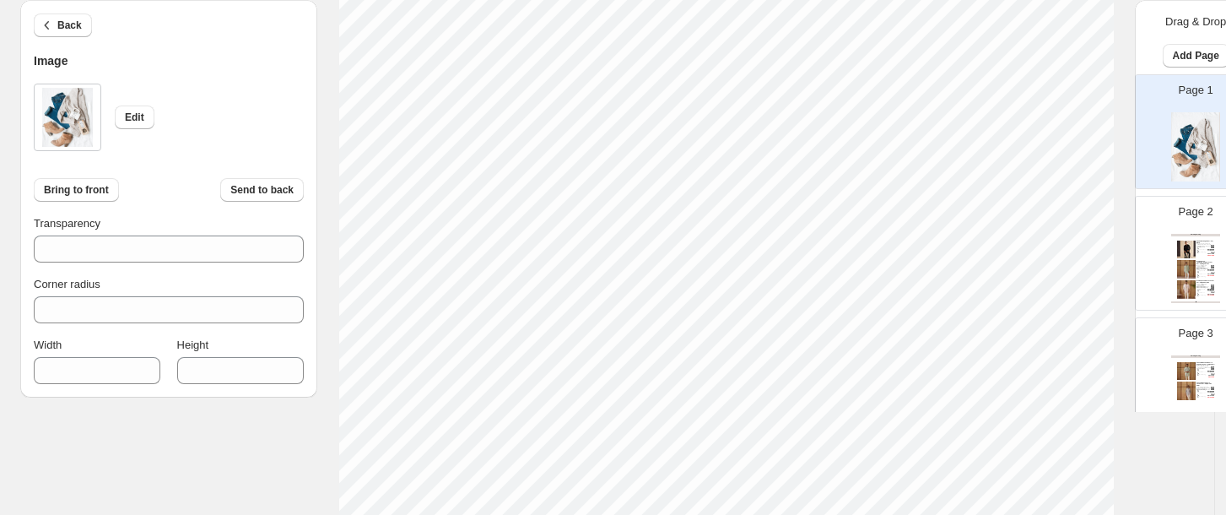
scroll to position [562, 0]
type input "***"
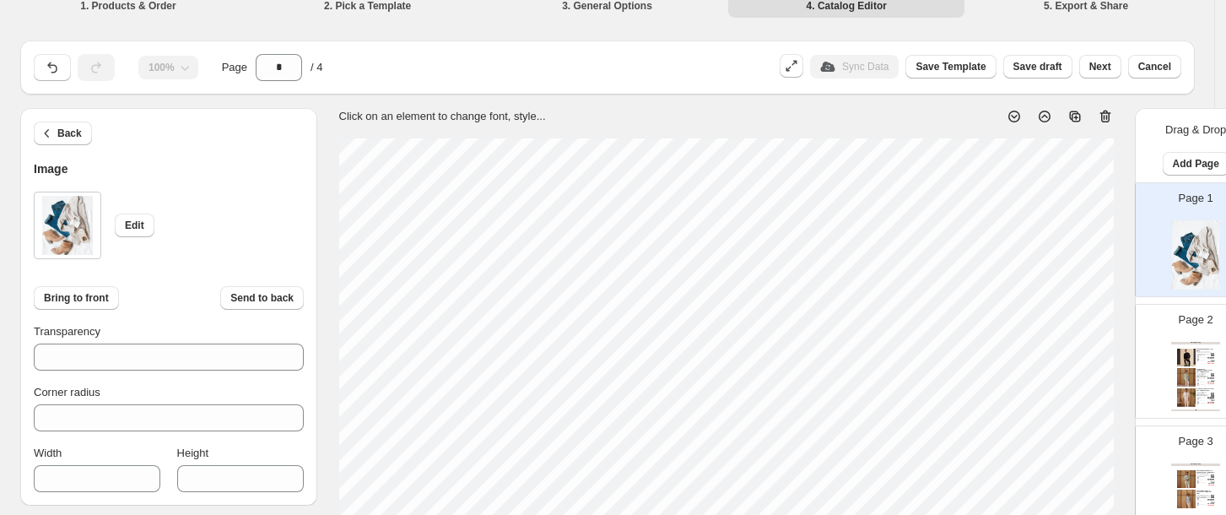
click at [1108, 109] on icon at bounding box center [1105, 116] width 17 height 17
type input "*"
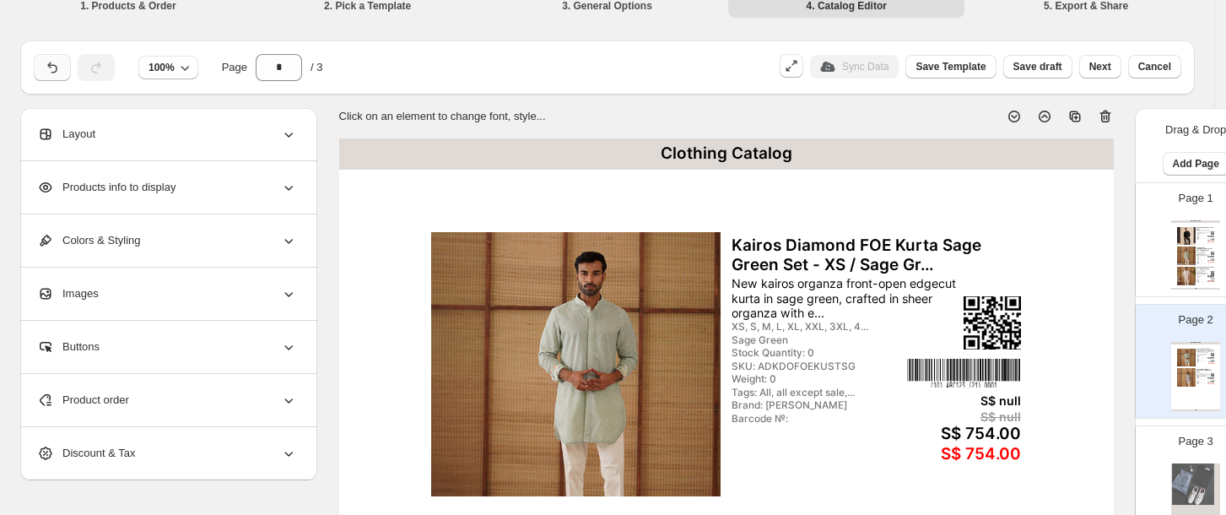
click at [52, 73] on icon "button" at bounding box center [51, 67] width 9 height 11
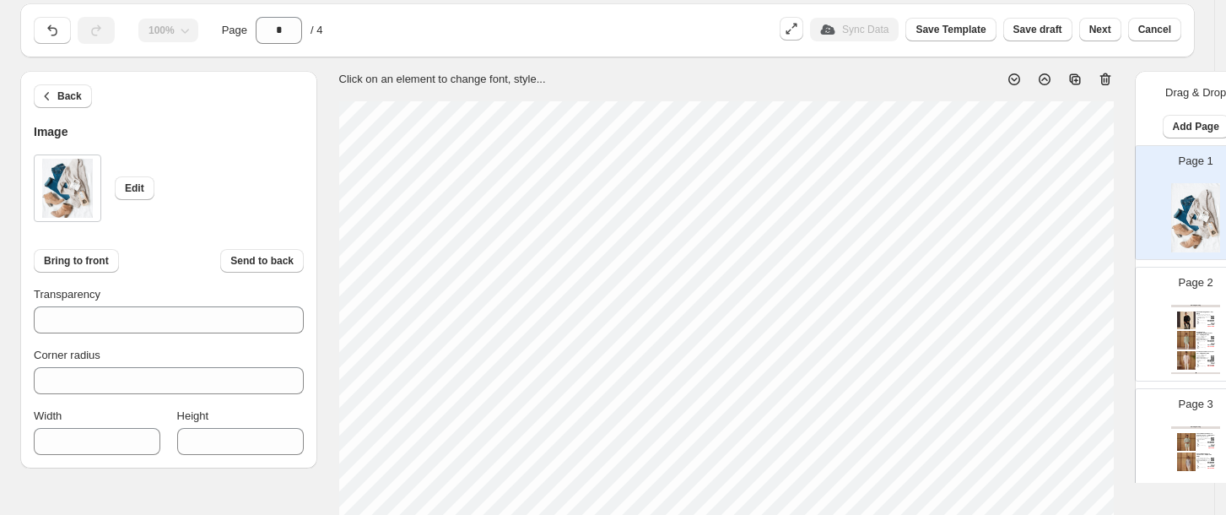
scroll to position [58, 0]
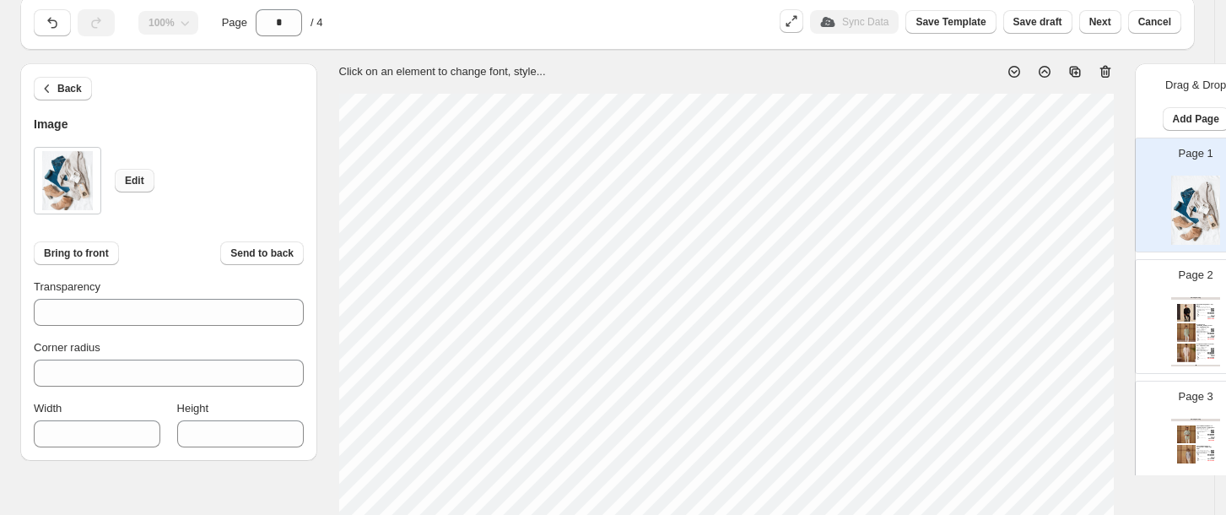
click at [130, 180] on span "Edit" at bounding box center [134, 180] width 19 height 13
click at [197, 427] on input "****" at bounding box center [227, 433] width 101 height 27
type input "****"
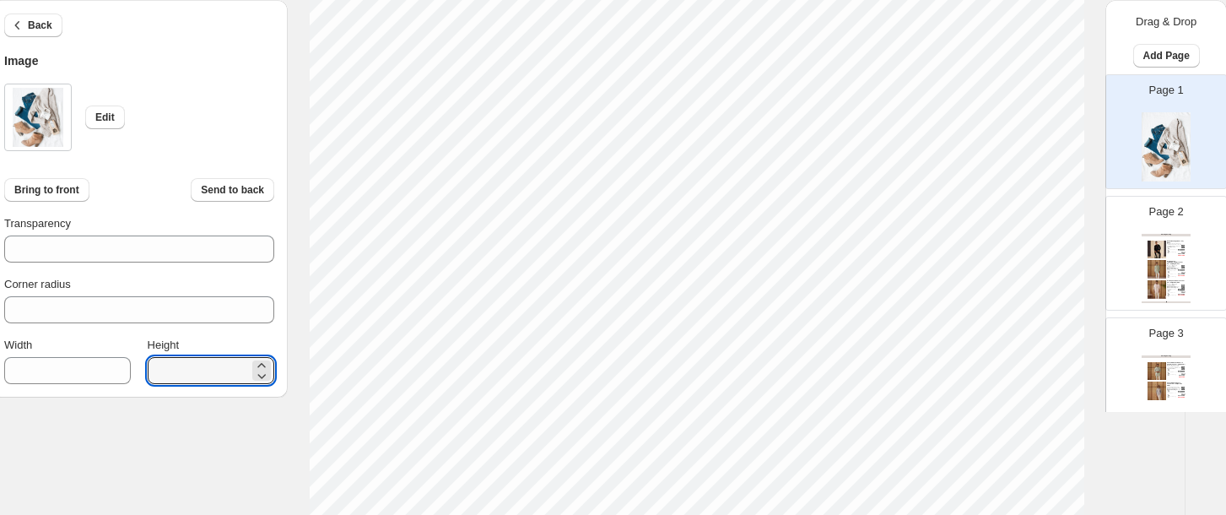
scroll to position [292, 30]
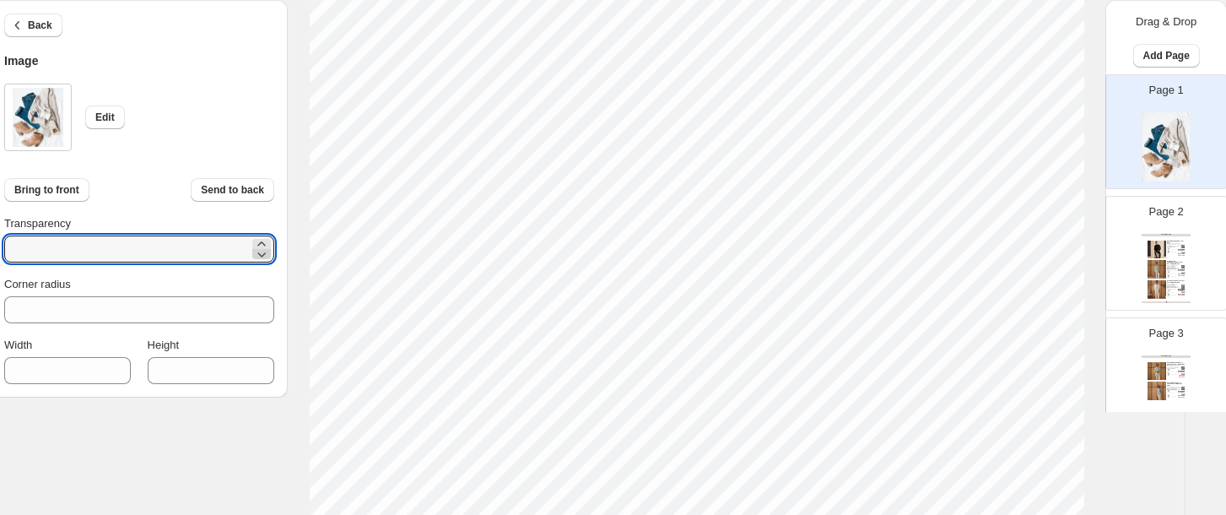
click at [256, 248] on icon at bounding box center [261, 253] width 17 height 17
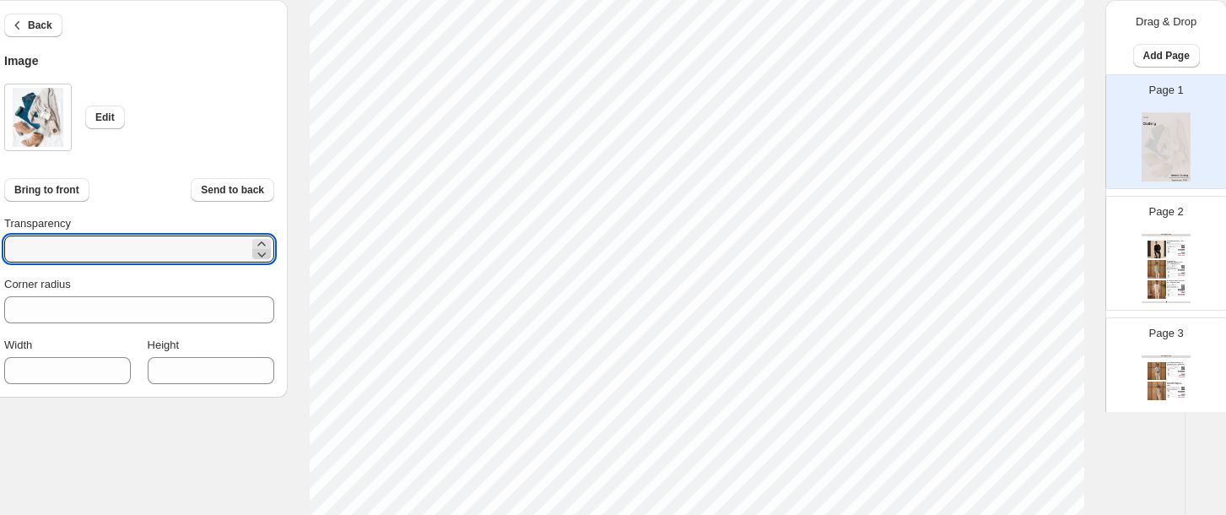
type input "*"
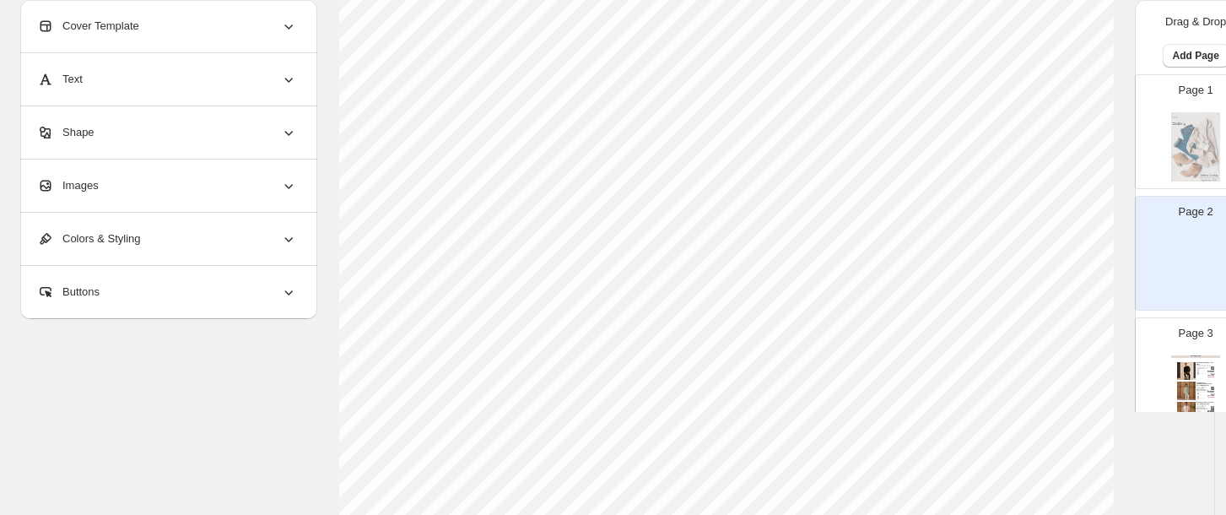
click at [169, 167] on div "Images" at bounding box center [167, 185] width 260 height 52
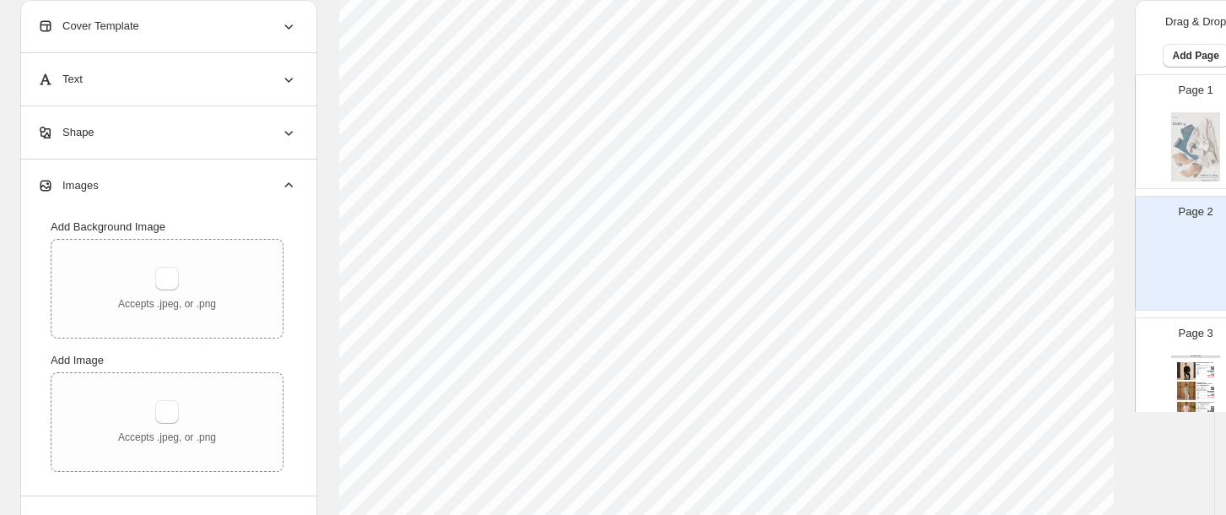
scroll to position [267, 0]
click at [164, 271] on button "button" at bounding box center [167, 279] width 24 height 24
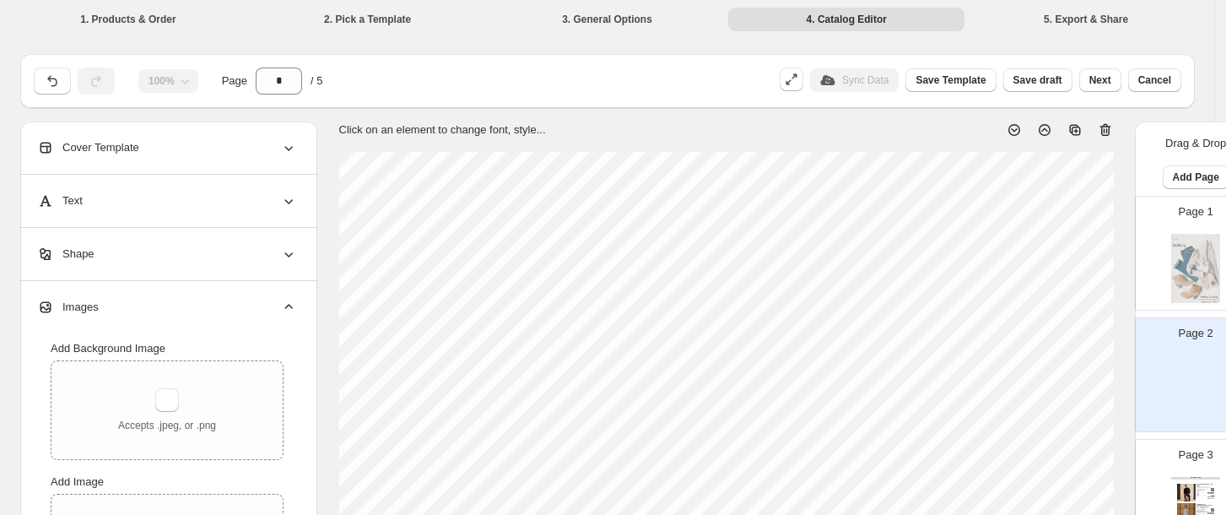
click at [193, 157] on div "Cover Template" at bounding box center [167, 147] width 260 height 52
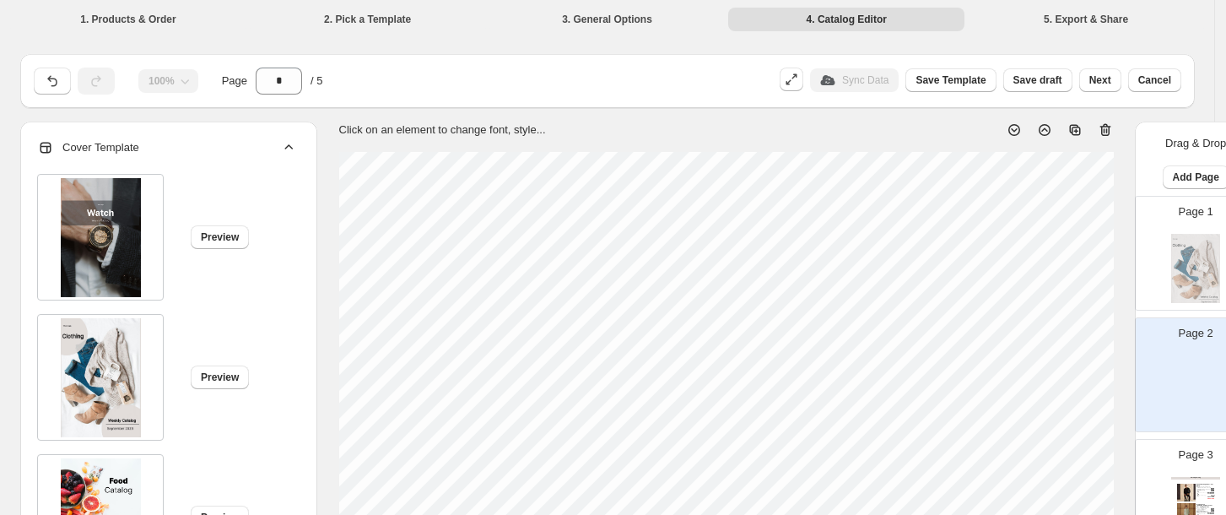
click at [235, 158] on div "Cover Template" at bounding box center [167, 147] width 260 height 52
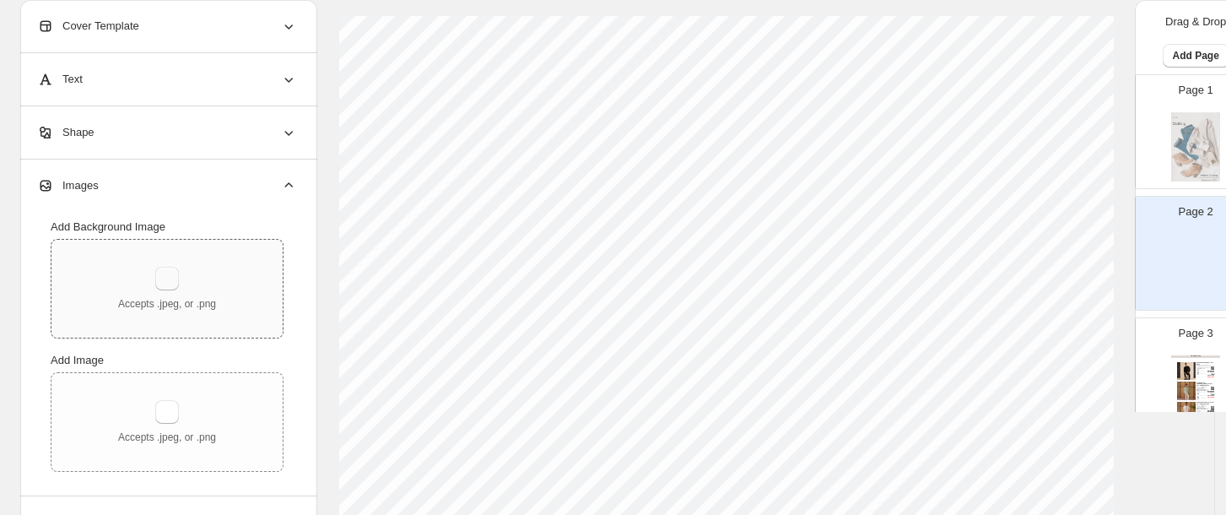
scroll to position [137, 0]
click at [143, 427] on div "Accepts .jpeg, or .png" at bounding box center [167, 422] width 98 height 44
type input "**********"
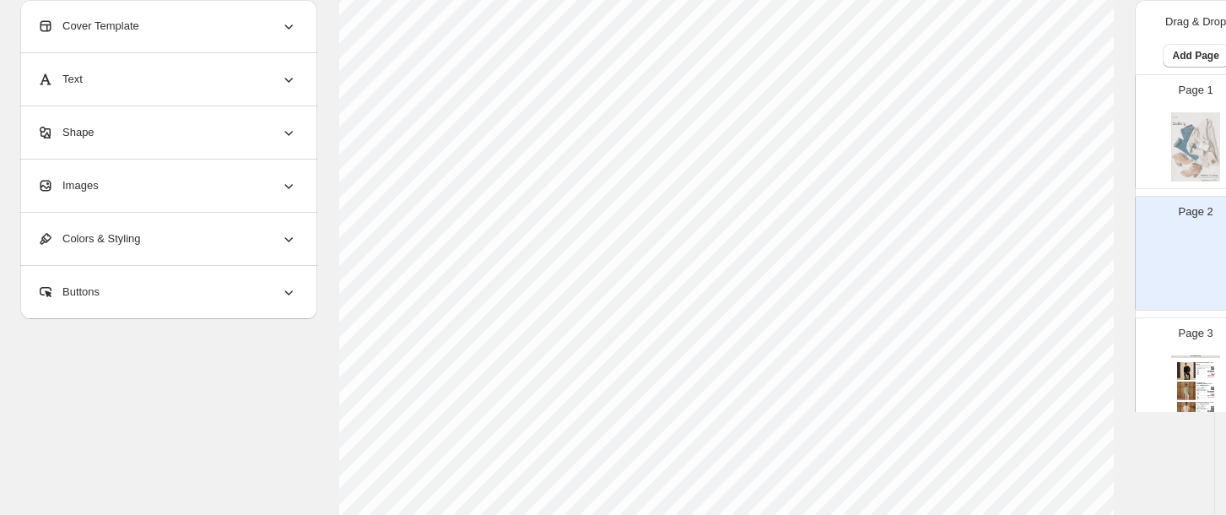
scroll to position [0, 0]
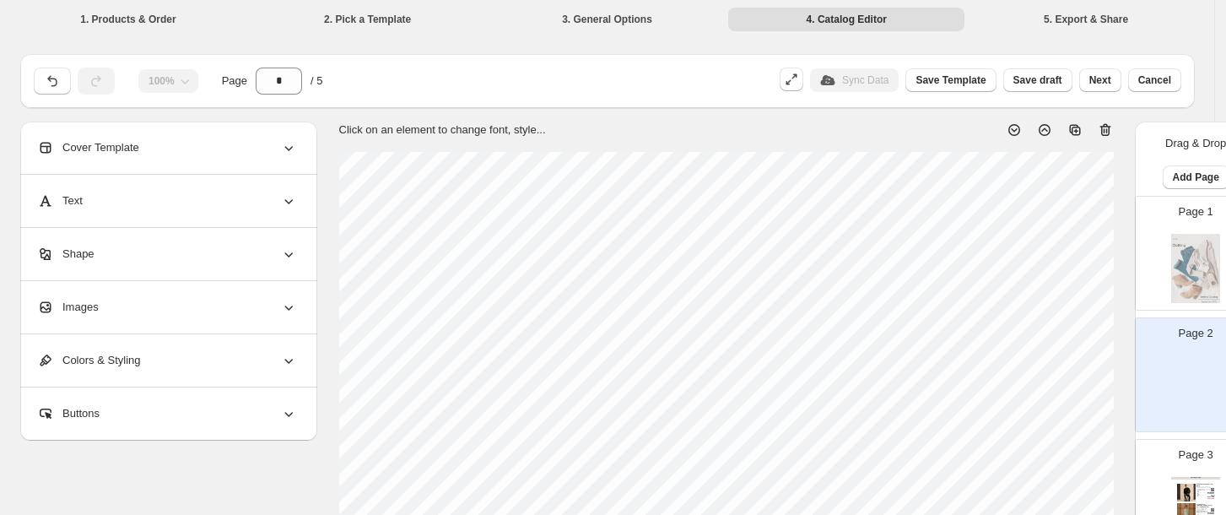
click at [1161, 217] on div "Page 1" at bounding box center [1188, 246] width 106 height 113
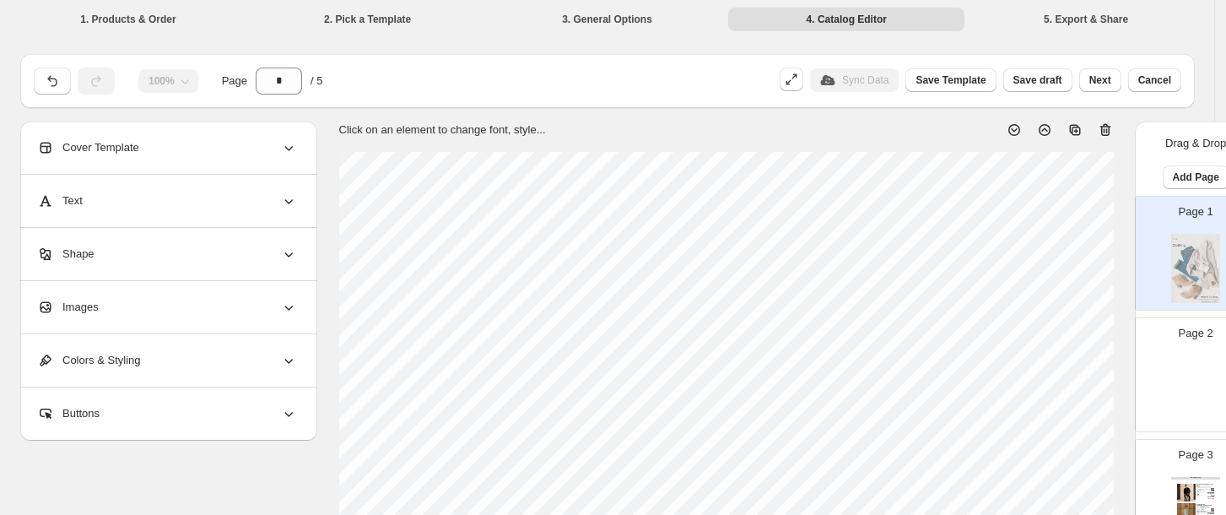
click at [1174, 353] on div "Page 2" at bounding box center [1188, 367] width 106 height 113
type input "*"
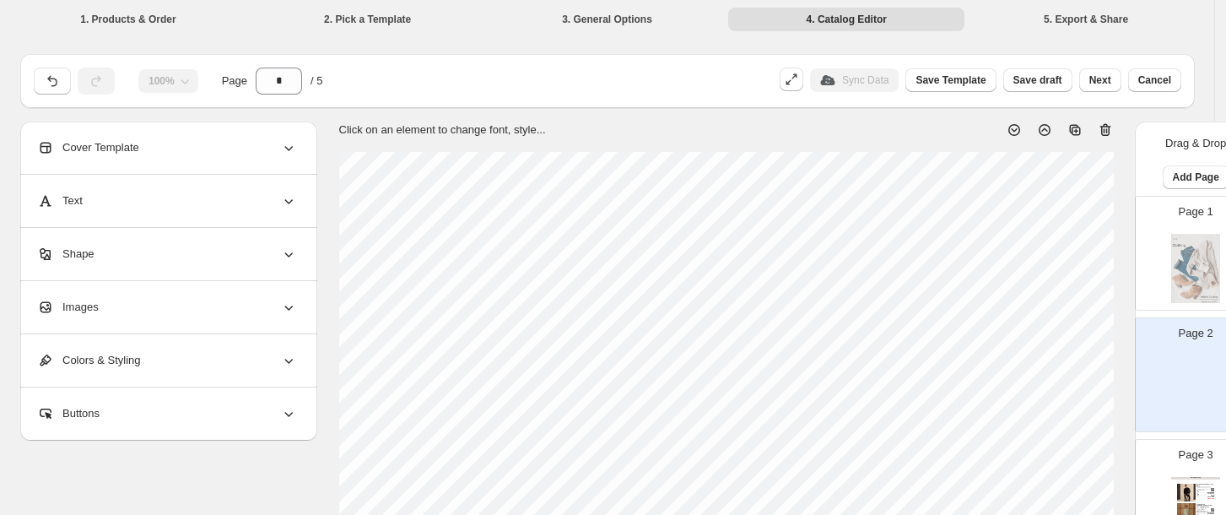
click at [1172, 364] on img at bounding box center [1195, 389] width 49 height 69
click at [228, 190] on div "Text" at bounding box center [167, 201] width 260 height 52
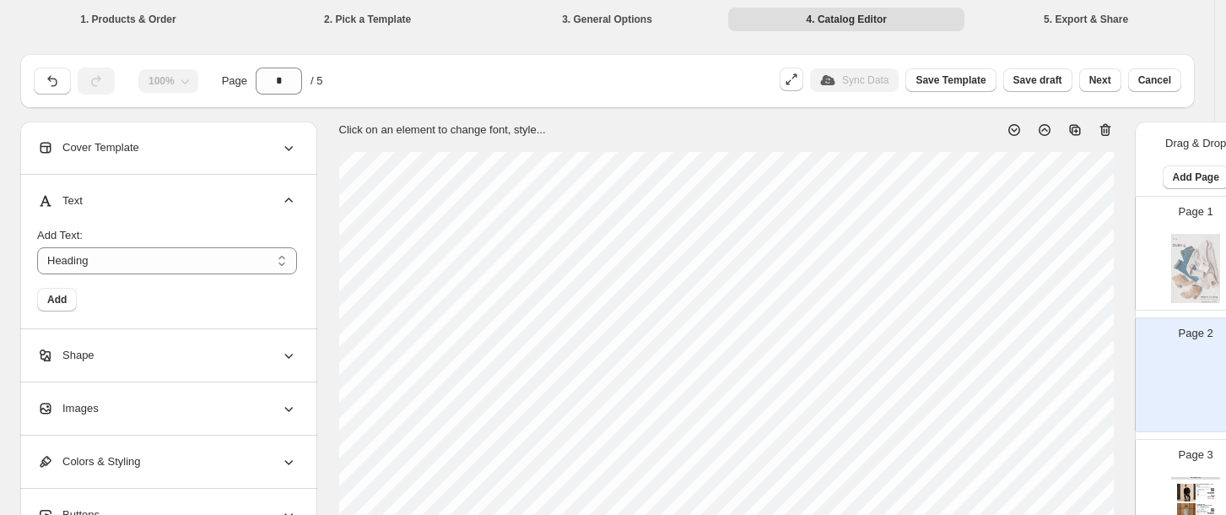
click at [228, 190] on div "Text" at bounding box center [167, 201] width 260 height 52
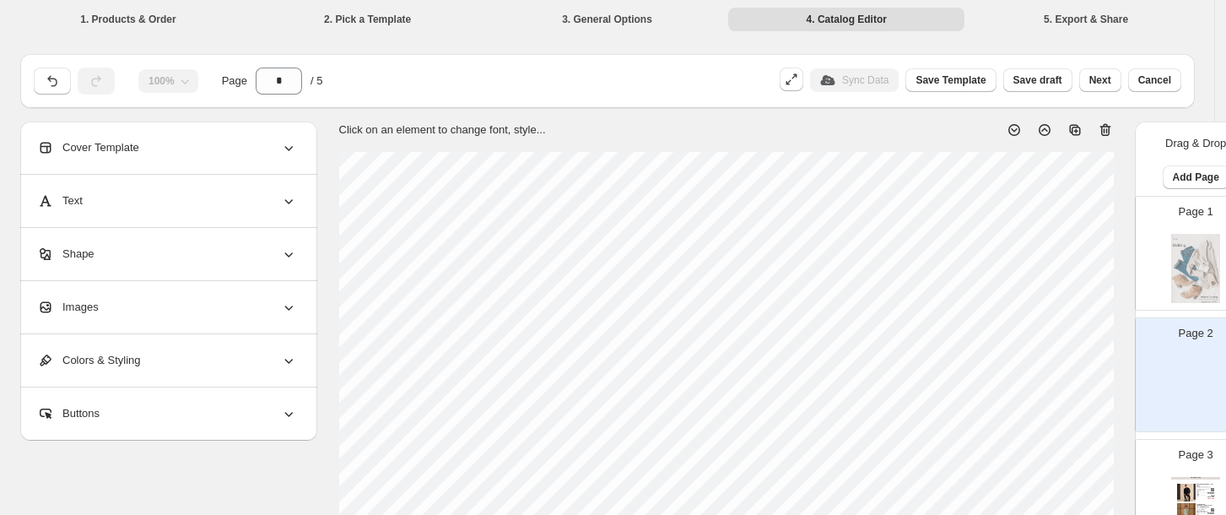
click at [213, 264] on div "Shape" at bounding box center [167, 254] width 260 height 52
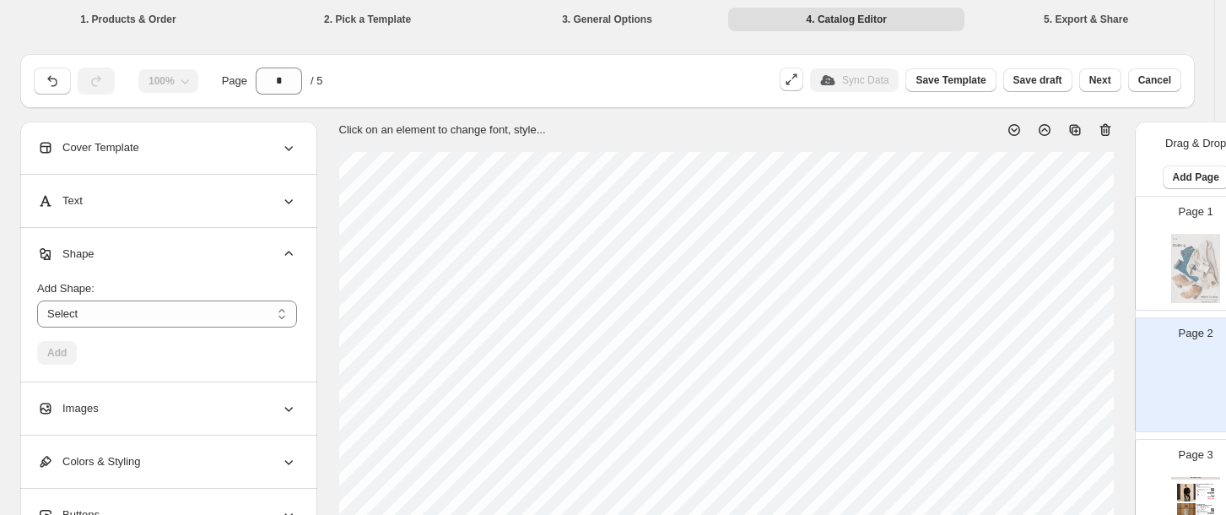
click at [238, 251] on div "Shape" at bounding box center [167, 254] width 260 height 52
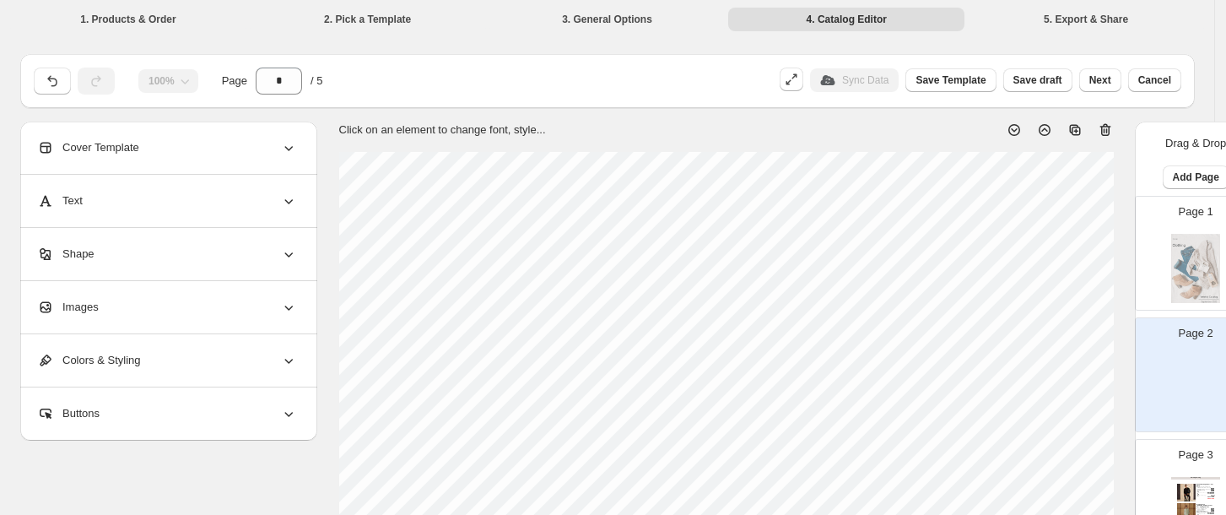
click at [233, 300] on div "Images" at bounding box center [167, 307] width 260 height 52
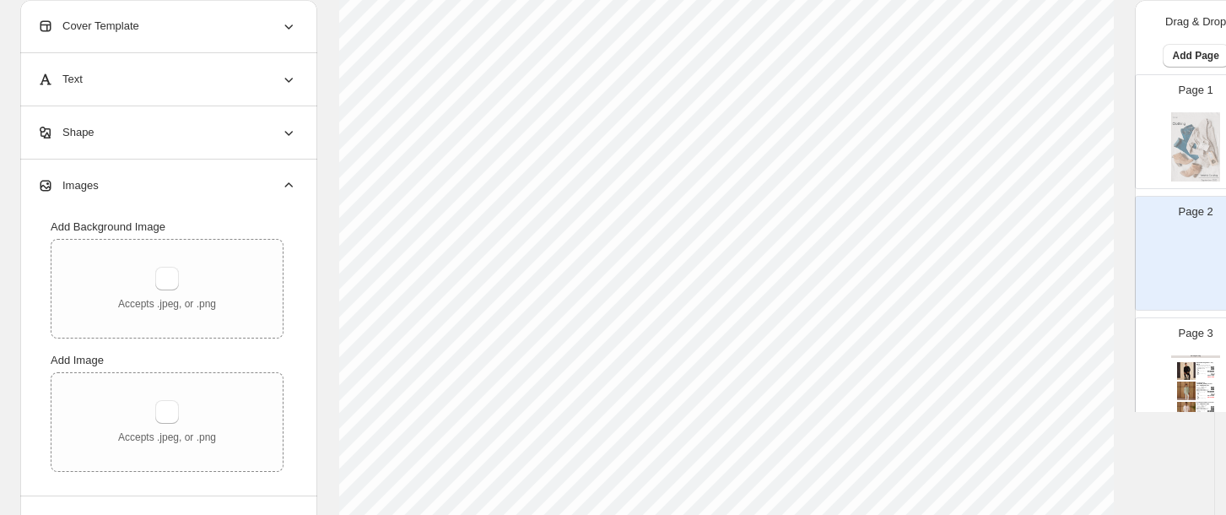
scroll to position [547, 0]
click at [175, 411] on button "button" at bounding box center [167, 412] width 24 height 24
type input "**********"
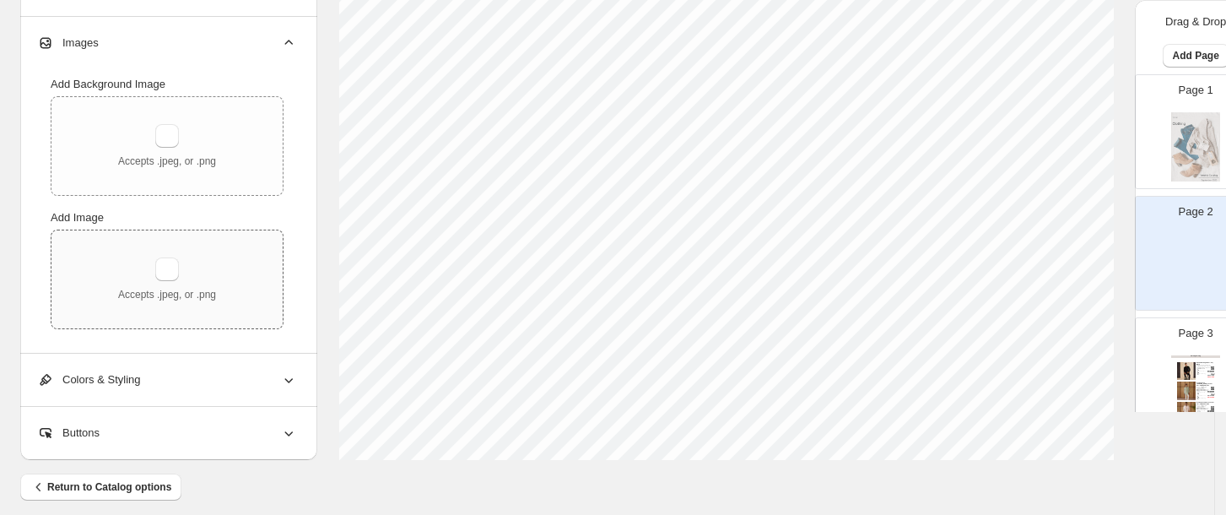
scroll to position [709, 0]
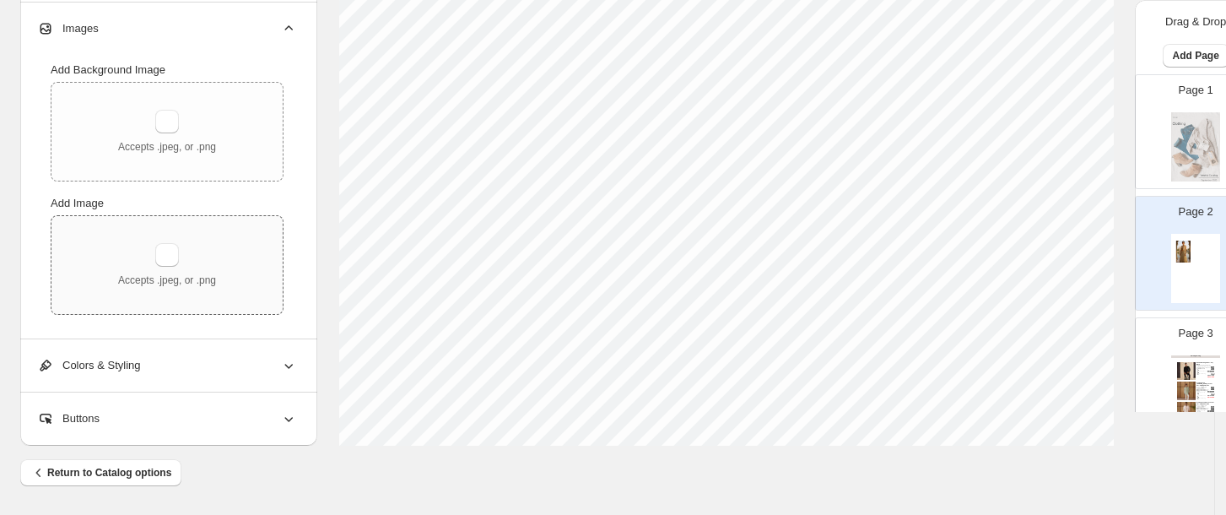
click at [227, 437] on div "Buttons" at bounding box center [167, 418] width 260 height 52
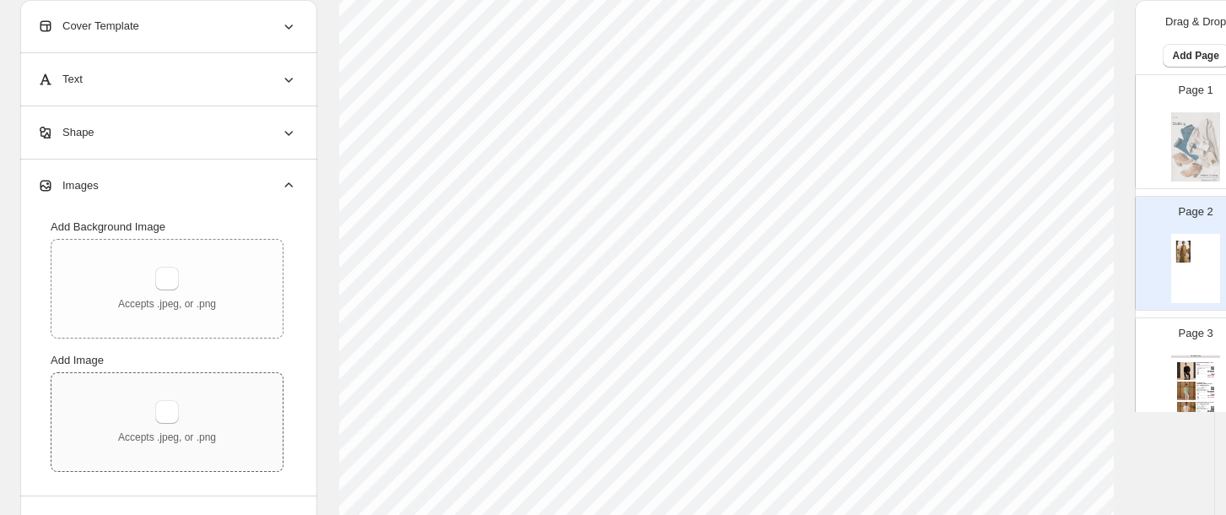
scroll to position [161, 0]
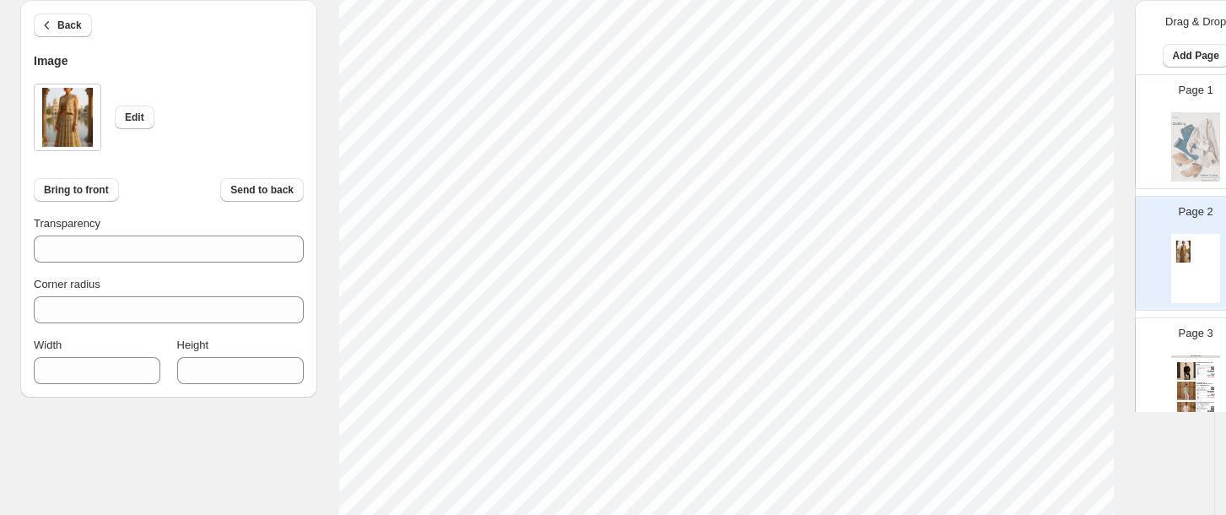
type input "***"
click at [742, 353] on html "1. Products & Order 2. Pick a Template 3. General Options 4. Catalog Editor 5. …" at bounding box center [613, 96] width 1226 height 515
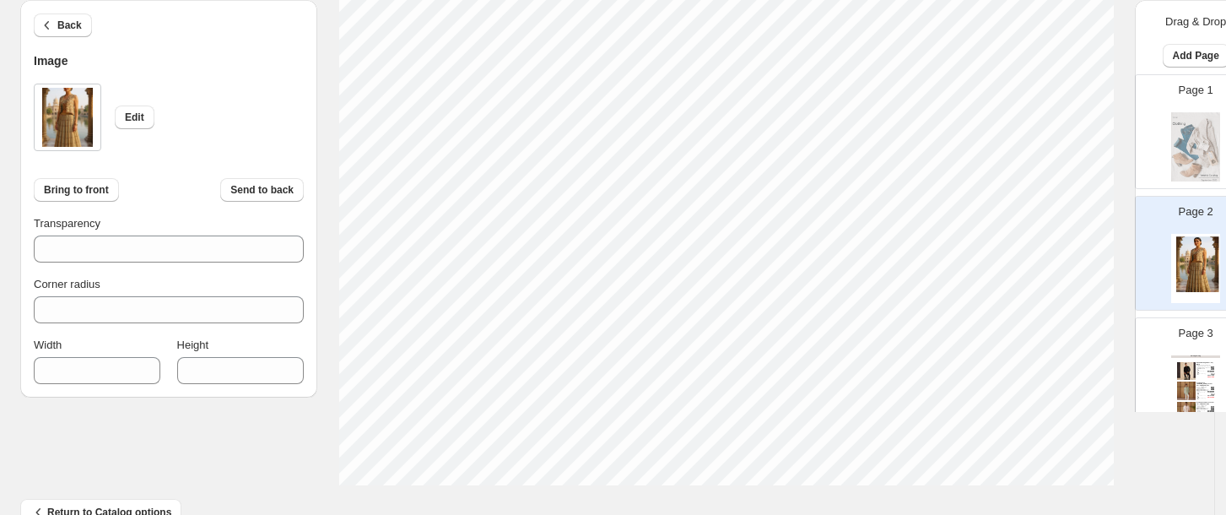
type input "****"
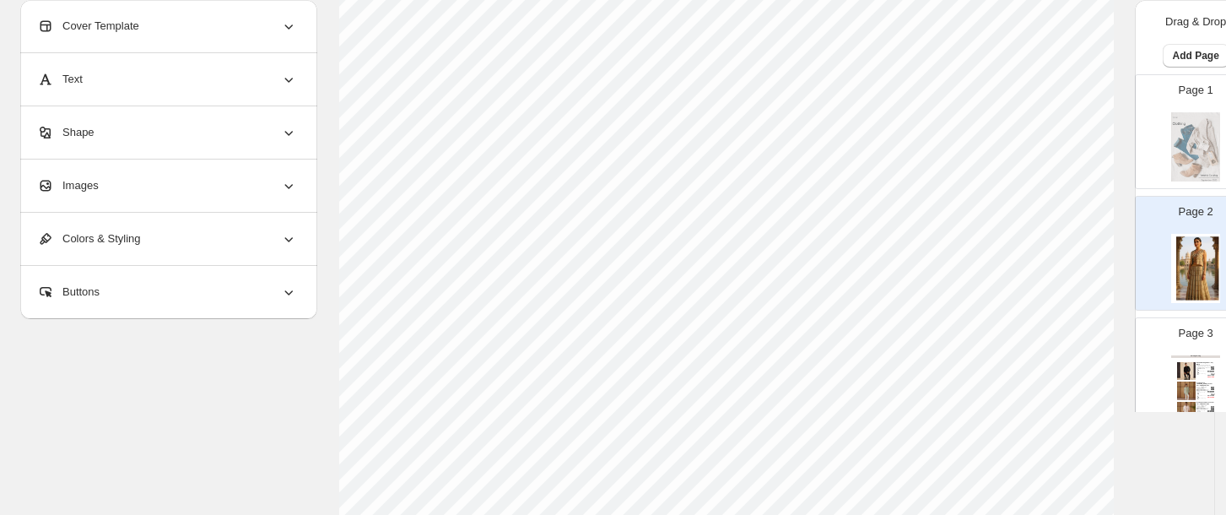
click at [1206, 112] on img at bounding box center [1195, 146] width 49 height 69
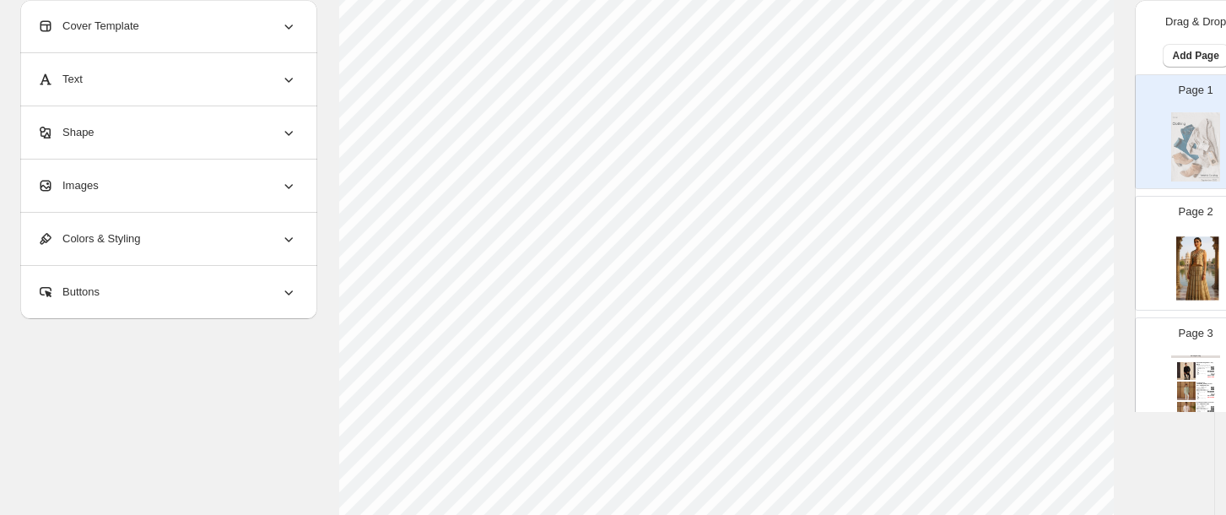
scroll to position [0, 0]
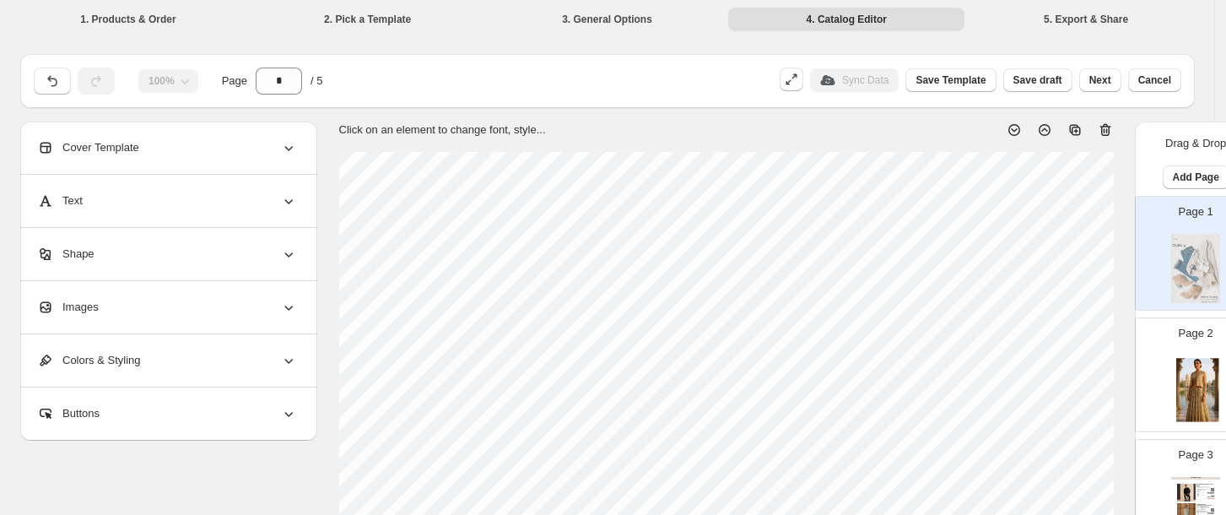
click at [1104, 132] on icon at bounding box center [1105, 129] width 17 height 17
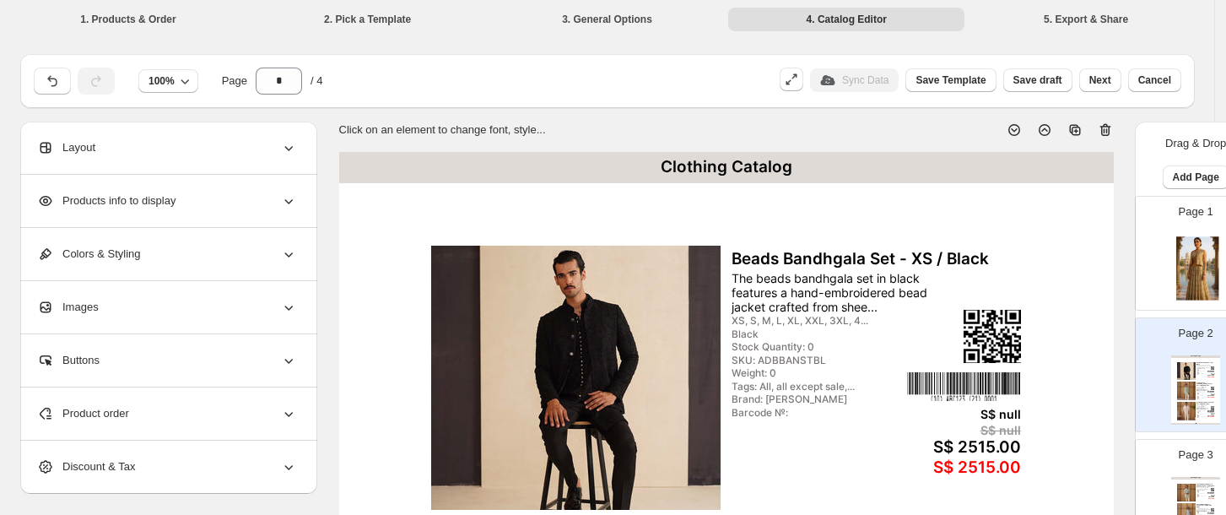
click at [1144, 244] on div "Page 1" at bounding box center [1188, 246] width 106 height 113
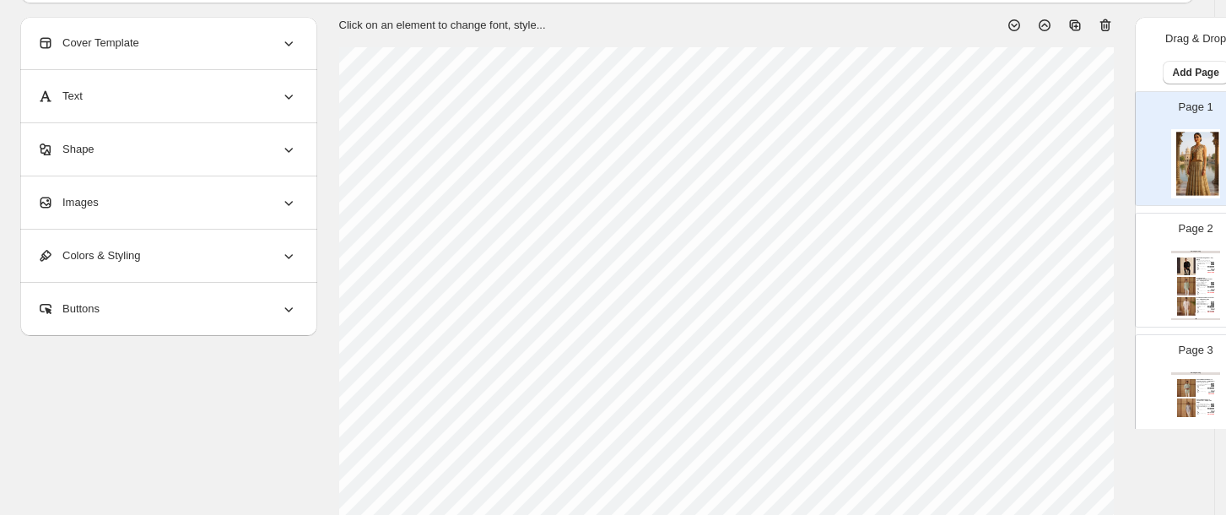
scroll to position [103, 0]
click at [1141, 224] on div "Page 2 Clothing Catalog Beads Bandhgala Set - XS / Black The beads bandhgala se…" at bounding box center [1188, 264] width 106 height 113
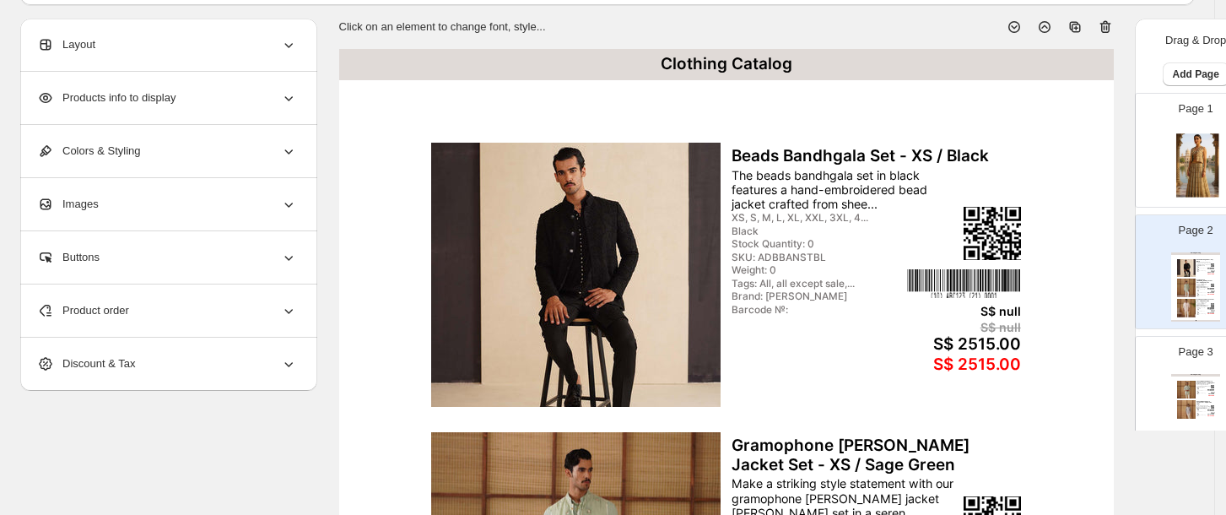
scroll to position [175, 0]
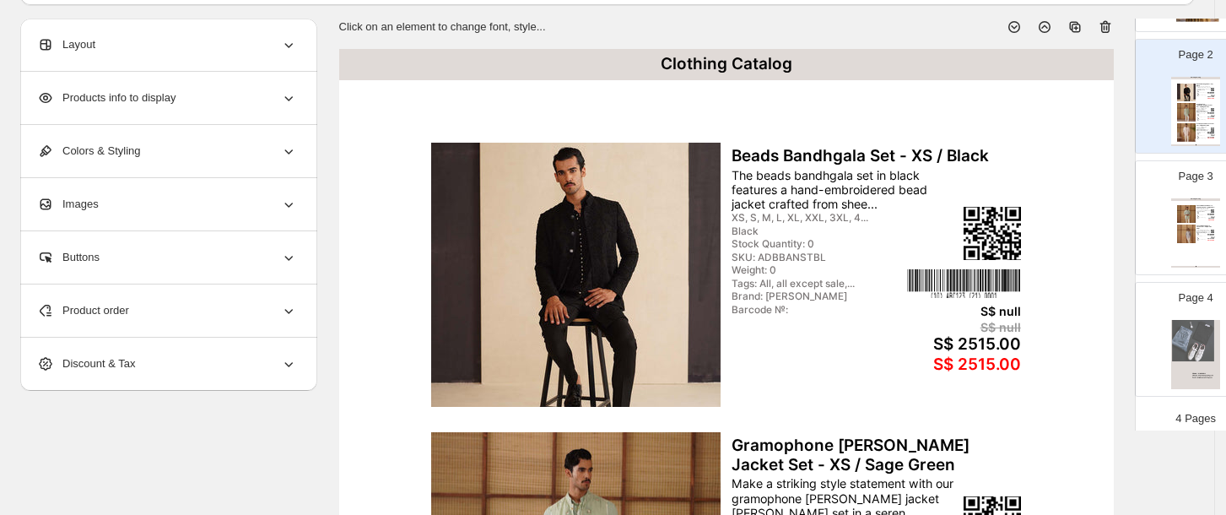
click at [1150, 210] on div "Page 3 Clothing Catalog Kairos Diamond FOE Kurta Sage Green Set - XS / Sage Gr.…" at bounding box center [1188, 210] width 106 height 113
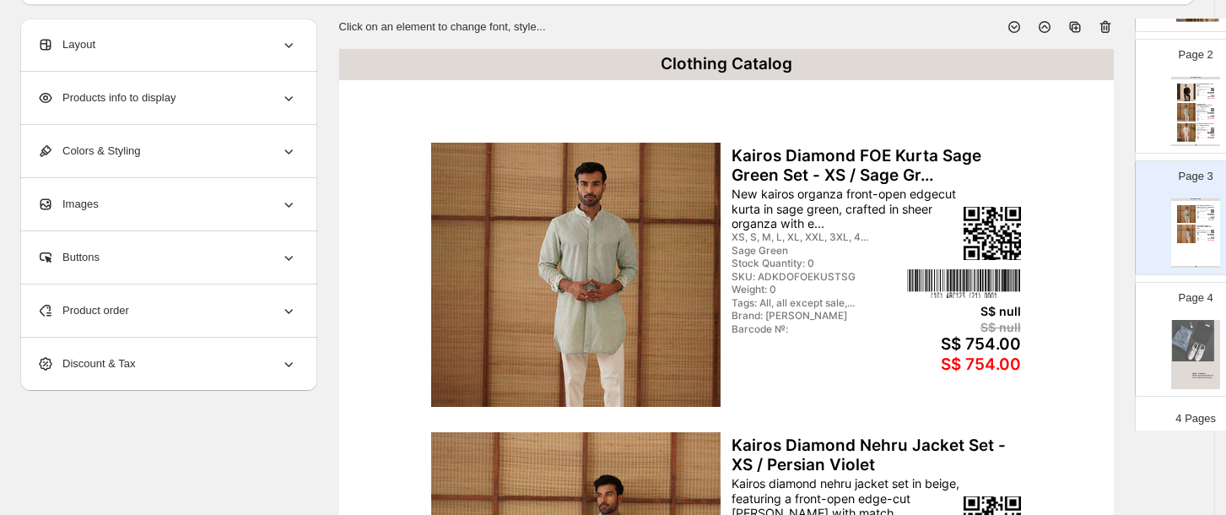
click at [1151, 348] on div "Page 4" at bounding box center [1188, 332] width 106 height 113
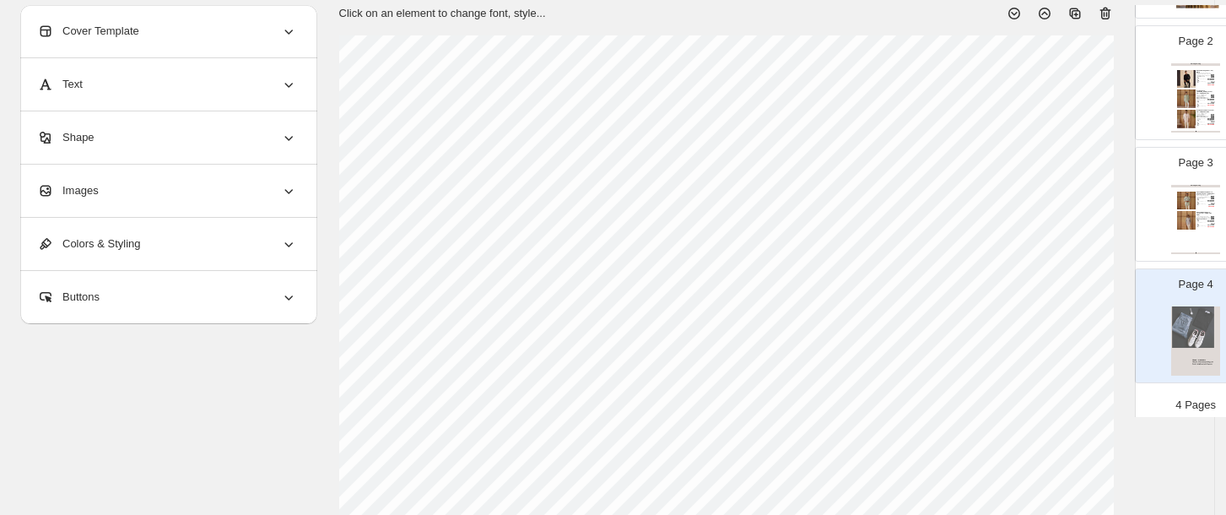
scroll to position [0, 0]
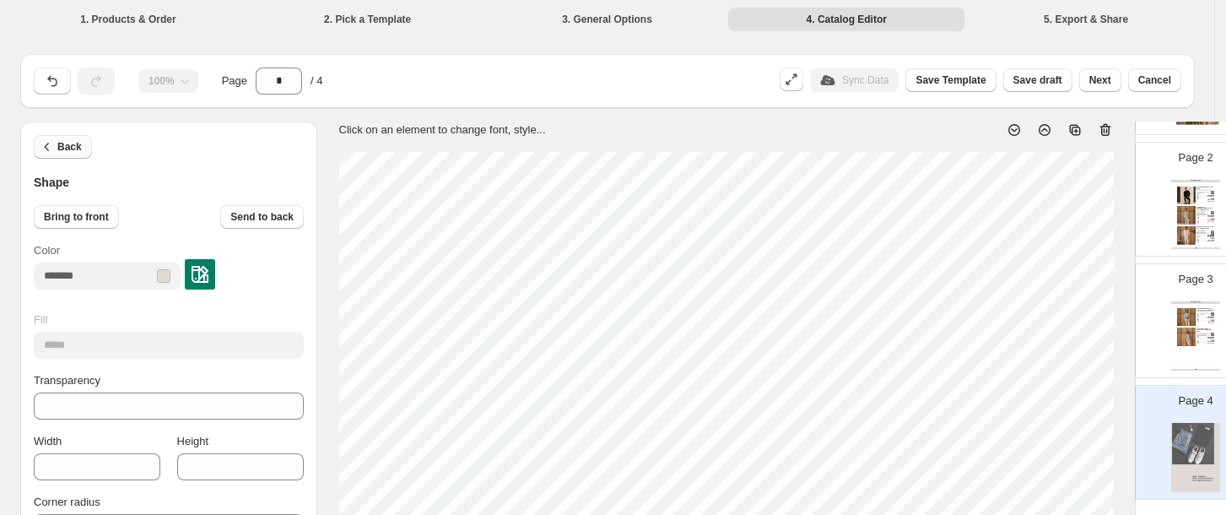
click at [44, 148] on icon "button" at bounding box center [47, 146] width 17 height 17
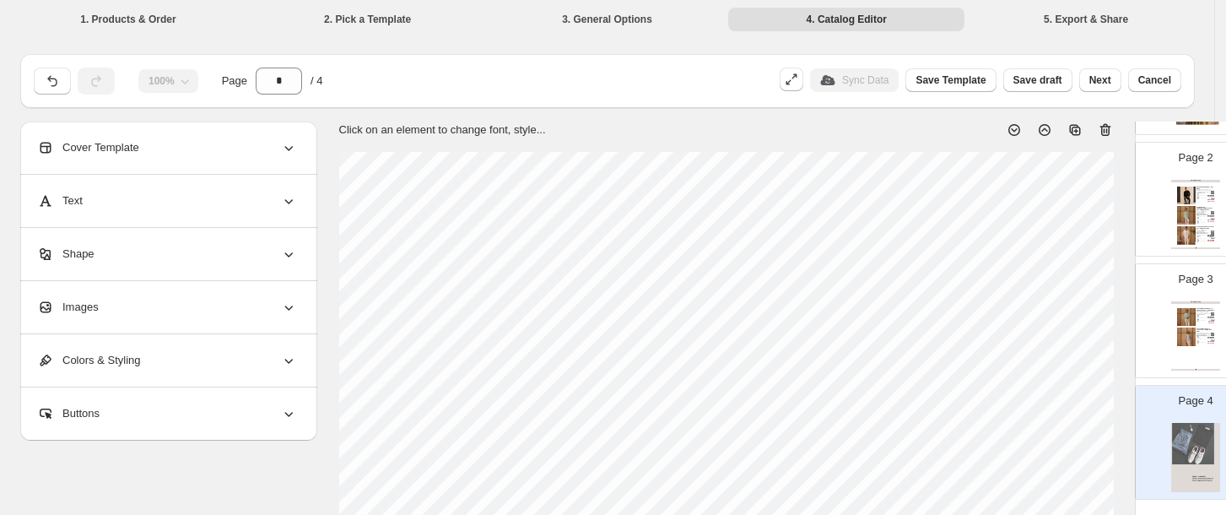
click at [174, 247] on div "Shape" at bounding box center [167, 254] width 260 height 52
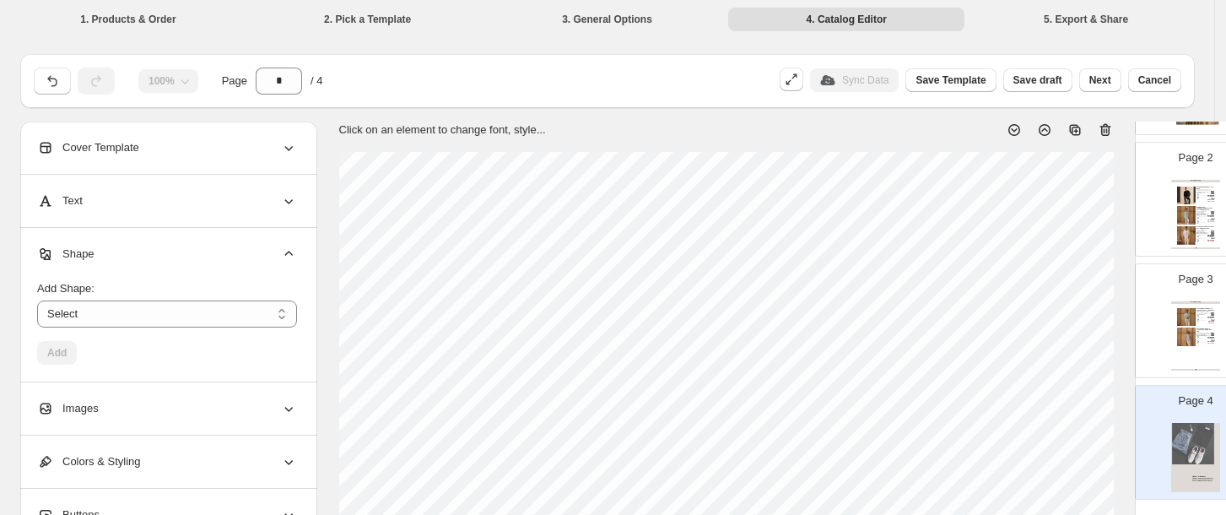
click at [174, 247] on div "Shape" at bounding box center [167, 254] width 260 height 52
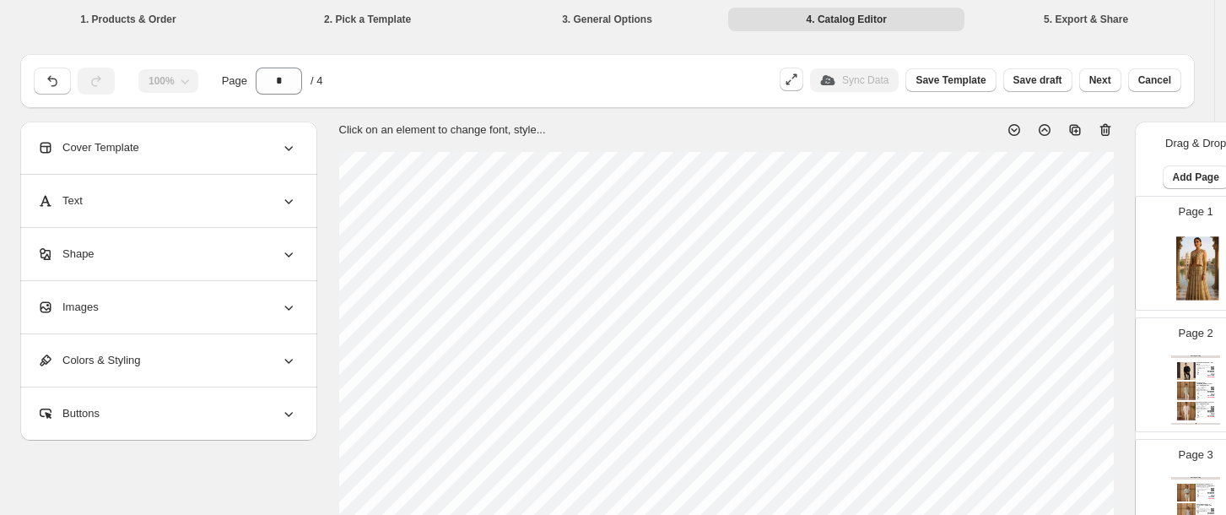
click at [1157, 229] on div "Page 1" at bounding box center [1188, 246] width 106 height 113
type input "*"
click at [260, 256] on div "Shape" at bounding box center [167, 254] width 260 height 52
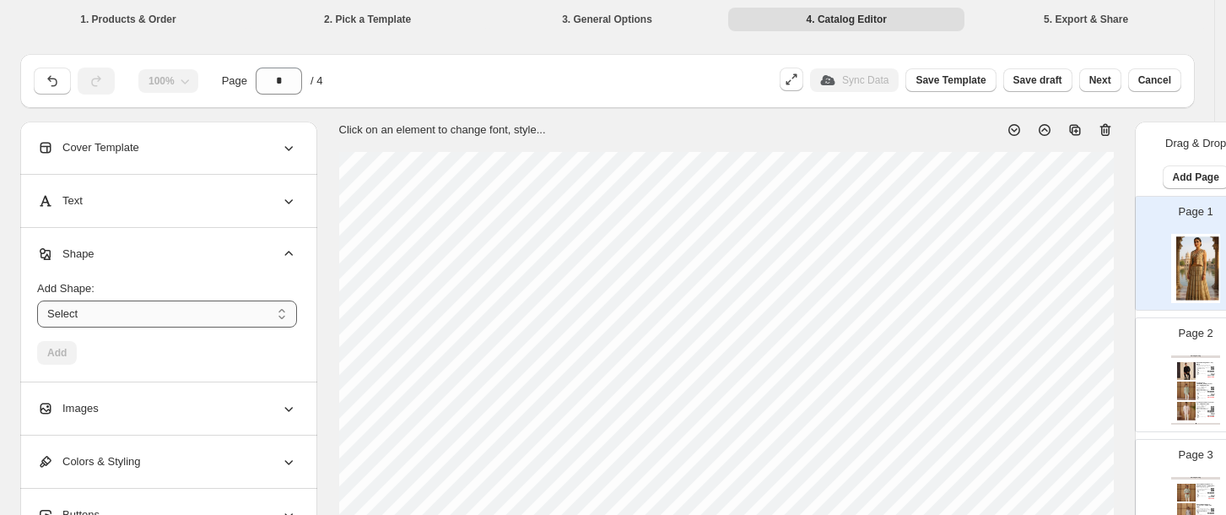
click at [185, 305] on select "****** ********* **** **** *******" at bounding box center [167, 313] width 260 height 27
click at [37, 300] on select "****** ********* **** **** *******" at bounding box center [167, 313] width 260 height 27
click at [159, 312] on select "****** ********* **** **** *******" at bounding box center [167, 313] width 260 height 27
select select "*********"
click at [37, 300] on select "****** ********* **** **** *******" at bounding box center [167, 313] width 260 height 27
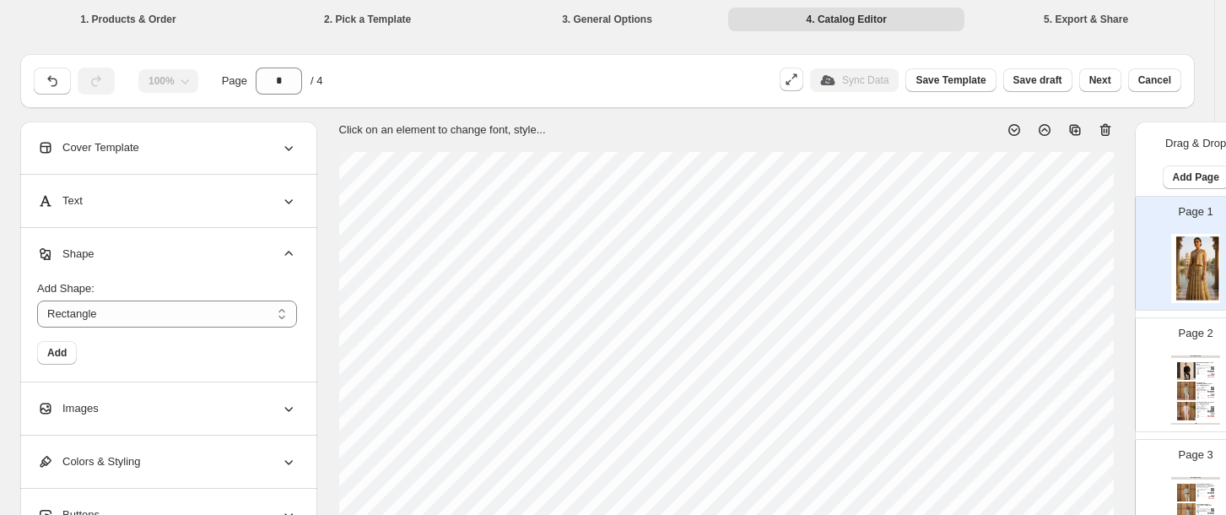
click at [179, 261] on div "Shape" at bounding box center [167, 254] width 260 height 52
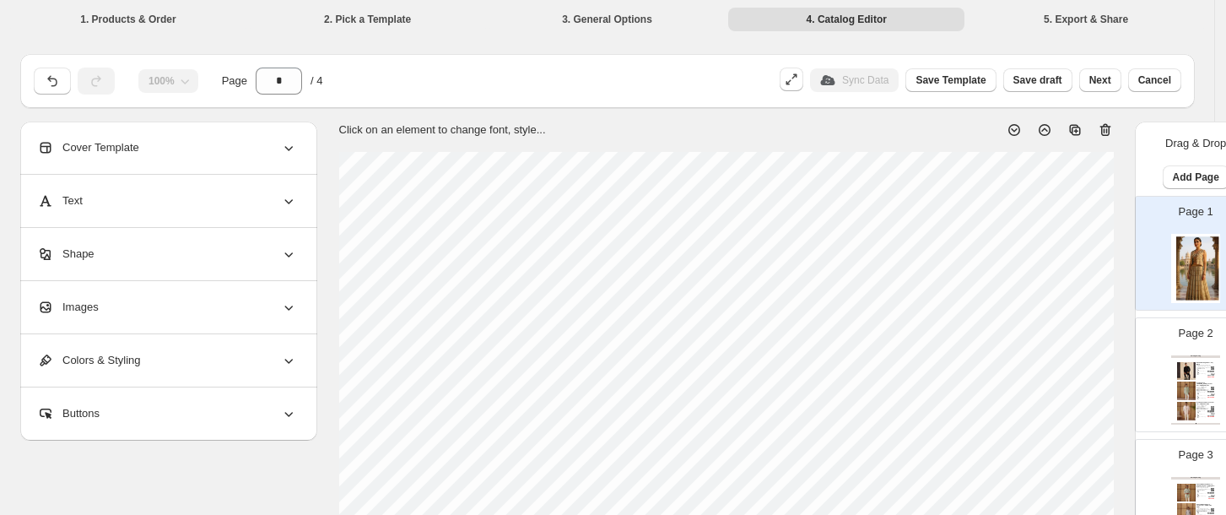
click at [293, 154] on icon at bounding box center [288, 147] width 17 height 17
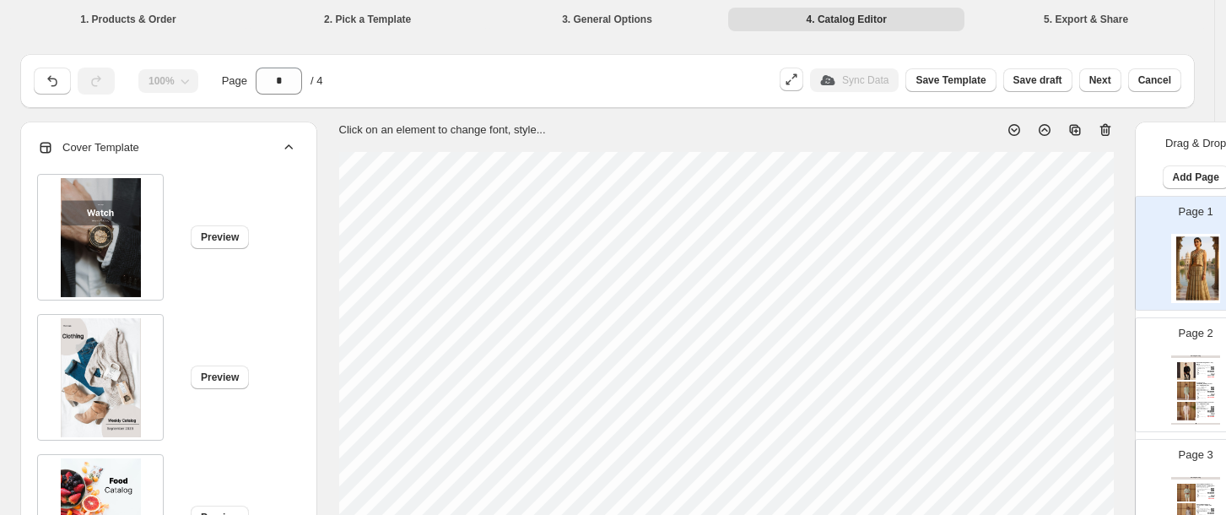
click at [293, 154] on icon at bounding box center [288, 147] width 17 height 17
